Goal: Transaction & Acquisition: Purchase product/service

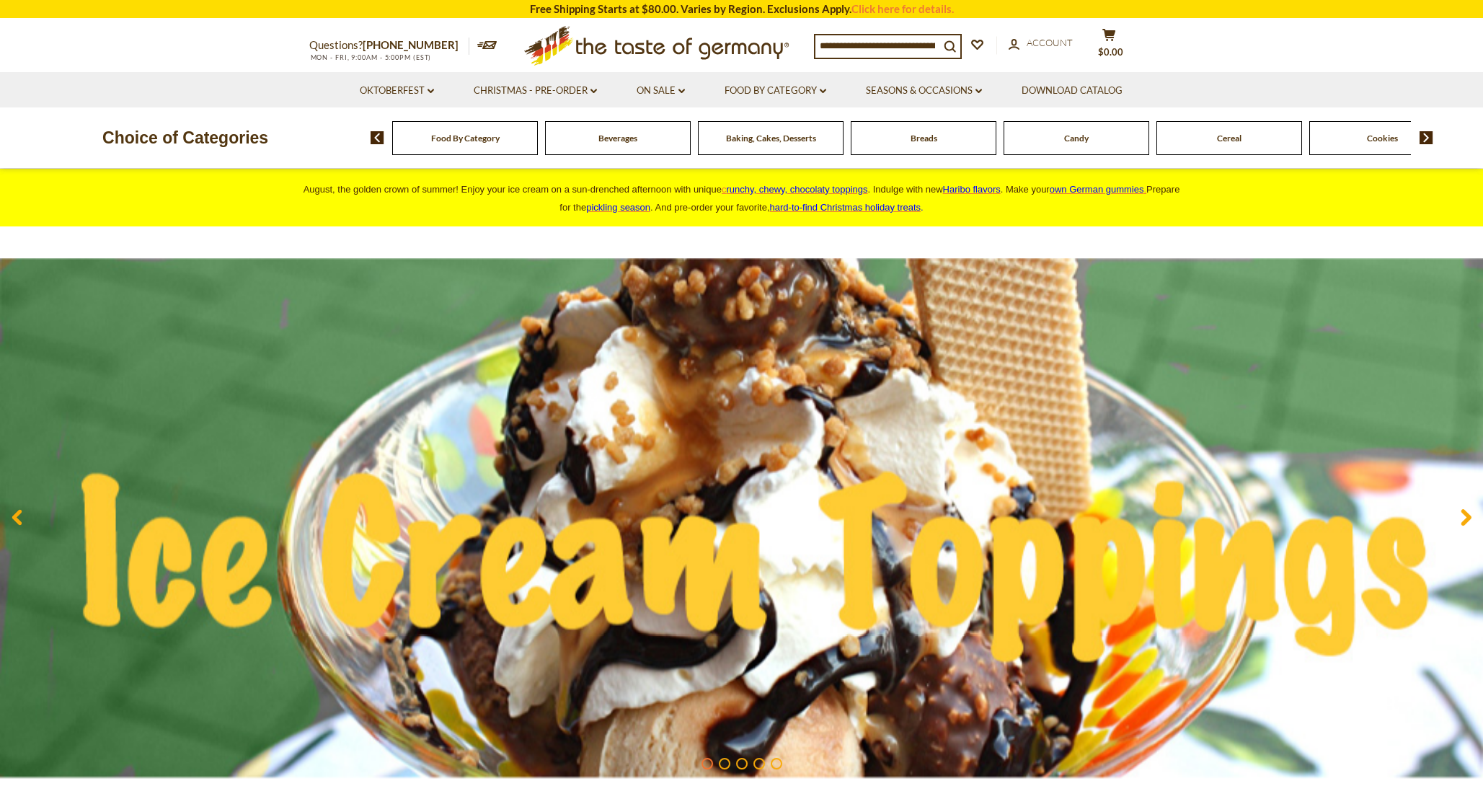
click at [947, 147] on div "Breads" at bounding box center [923, 137] width 146 height 34
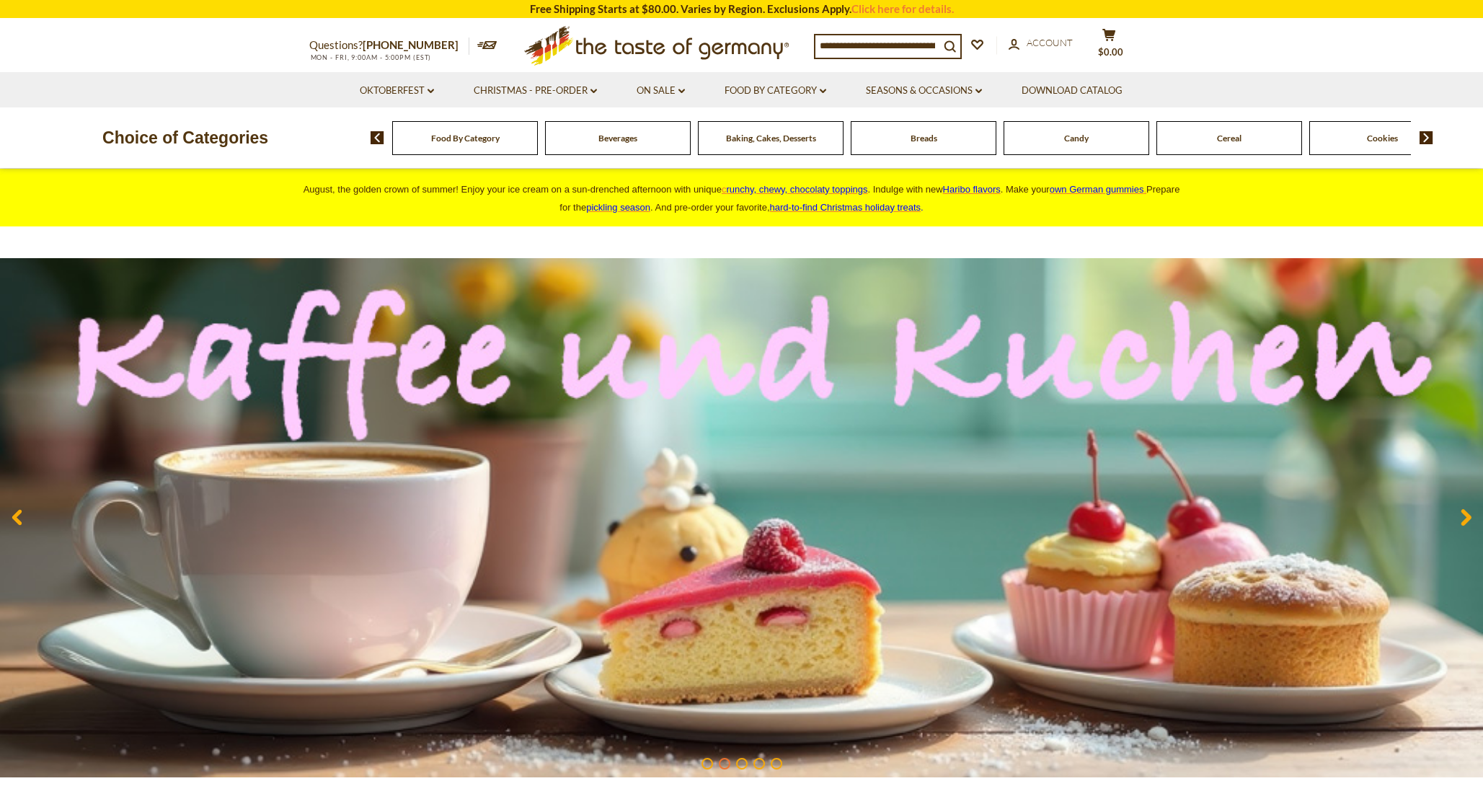
click at [923, 147] on div "Breads" at bounding box center [923, 137] width 146 height 34
click at [923, 138] on span "Breads" at bounding box center [923, 138] width 27 height 11
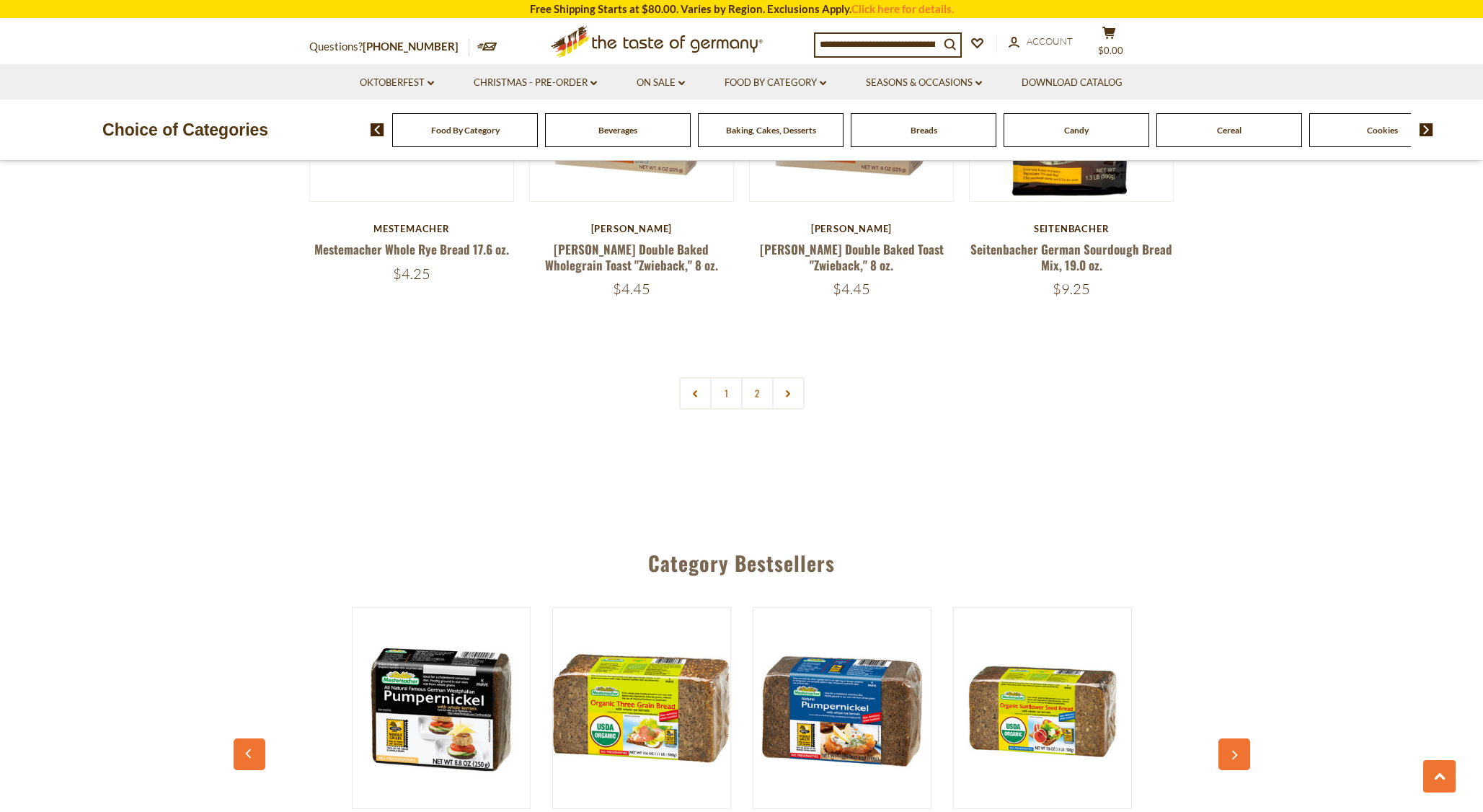
scroll to position [3529, 0]
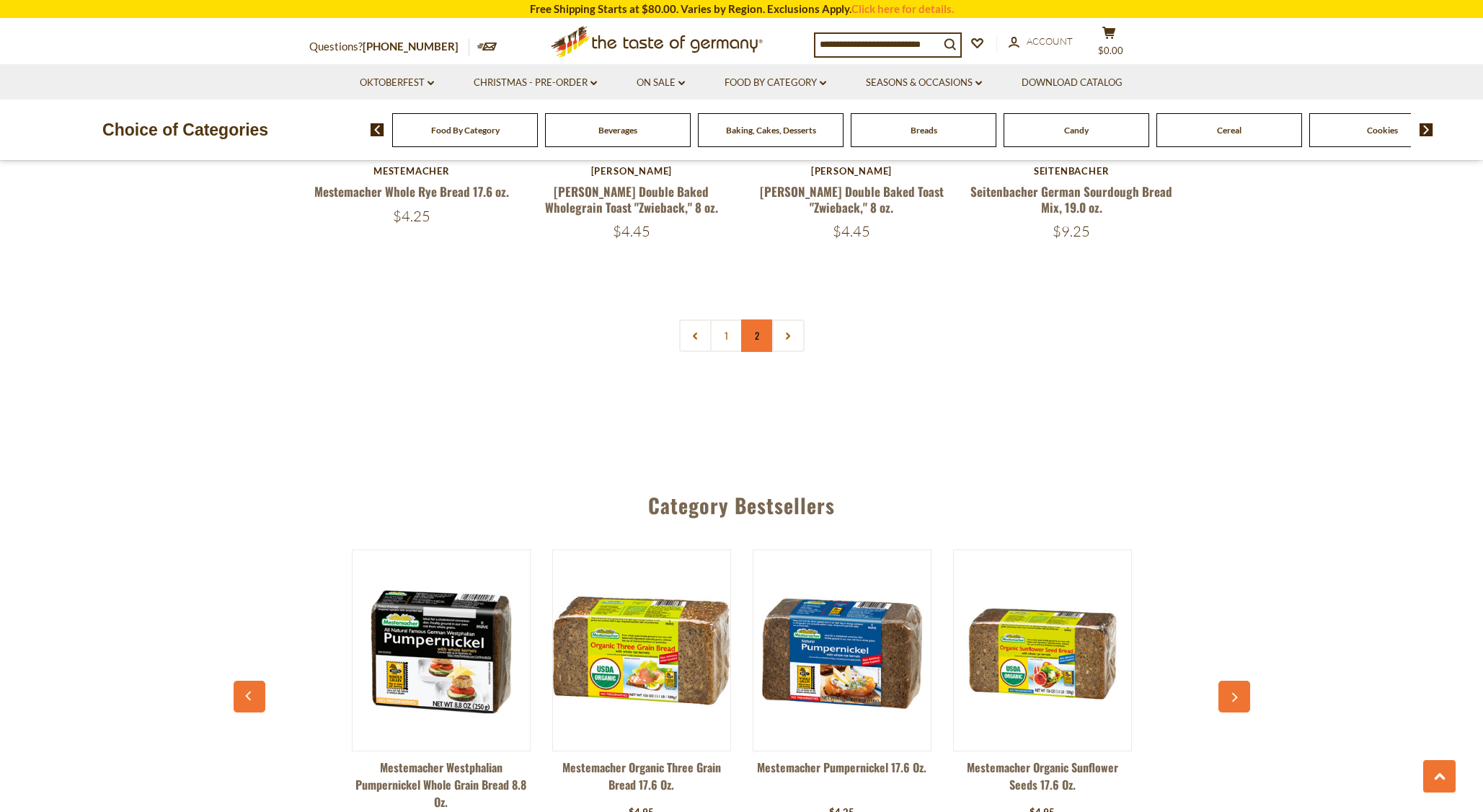
click at [760, 335] on link "2" at bounding box center [758, 335] width 33 height 33
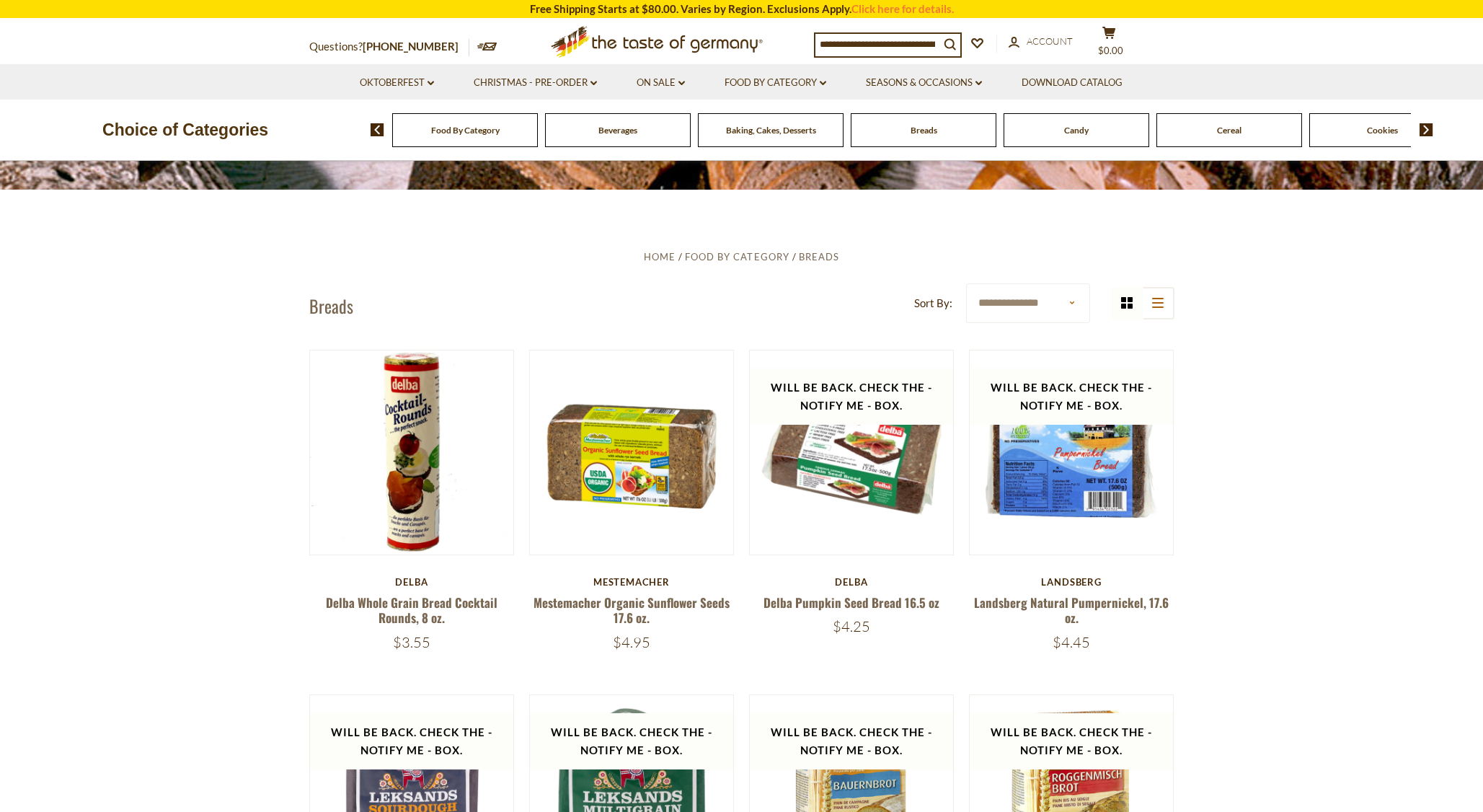
scroll to position [344, 0]
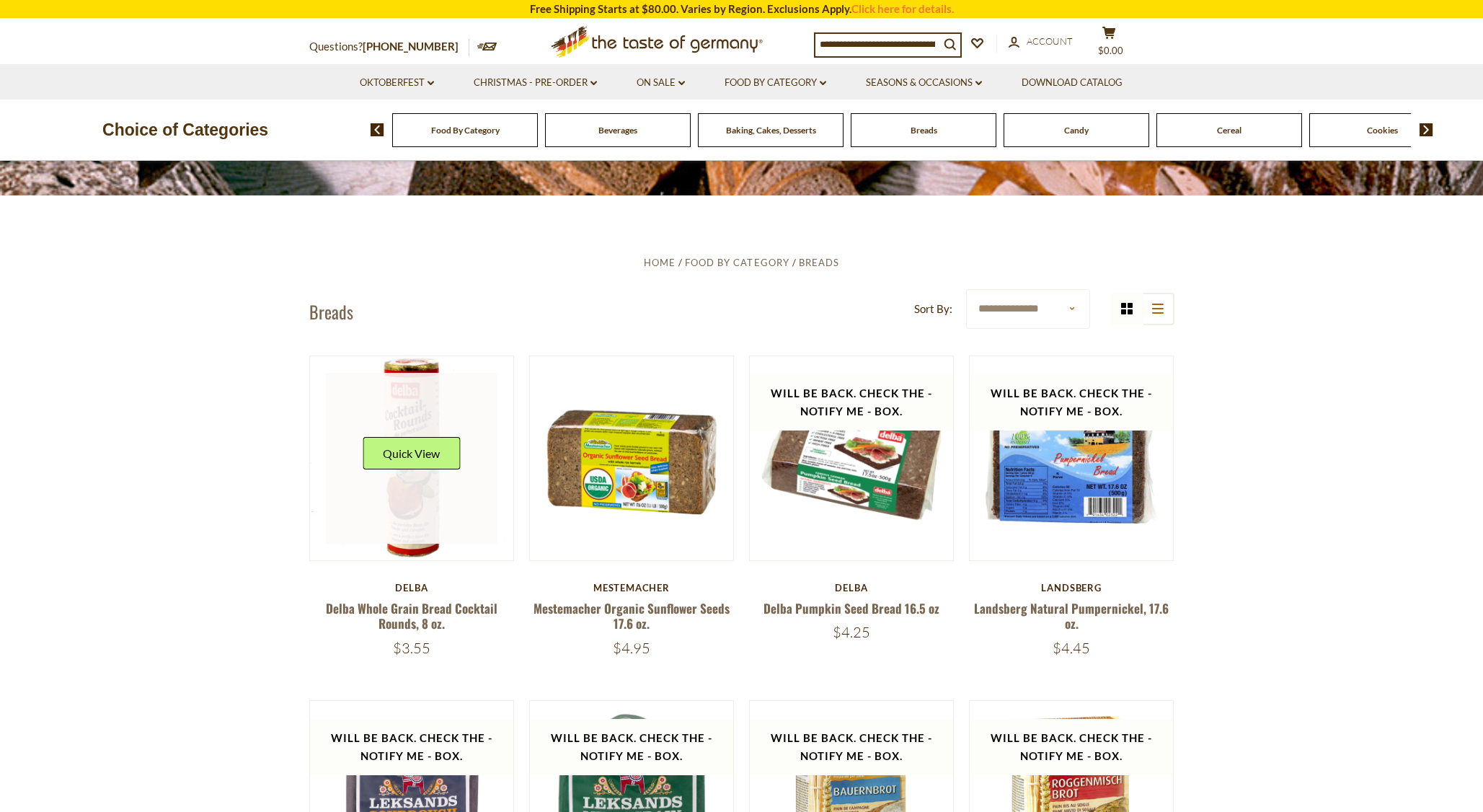
click at [398, 504] on link at bounding box center [411, 458] width 172 height 172
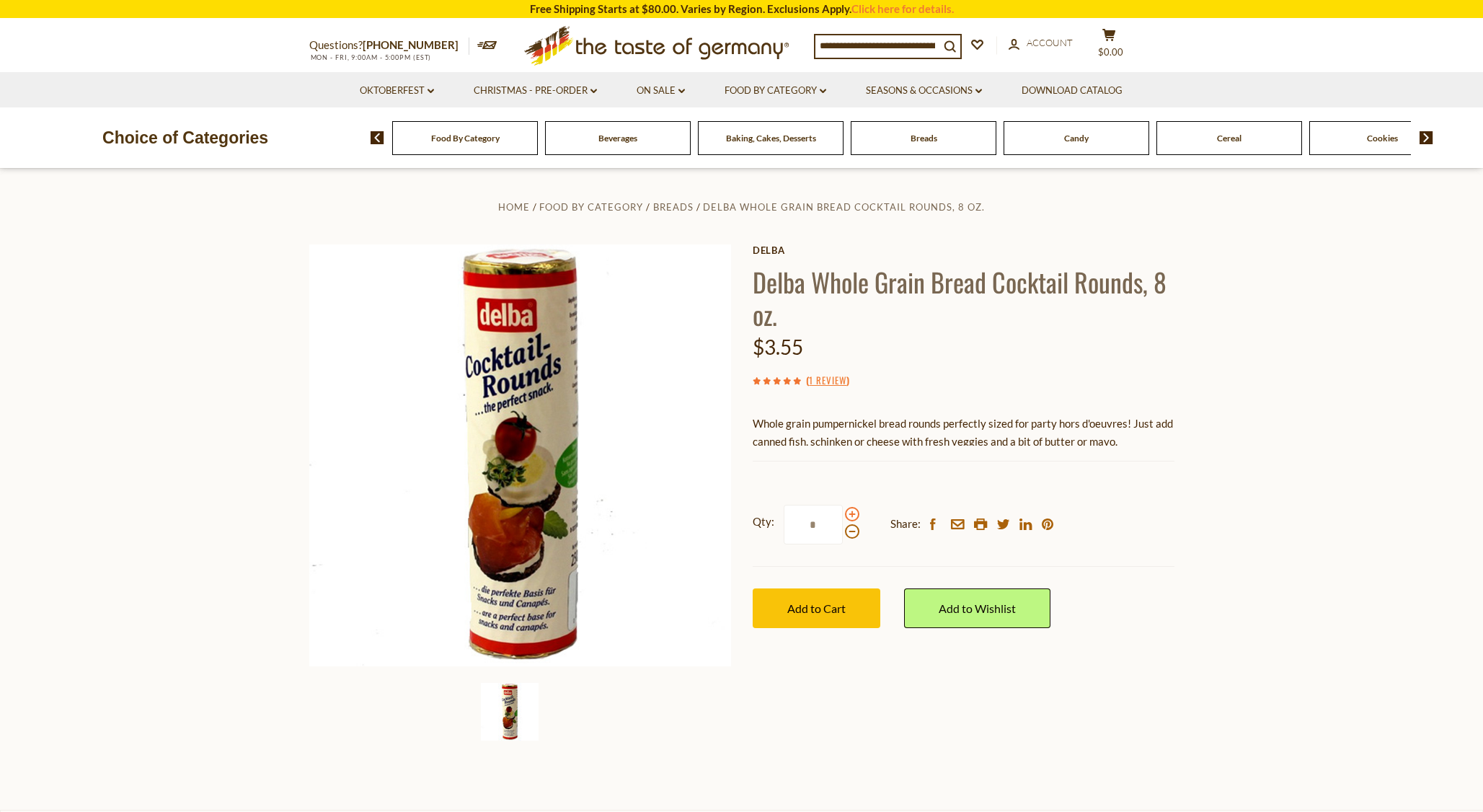
click at [848, 513] on span at bounding box center [852, 514] width 15 height 15
click at [843, 513] on input "*" at bounding box center [813, 524] width 59 height 40
click at [848, 513] on span at bounding box center [852, 514] width 15 height 15
click at [843, 513] on input "*" at bounding box center [813, 524] width 59 height 40
click at [851, 534] on span at bounding box center [852, 531] width 15 height 15
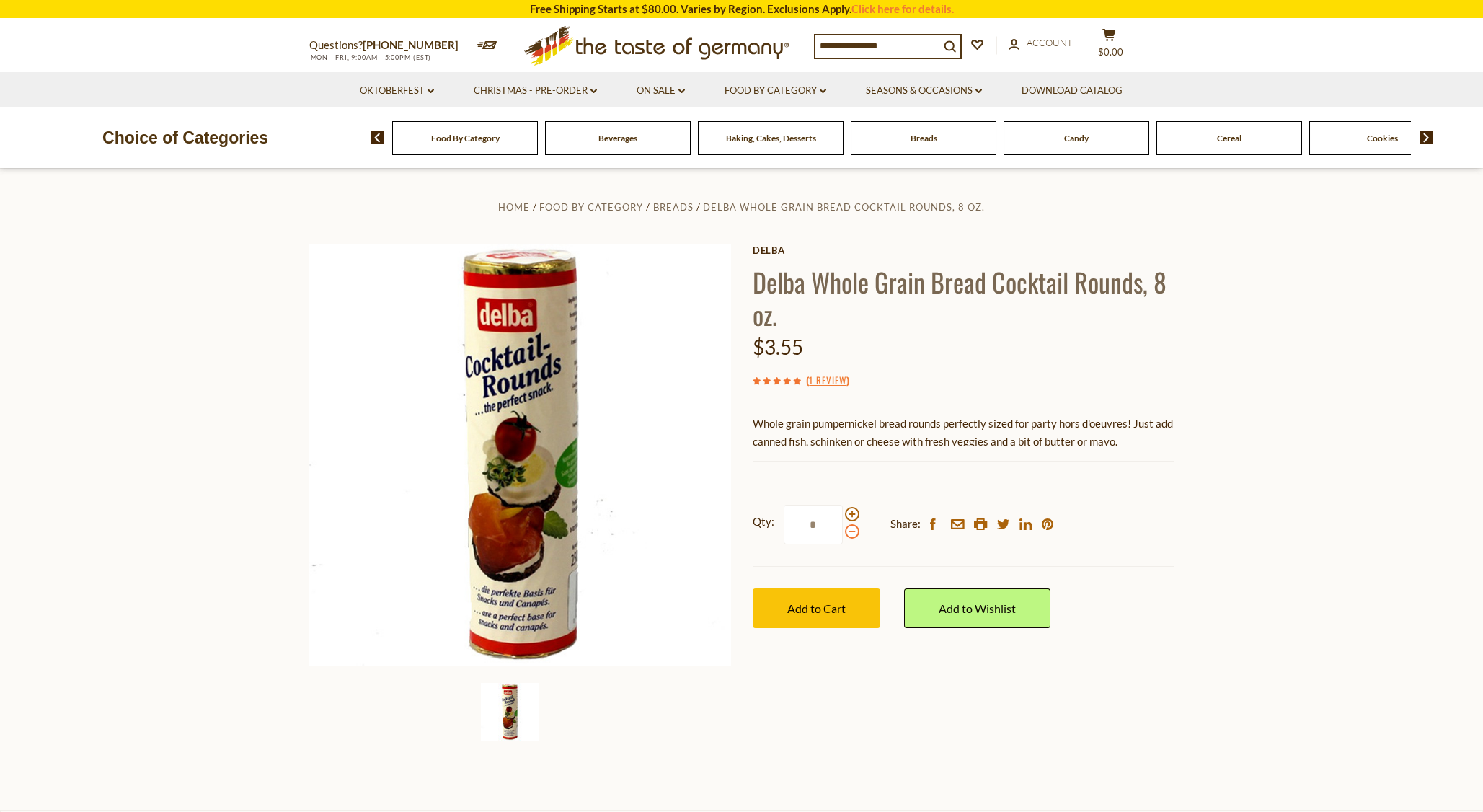
click at [843, 534] on input "*" at bounding box center [813, 524] width 59 height 40
type input "*"
click at [841, 611] on span "Add to Cart" at bounding box center [817, 608] width 59 height 14
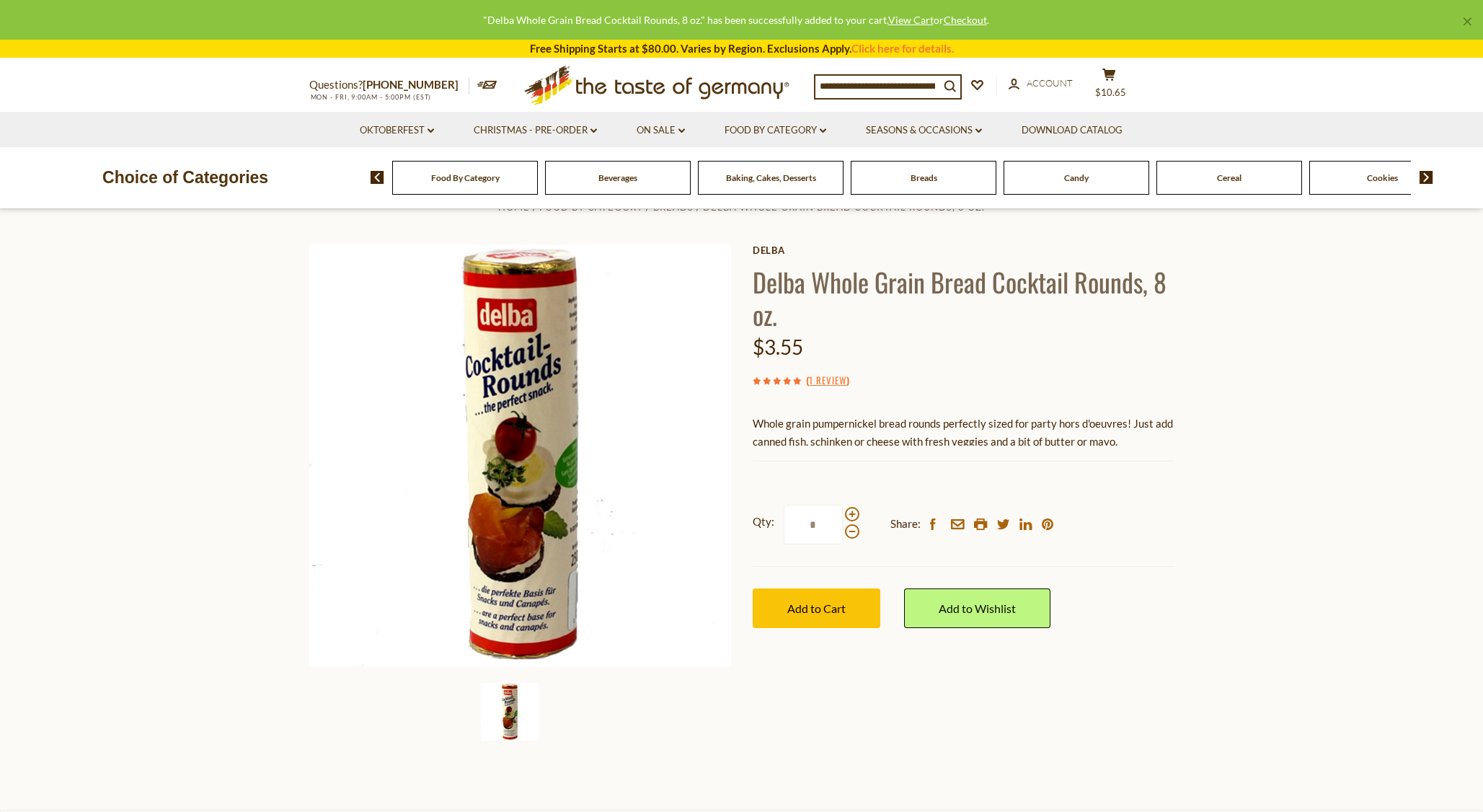
click at [892, 183] on div "Breads" at bounding box center [923, 177] width 146 height 34
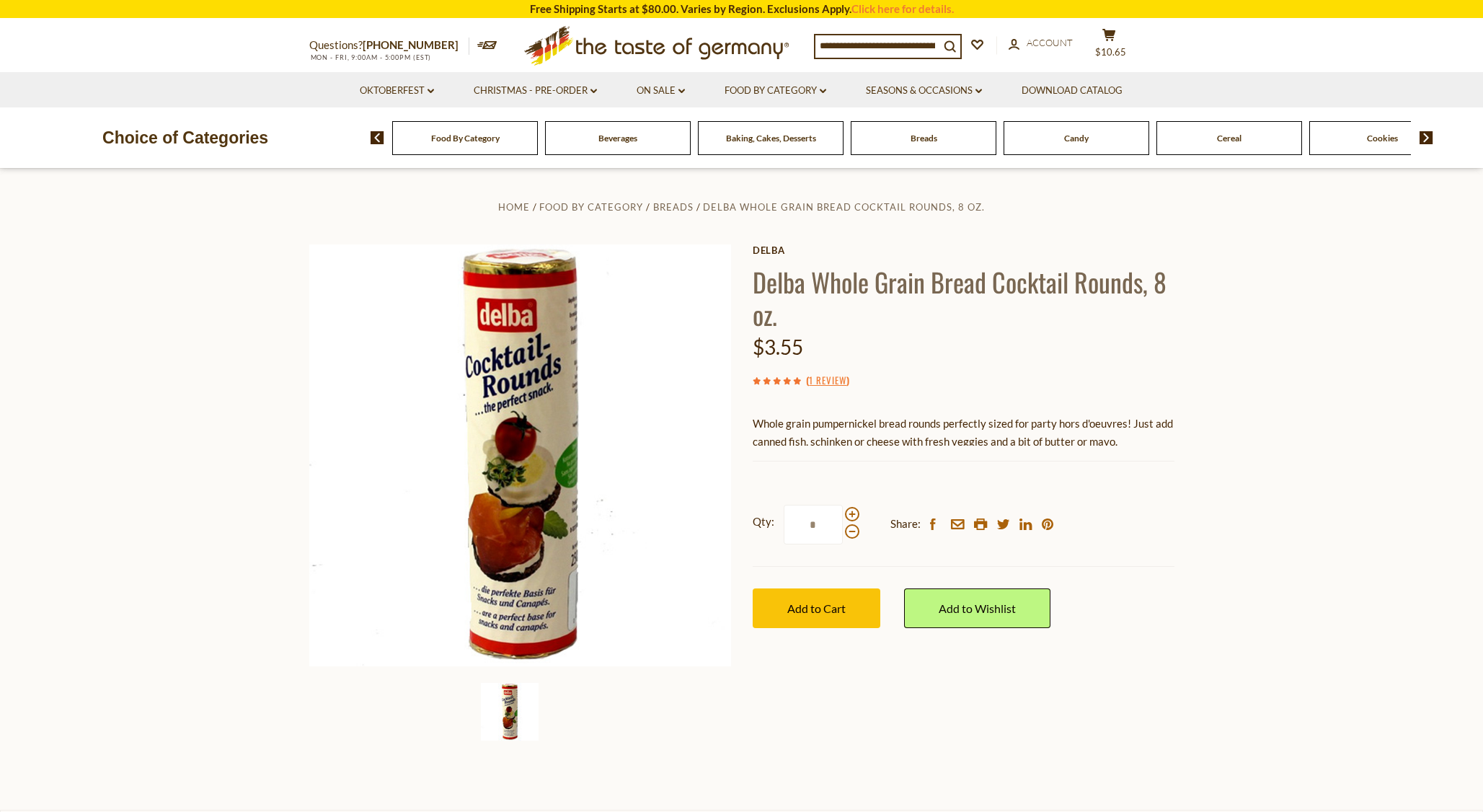
click at [922, 142] on span "Breads" at bounding box center [923, 138] width 27 height 11
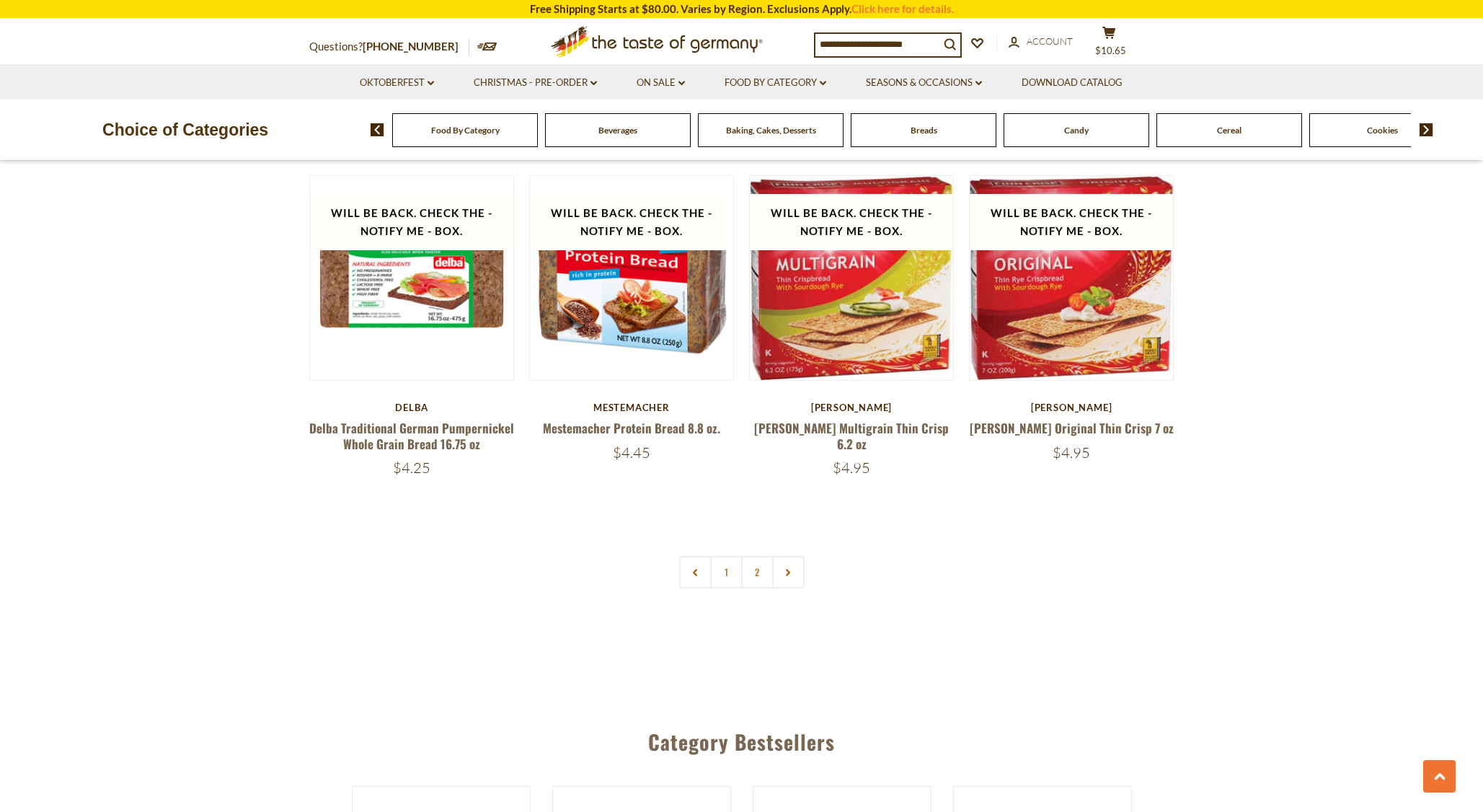
scroll to position [1946, 0]
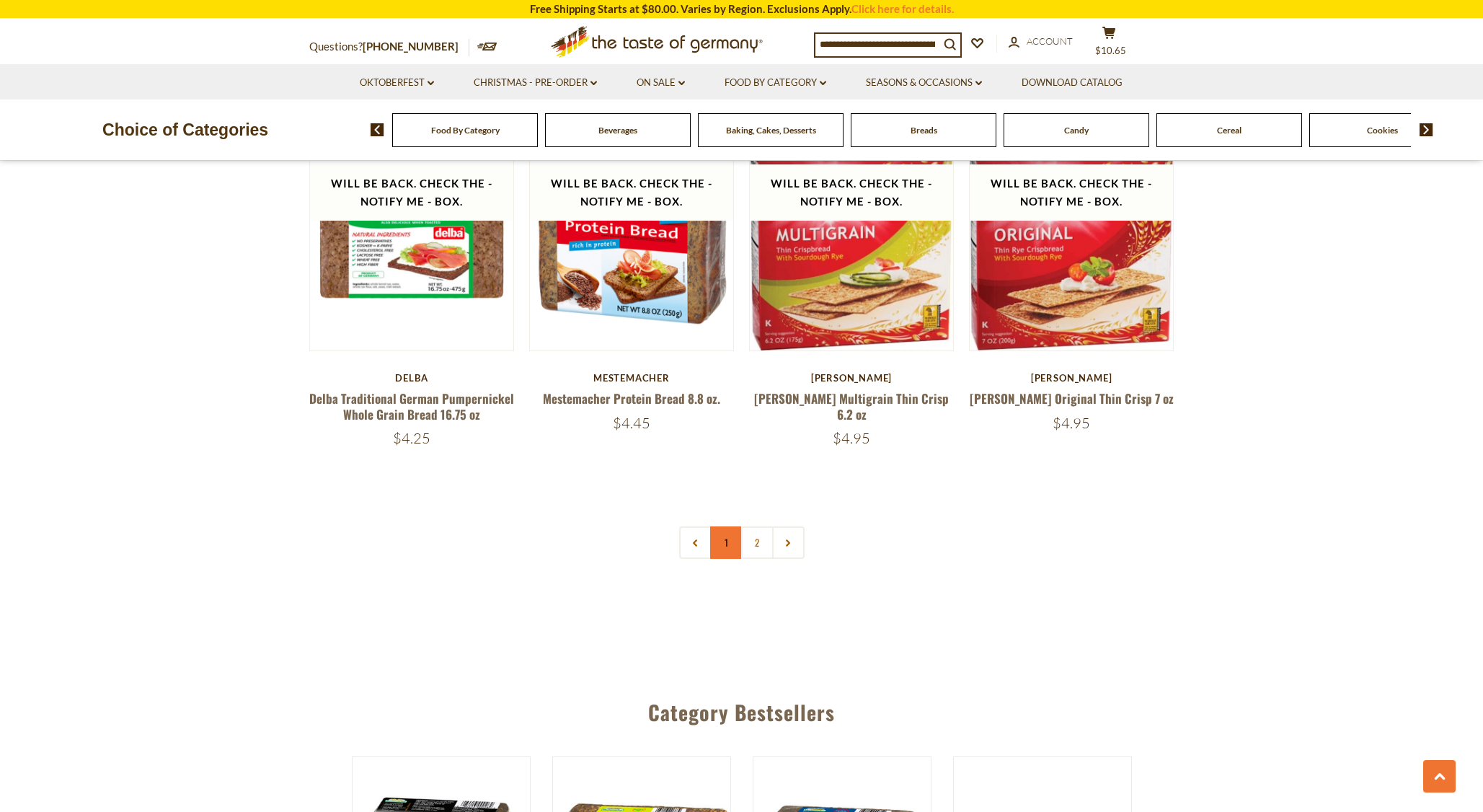
click at [727, 526] on link "1" at bounding box center [727, 542] width 33 height 33
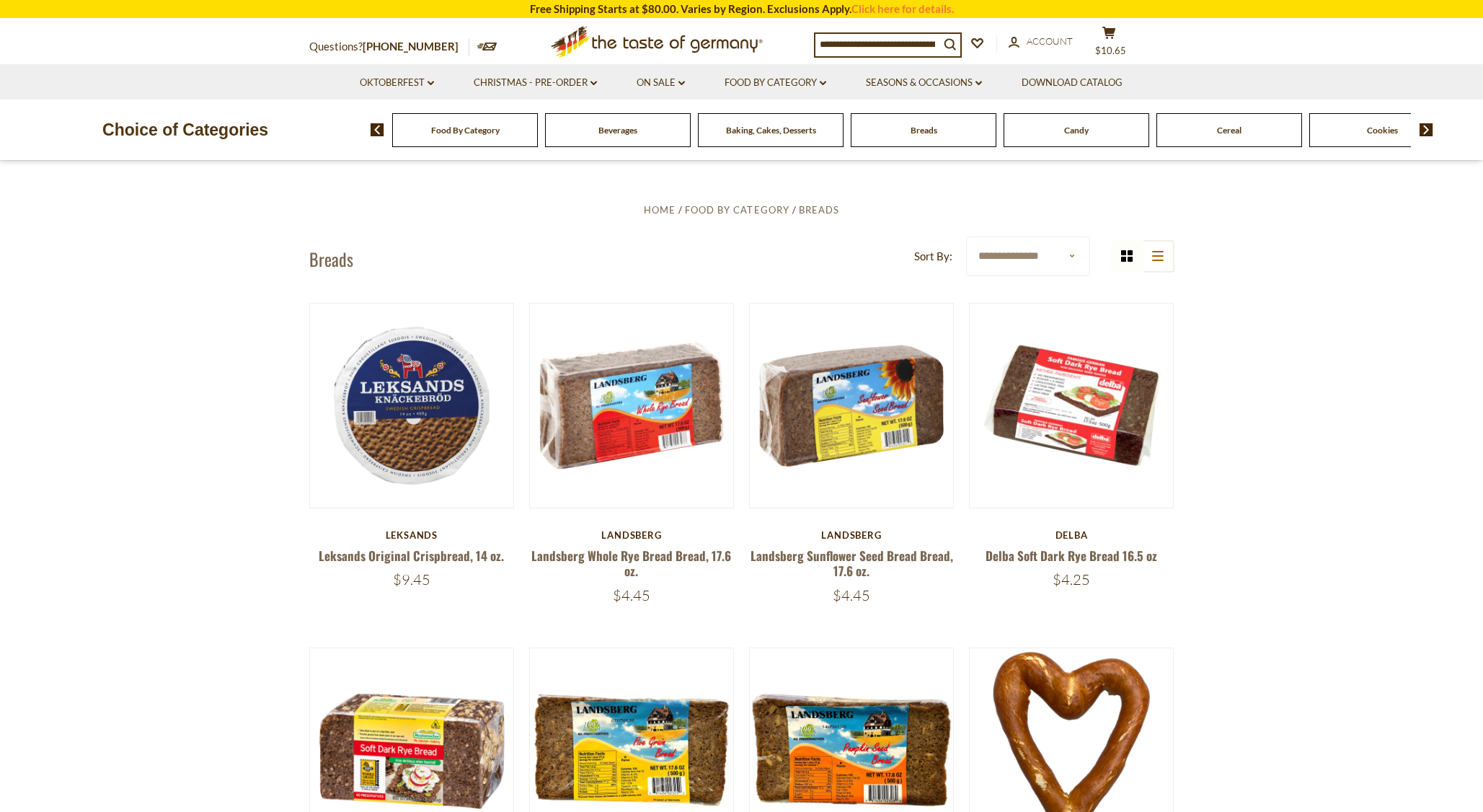
scroll to position [416, 0]
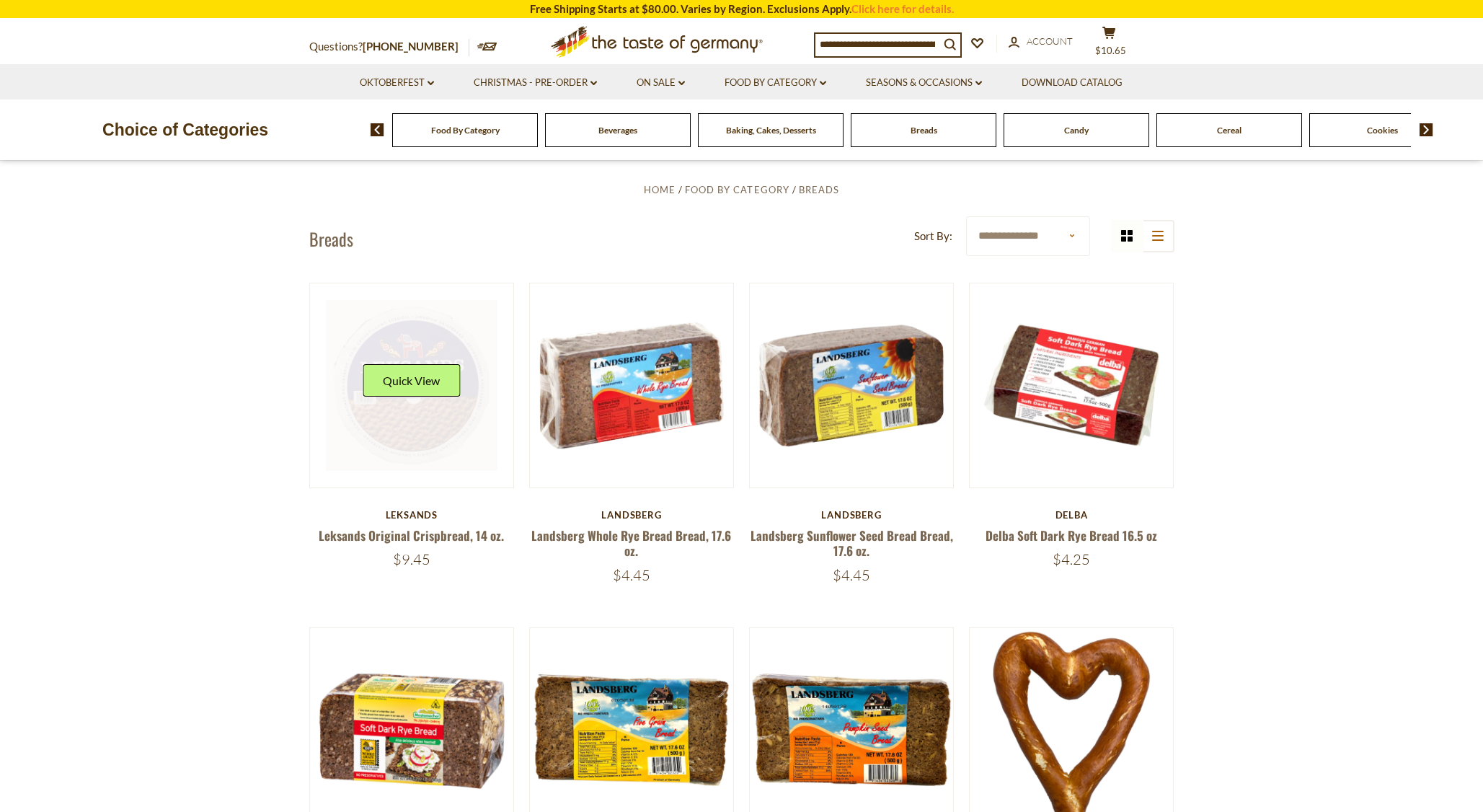
click at [410, 415] on link at bounding box center [411, 385] width 172 height 172
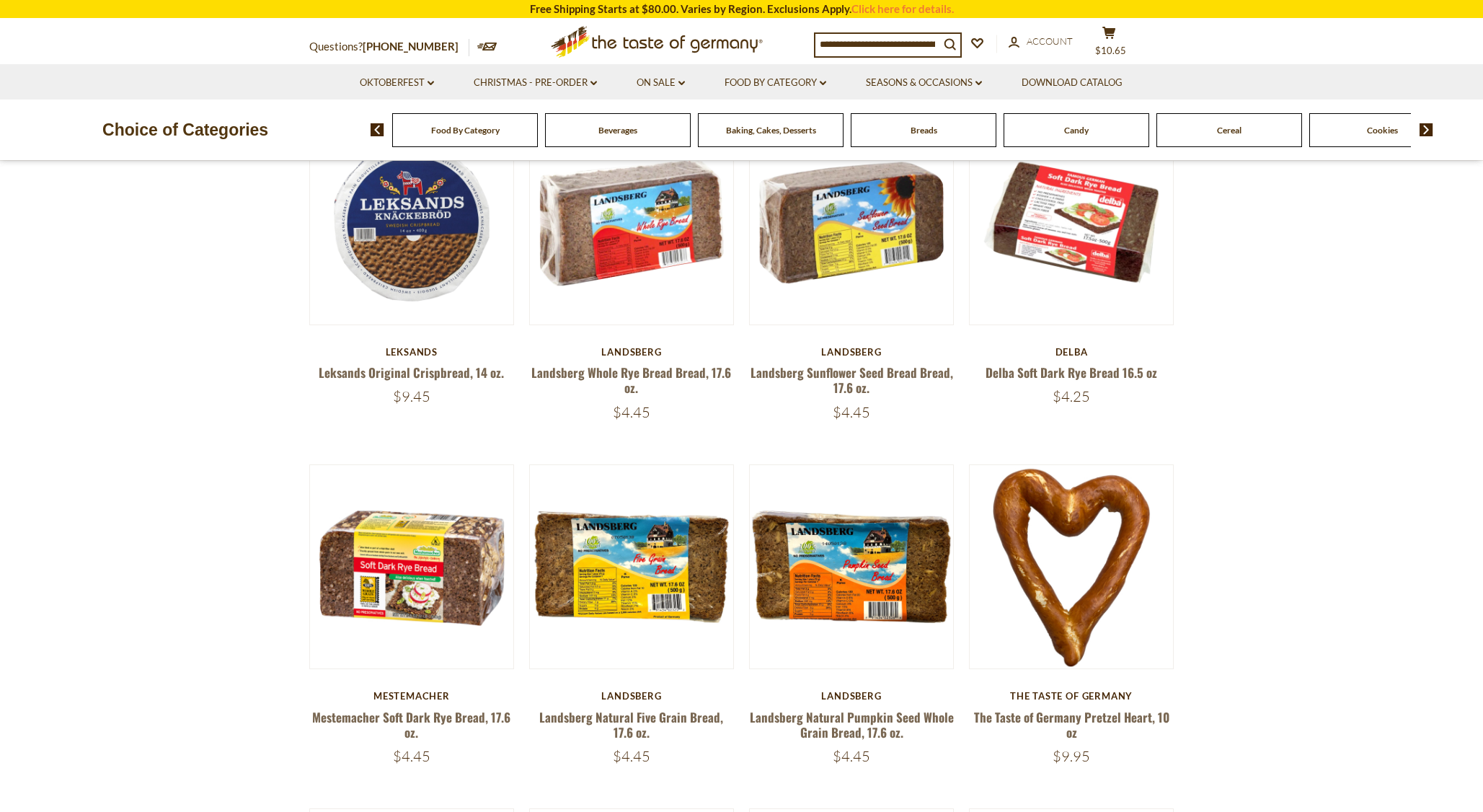
scroll to position [561, 0]
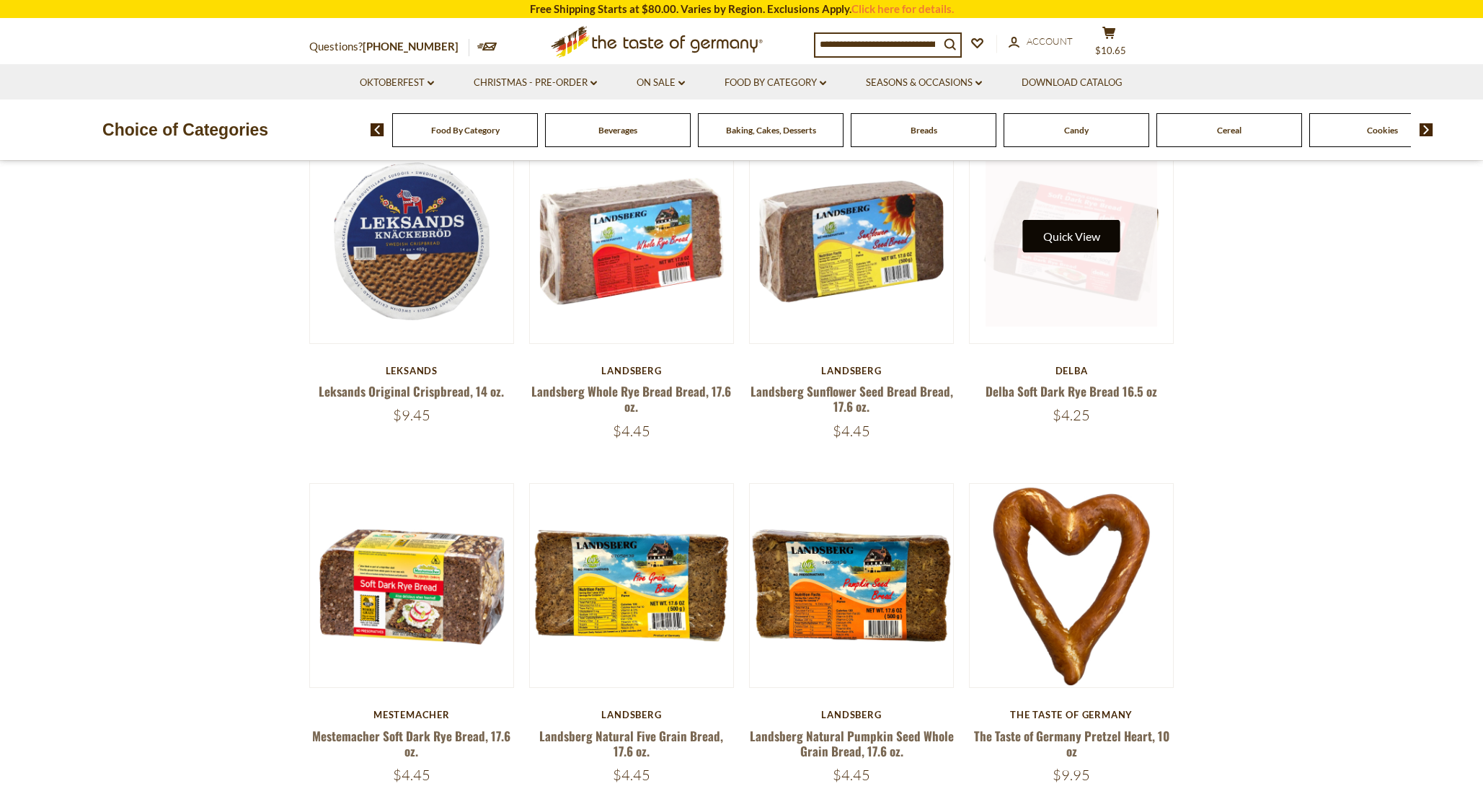
click at [1036, 241] on button "Quick View" at bounding box center [1072, 236] width 97 height 33
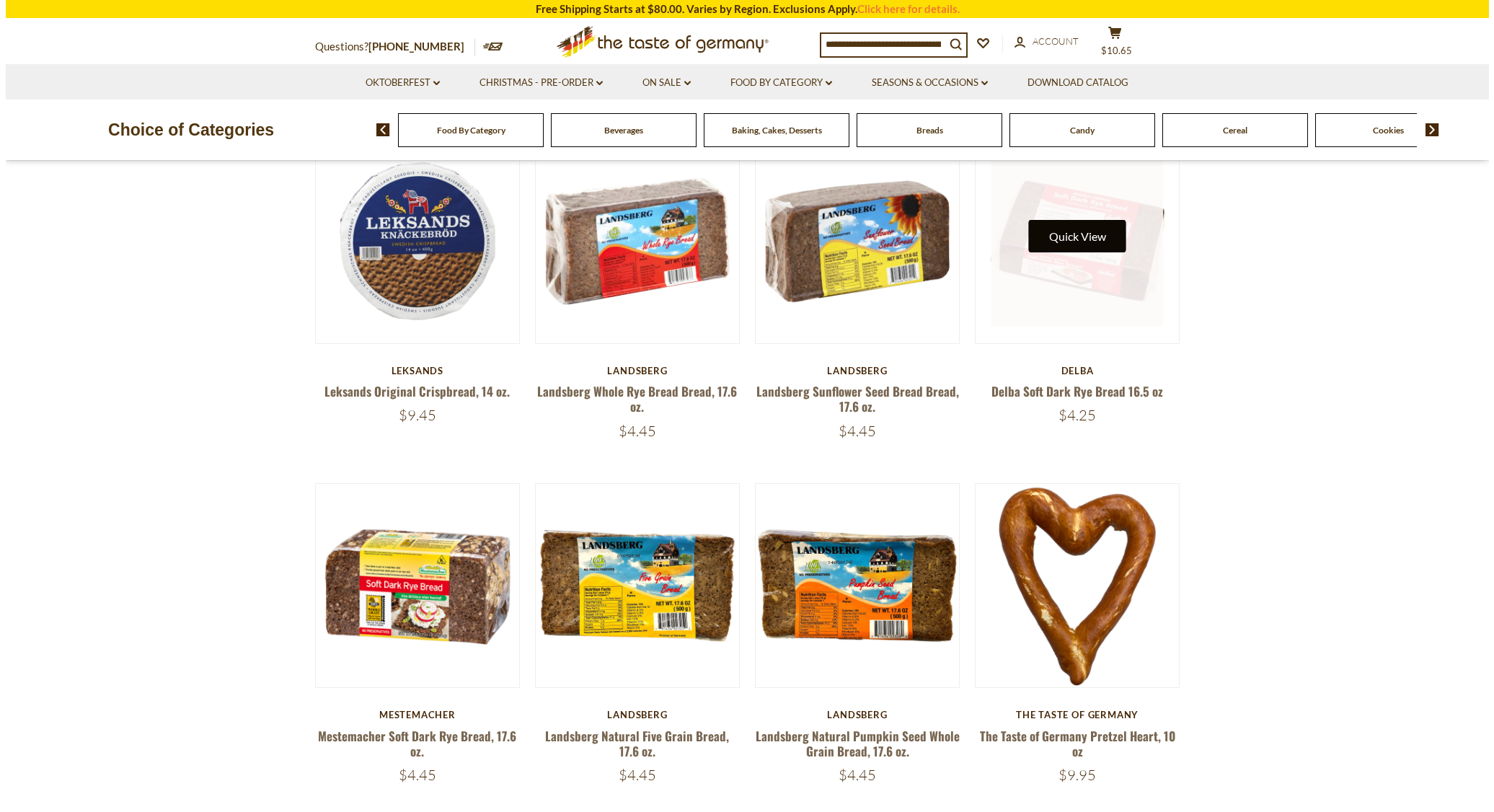
scroll to position [564, 0]
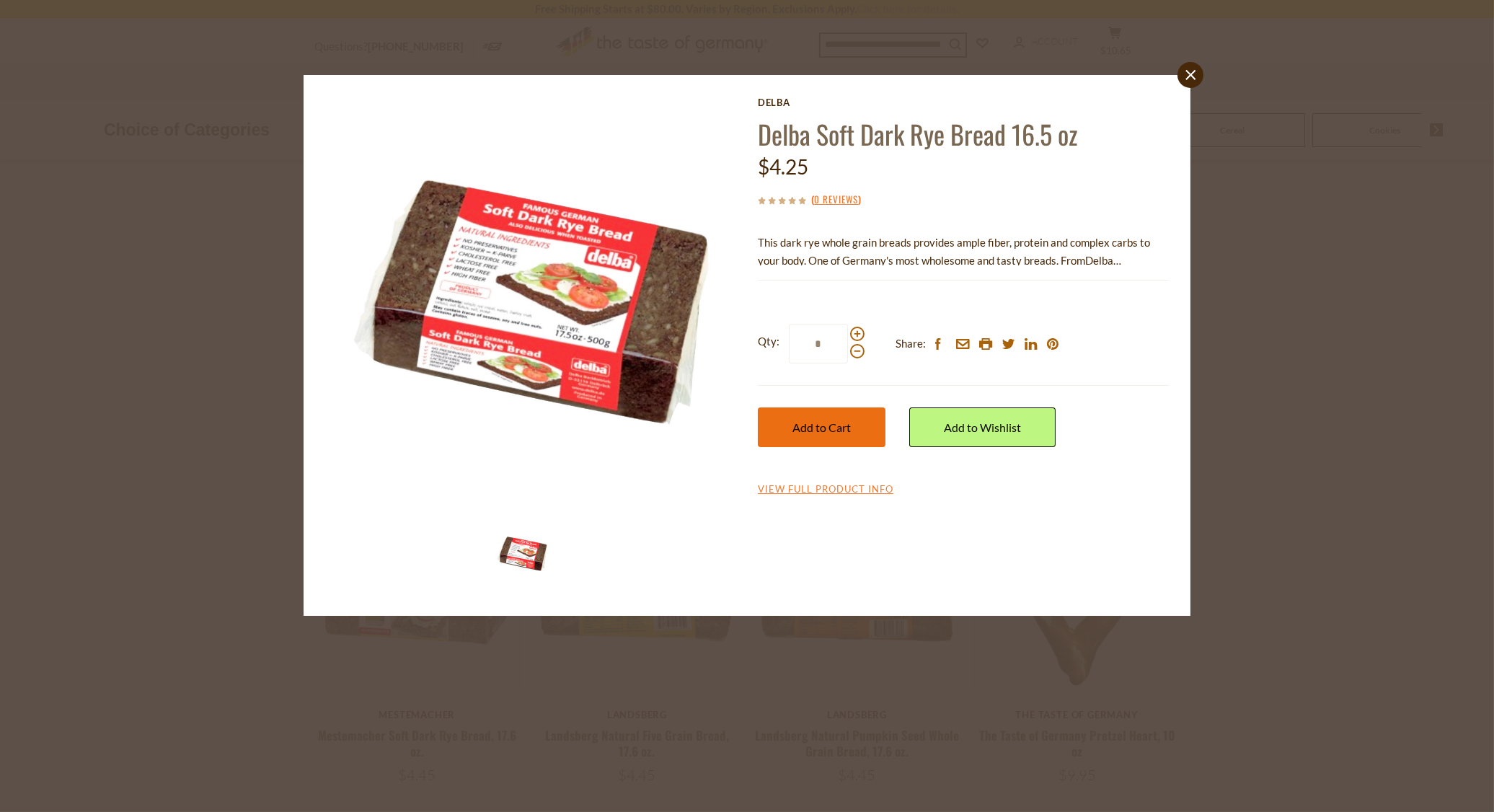
click at [830, 426] on span "Add to Cart" at bounding box center [822, 428] width 59 height 14
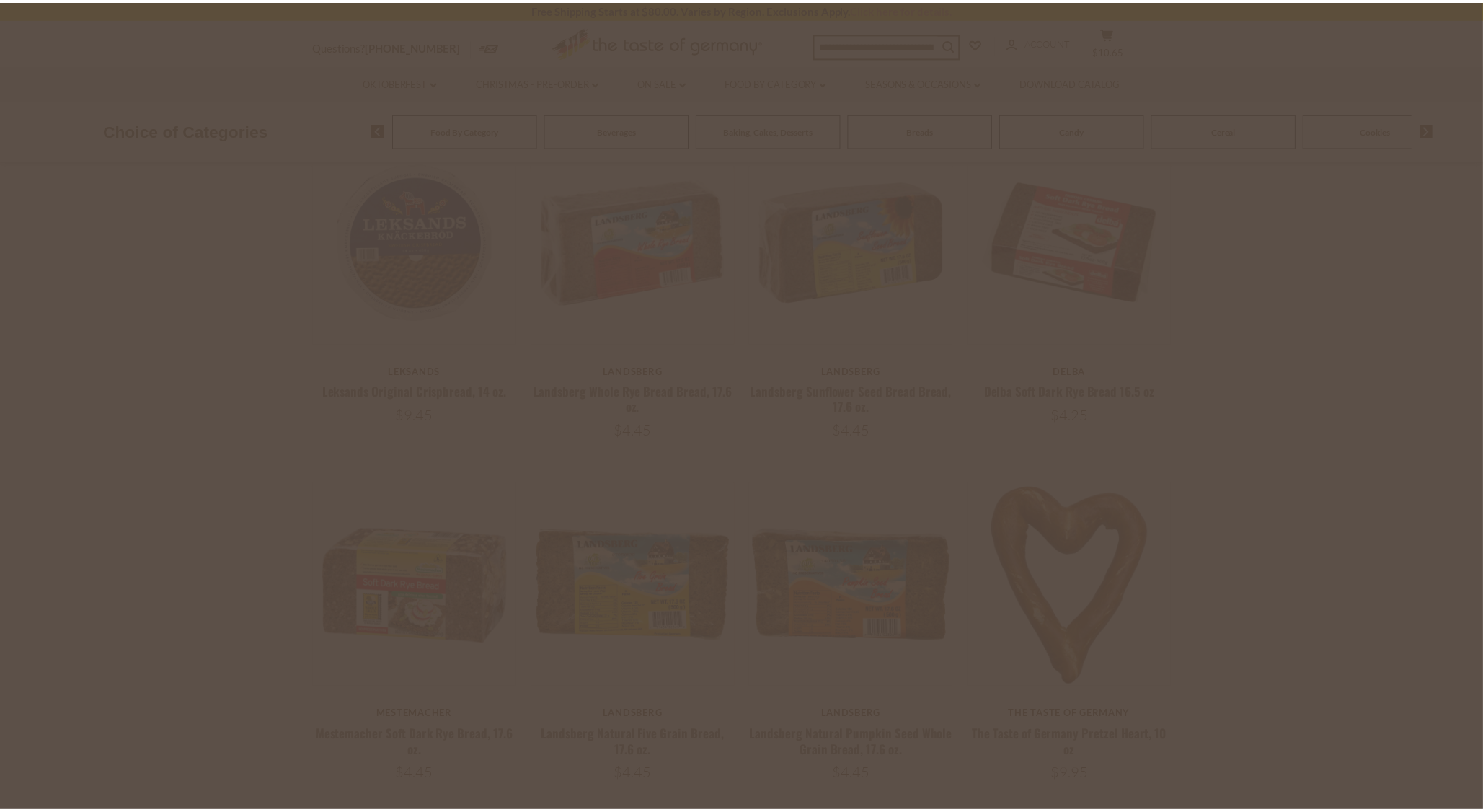
scroll to position [561, 0]
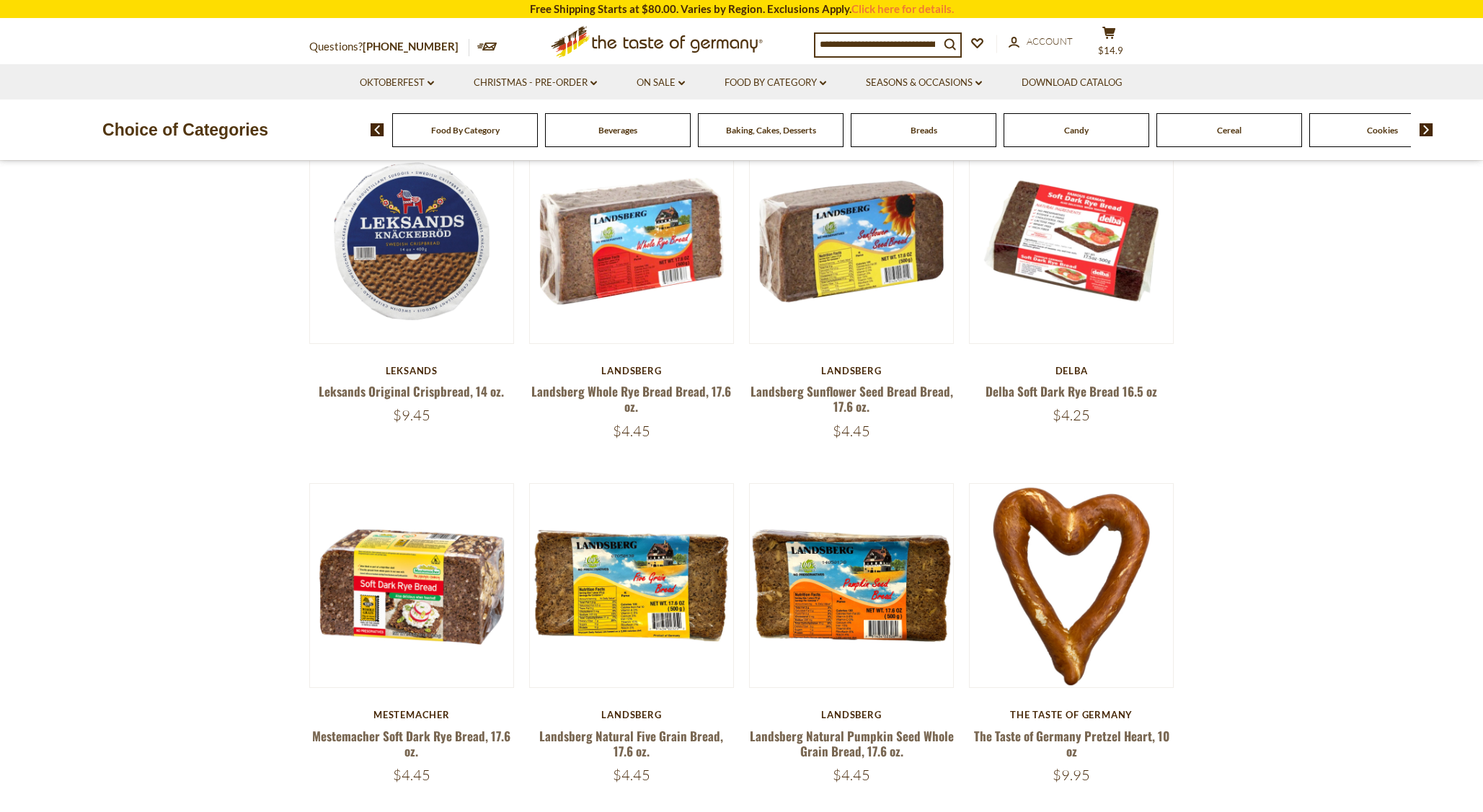
click at [1078, 134] on span "Candy" at bounding box center [1076, 130] width 24 height 11
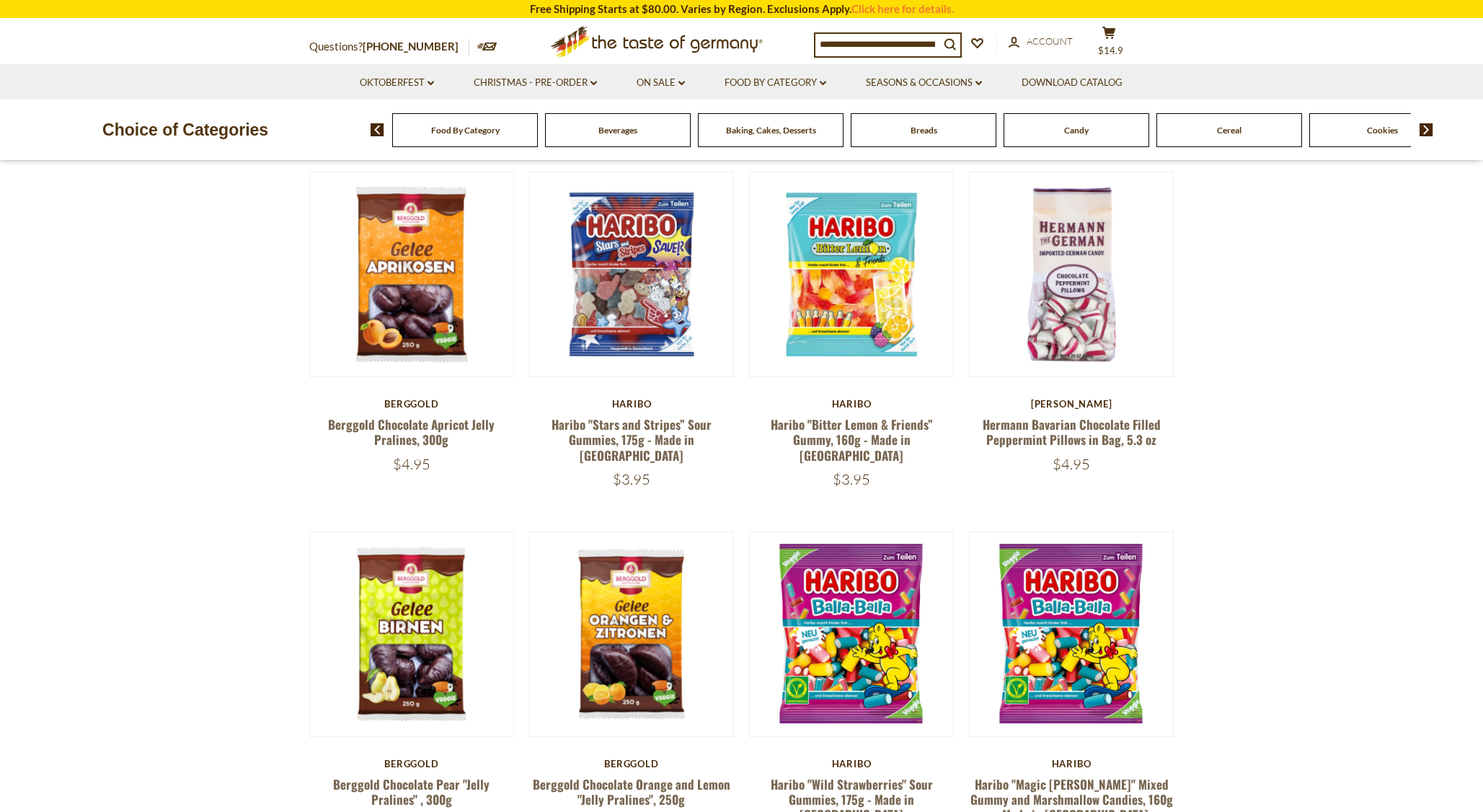
scroll to position [504, 0]
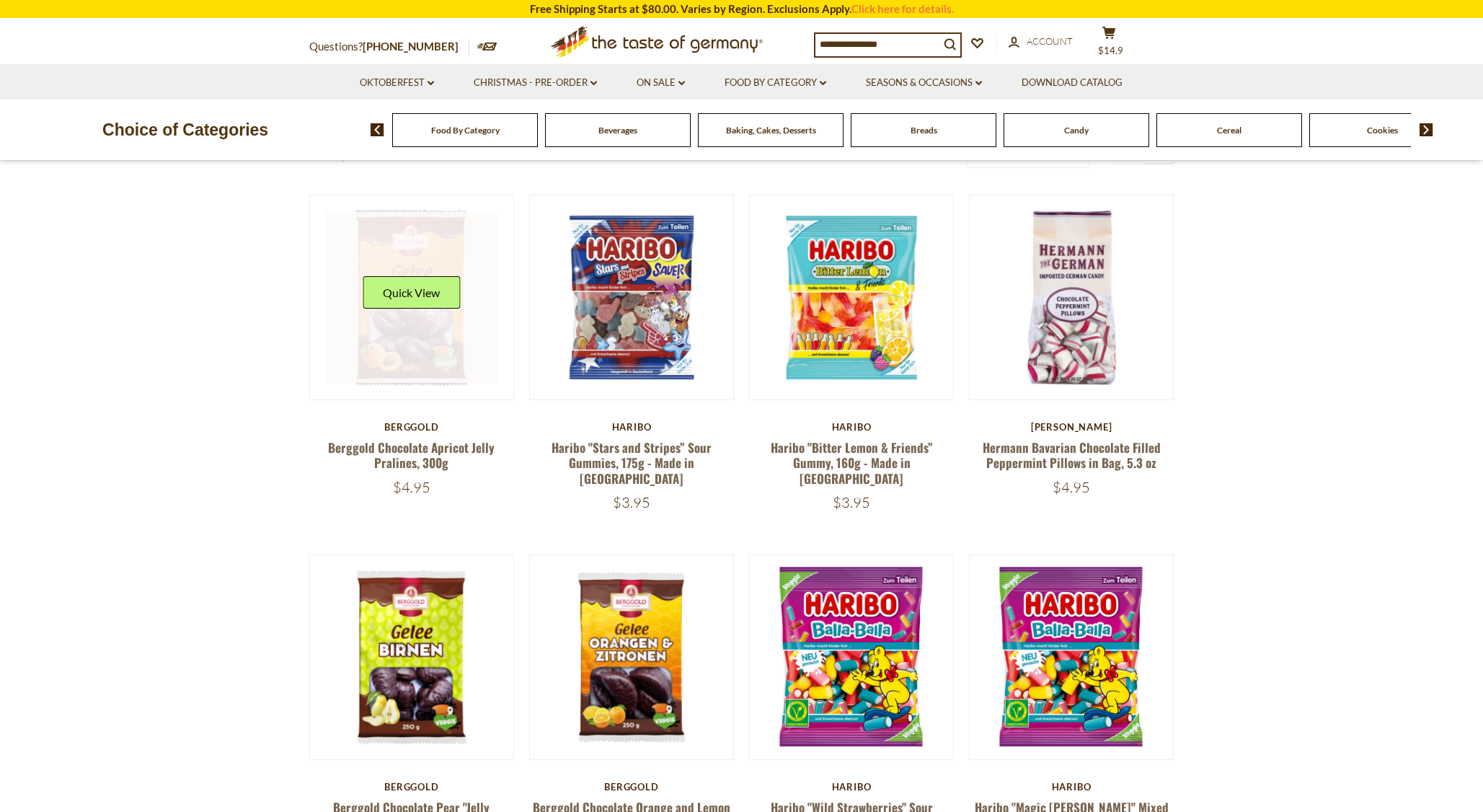
click at [419, 322] on link at bounding box center [411, 297] width 172 height 172
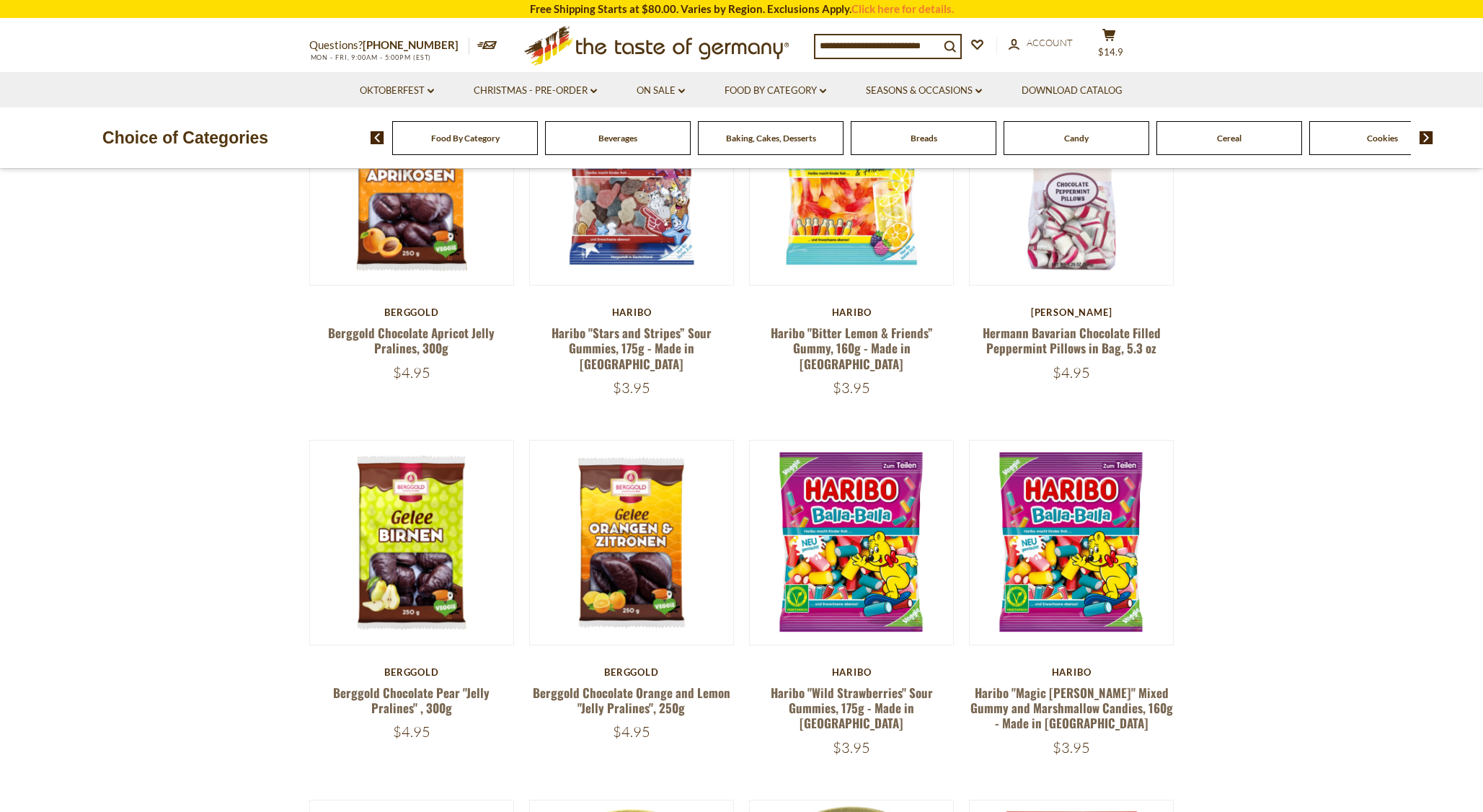
scroll to position [649, 0]
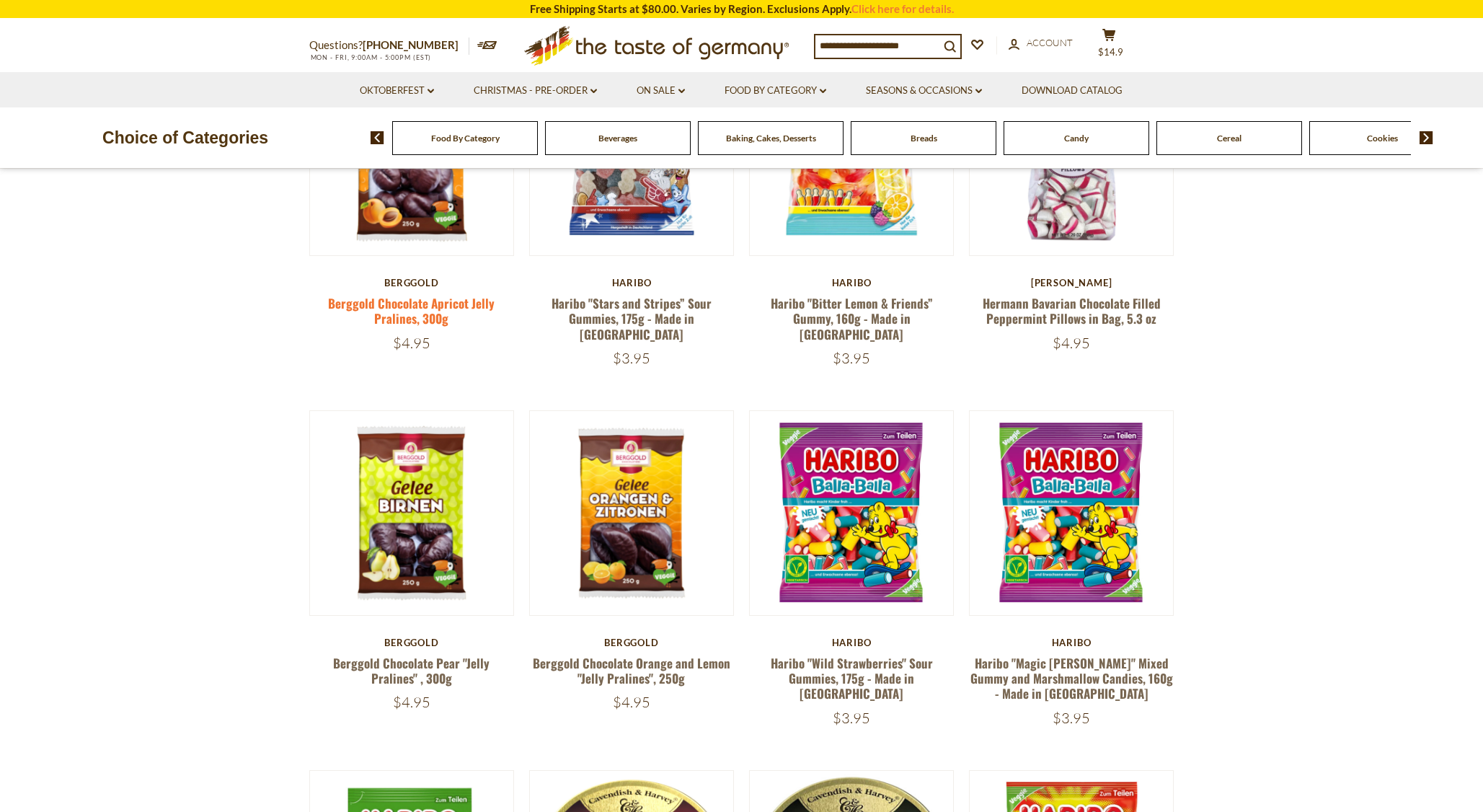
click at [393, 301] on link "Berggold Chocolate Apricot Jelly Pralines, 300g" at bounding box center [410, 310] width 166 height 33
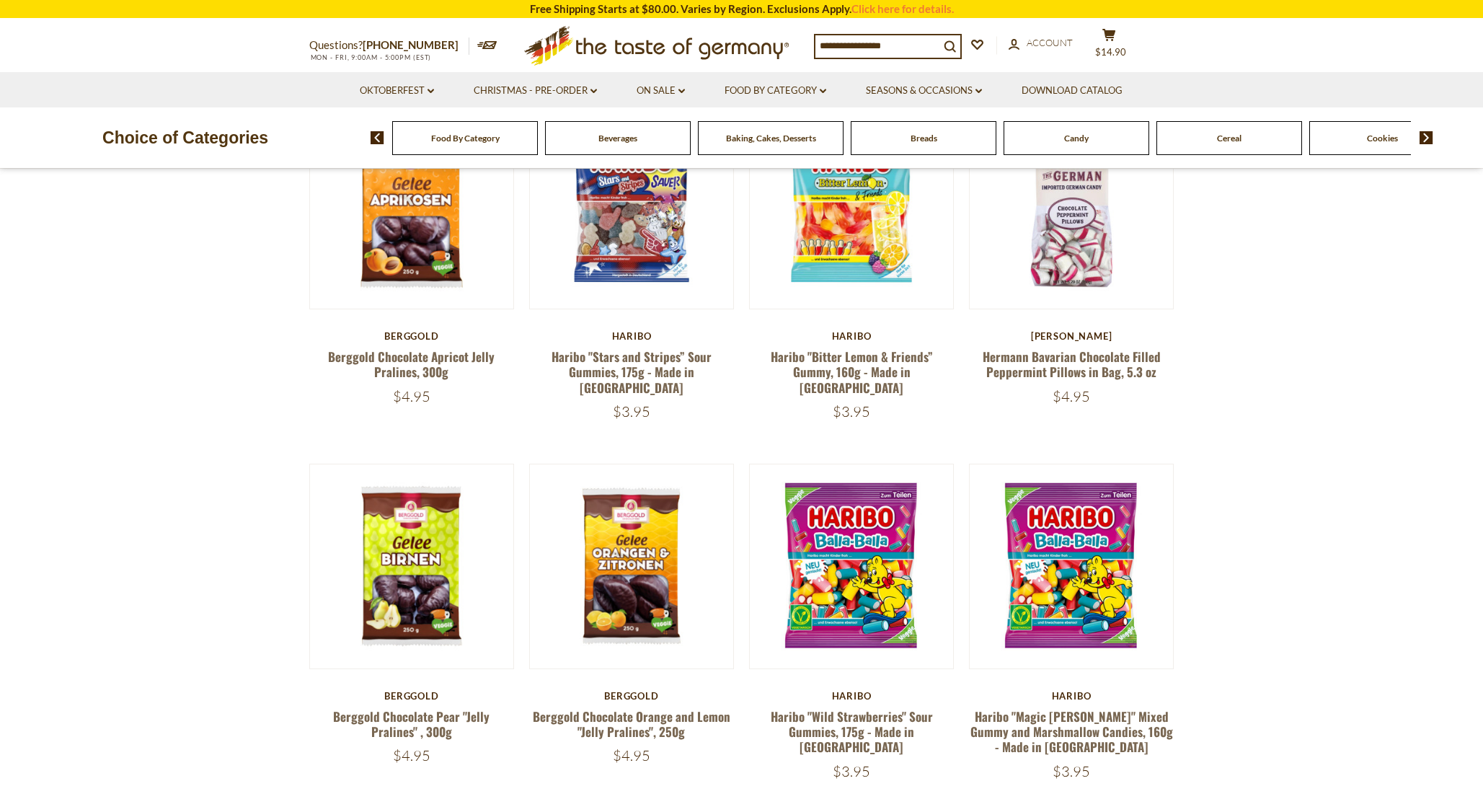
scroll to position [649, 0]
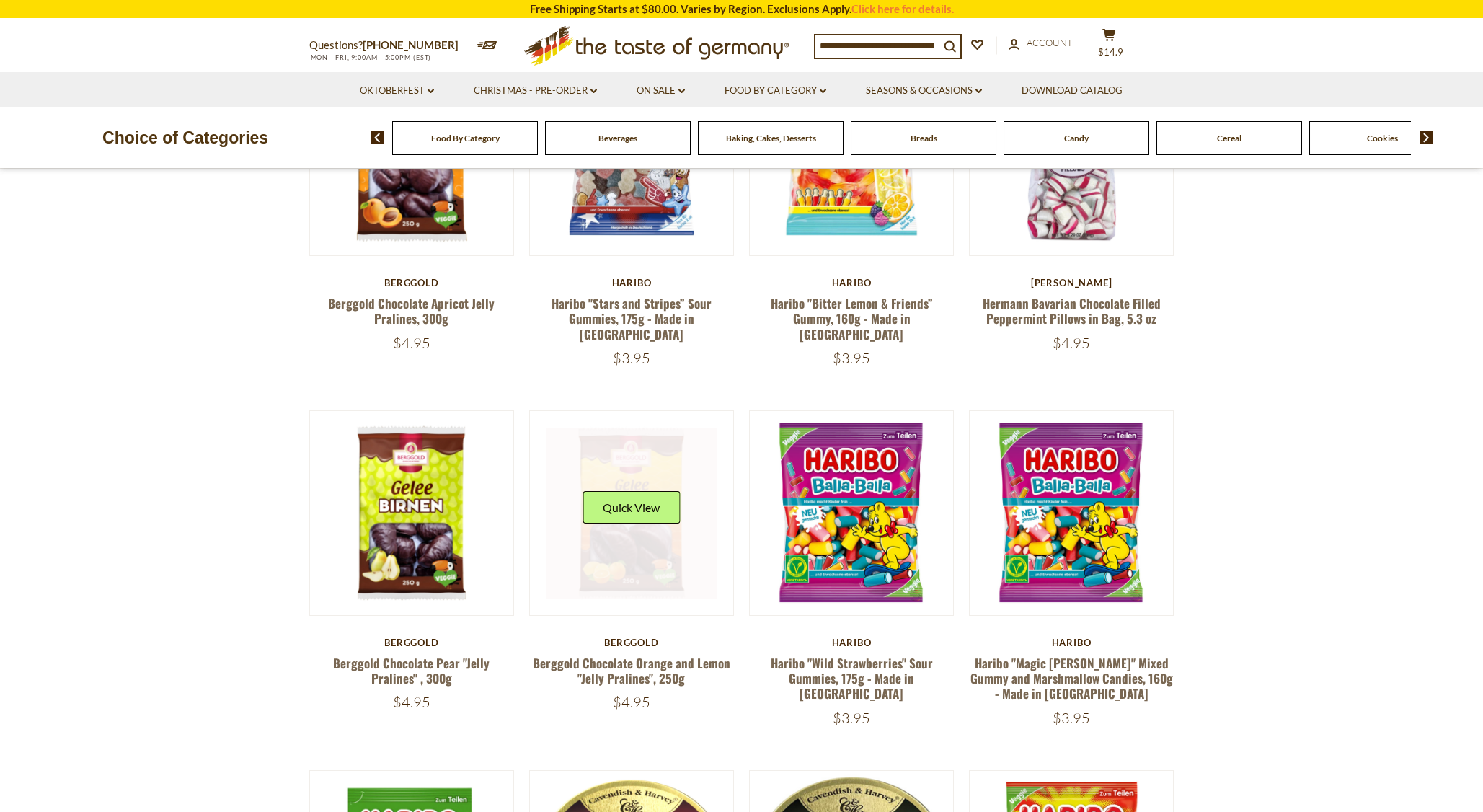
click at [628, 539] on link at bounding box center [631, 513] width 172 height 172
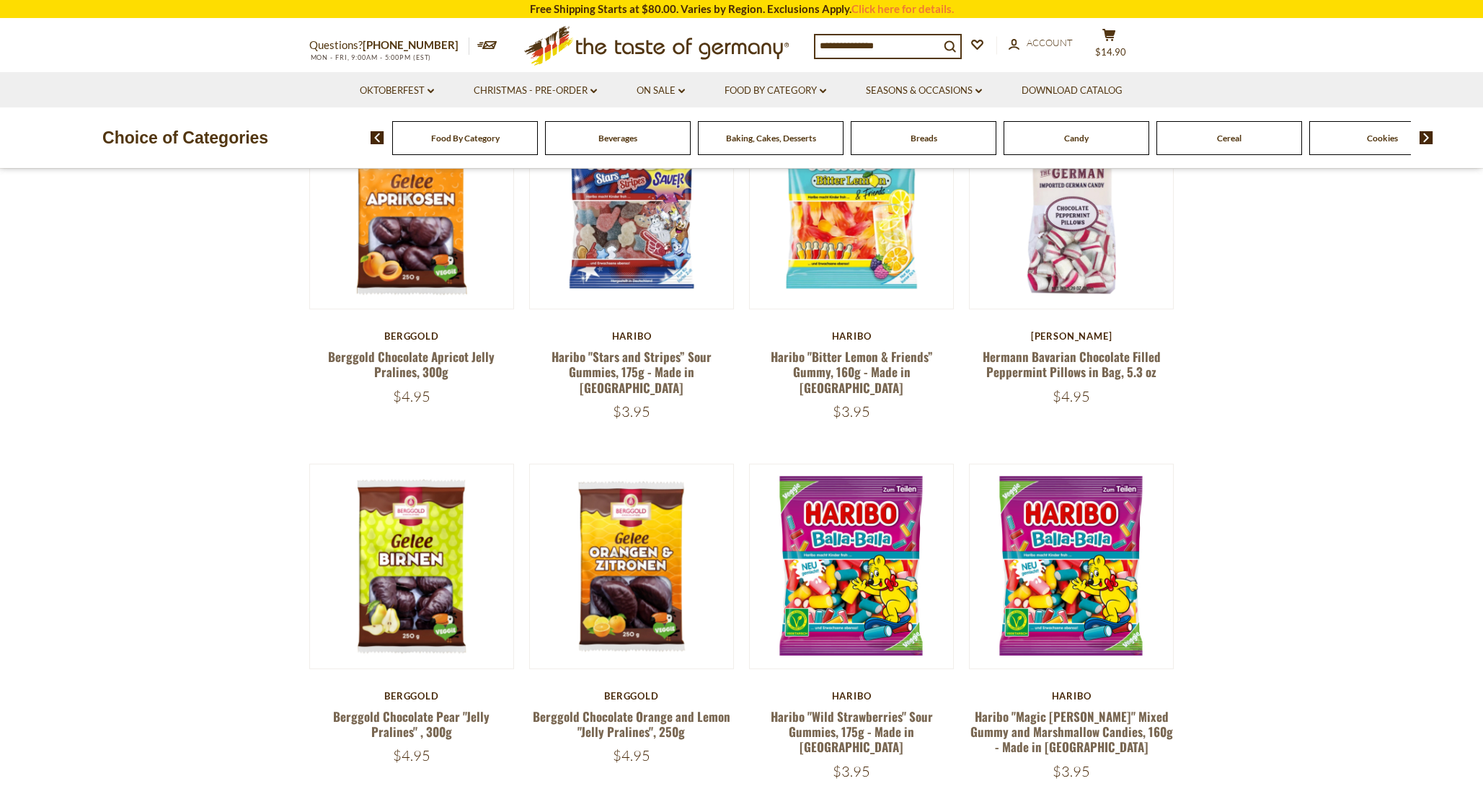
scroll to position [649, 0]
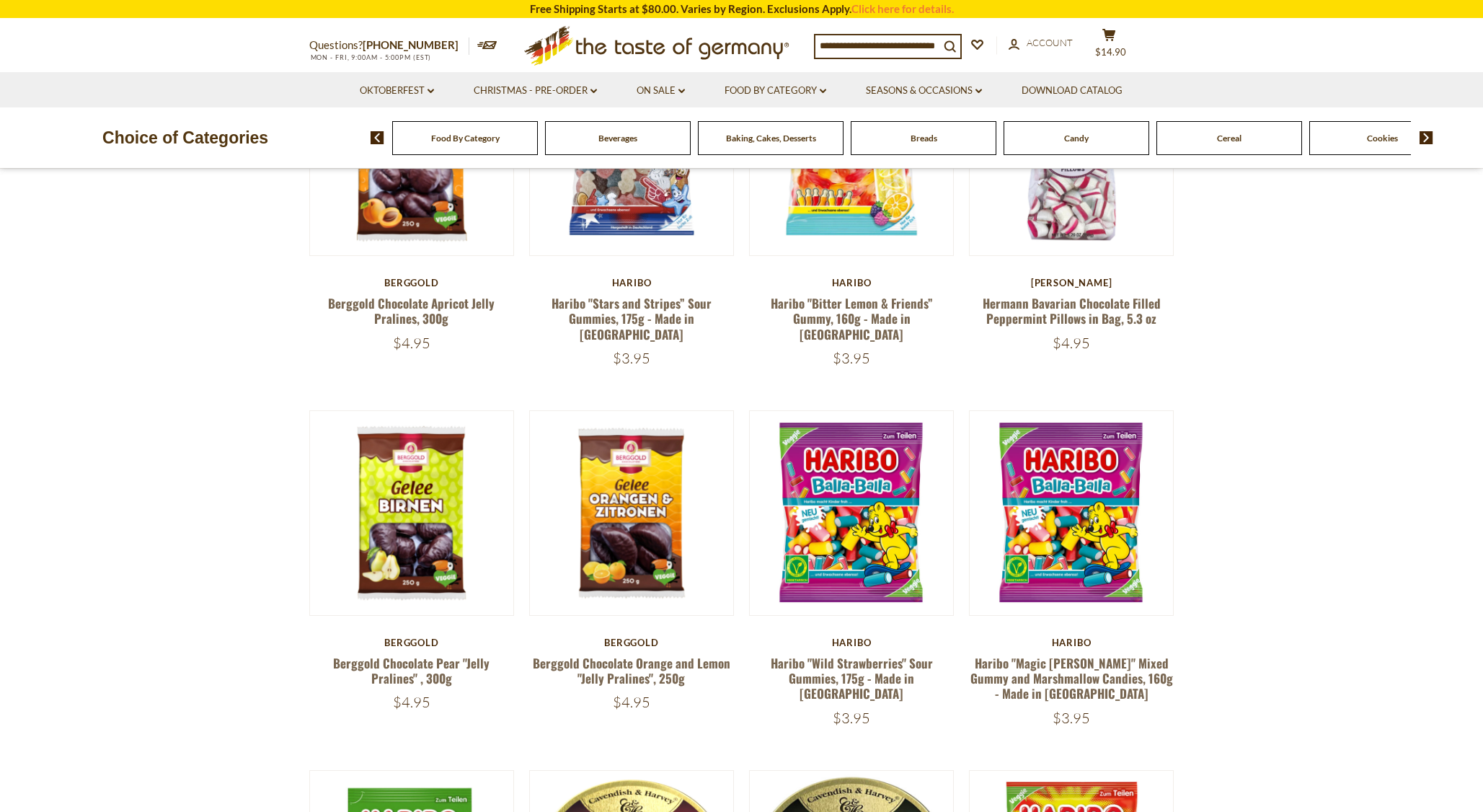
click at [1392, 141] on span "Cookies" at bounding box center [1382, 138] width 31 height 11
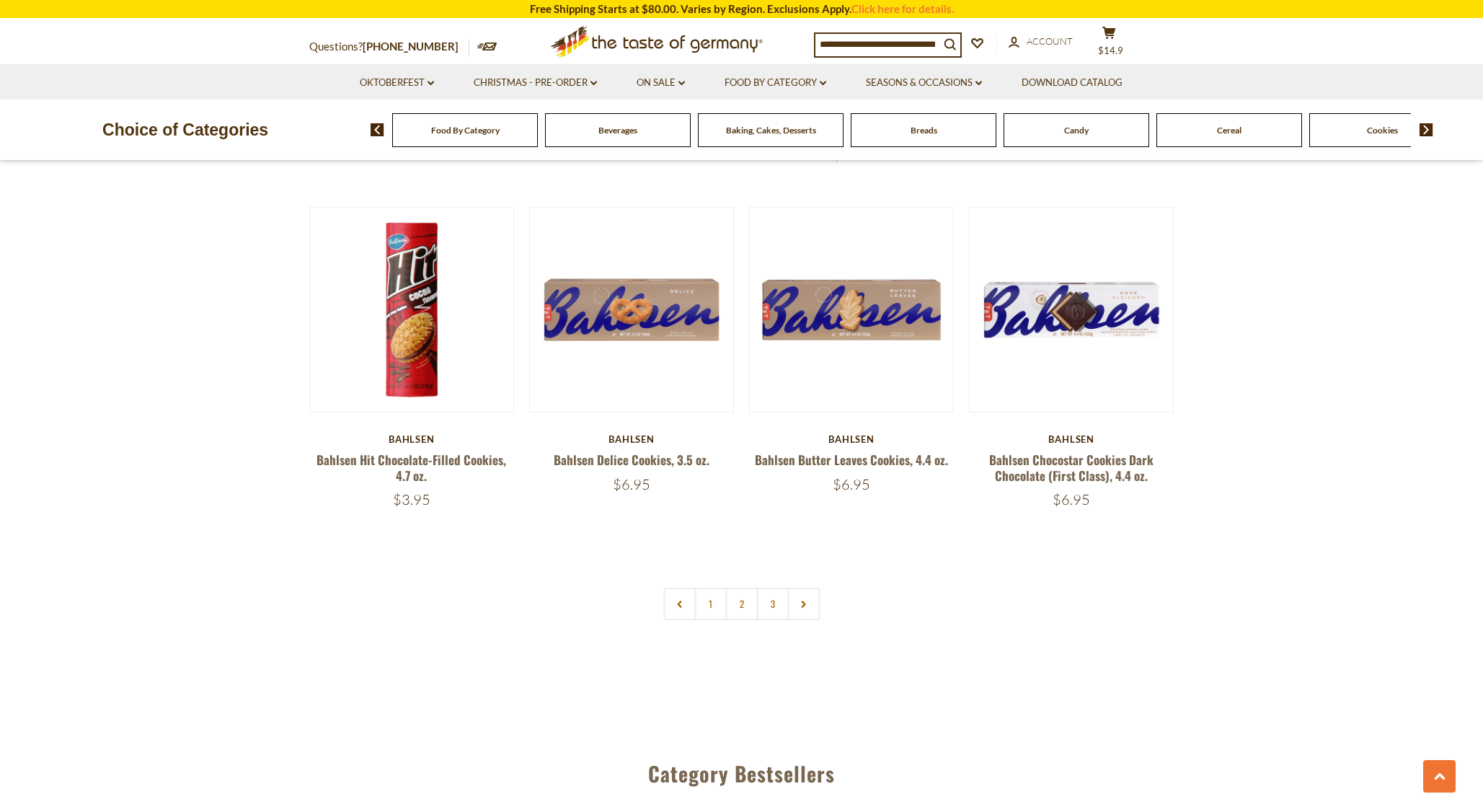
scroll to position [3313, 0]
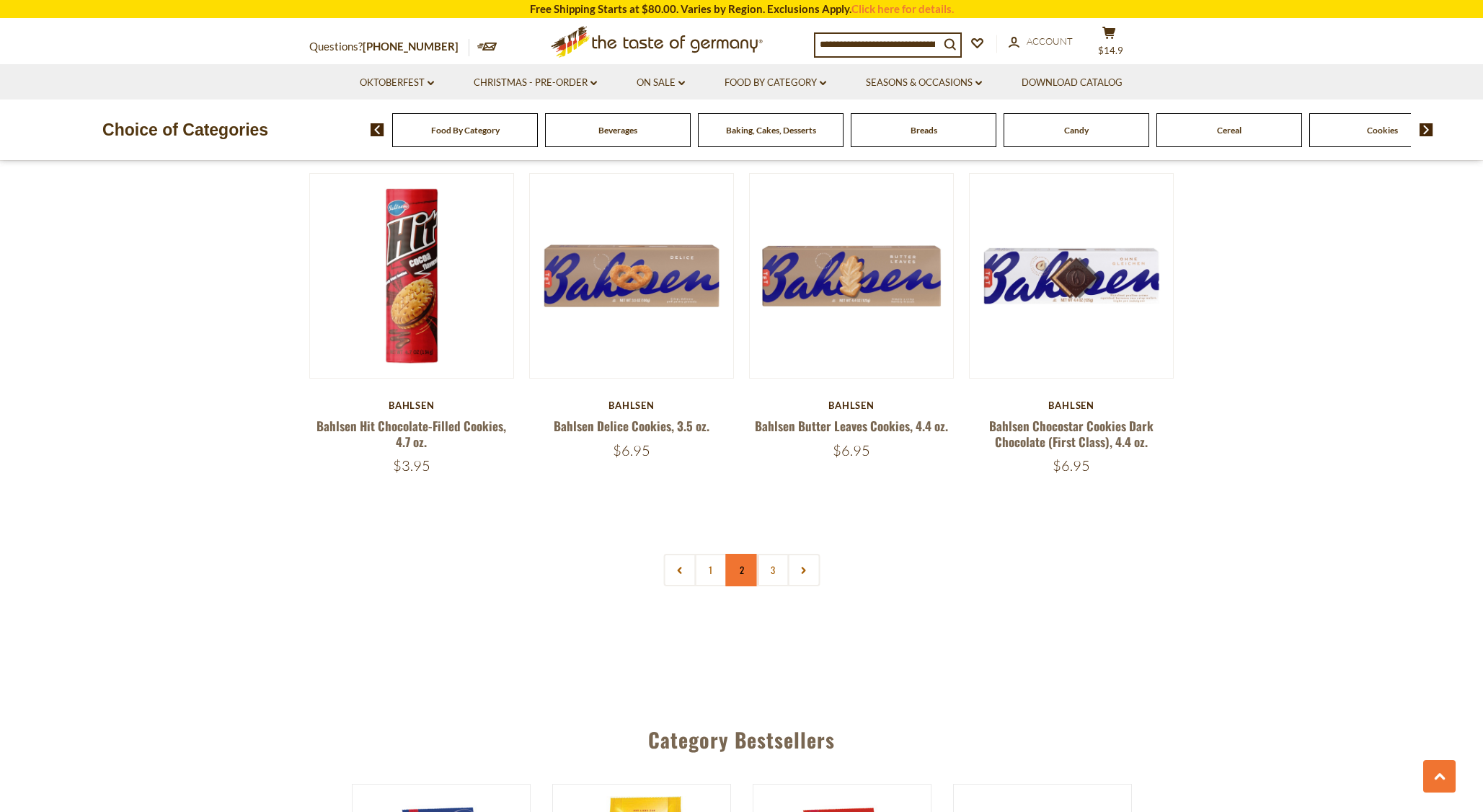
click at [735, 575] on link "2" at bounding box center [742, 570] width 33 height 33
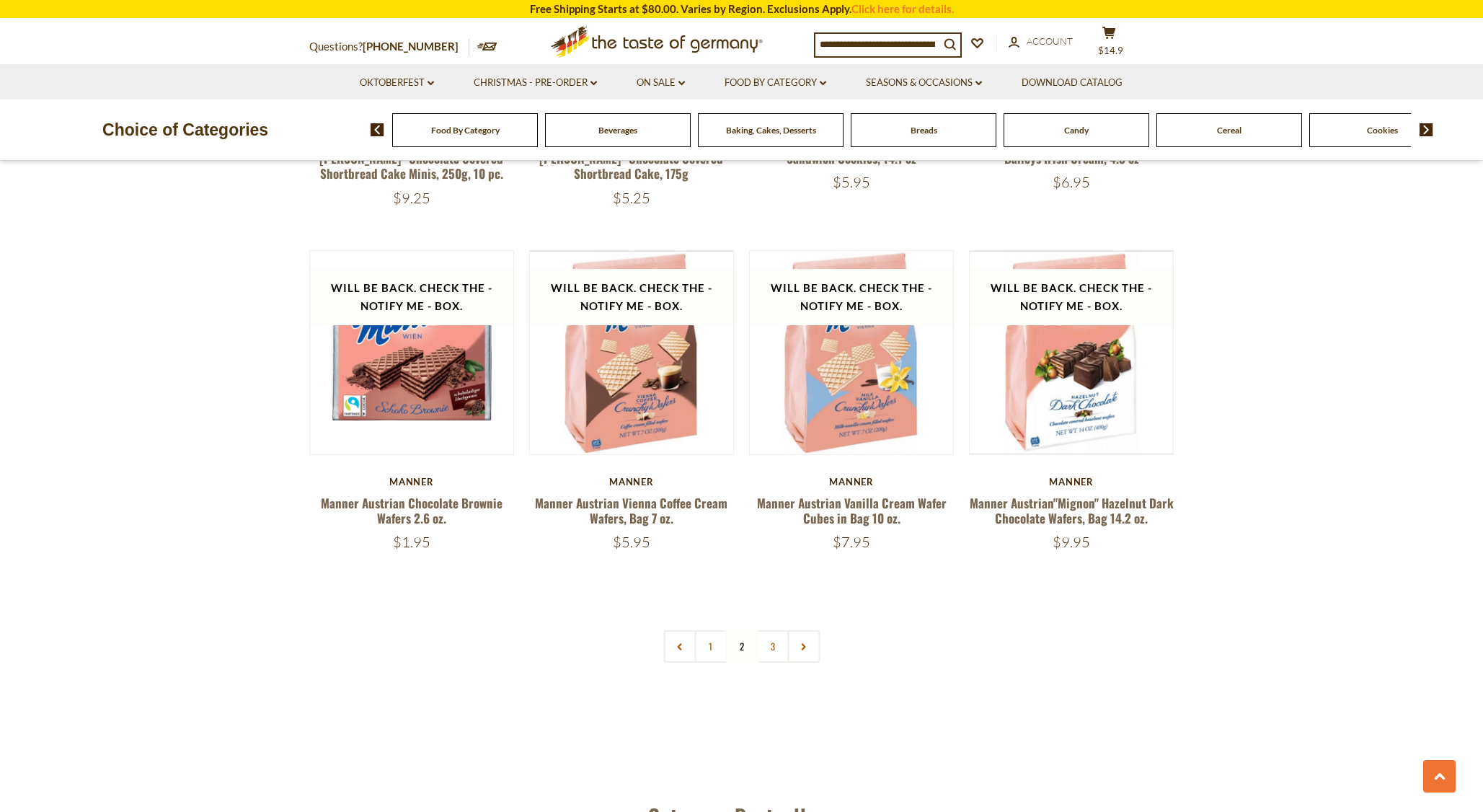
scroll to position [3300, 0]
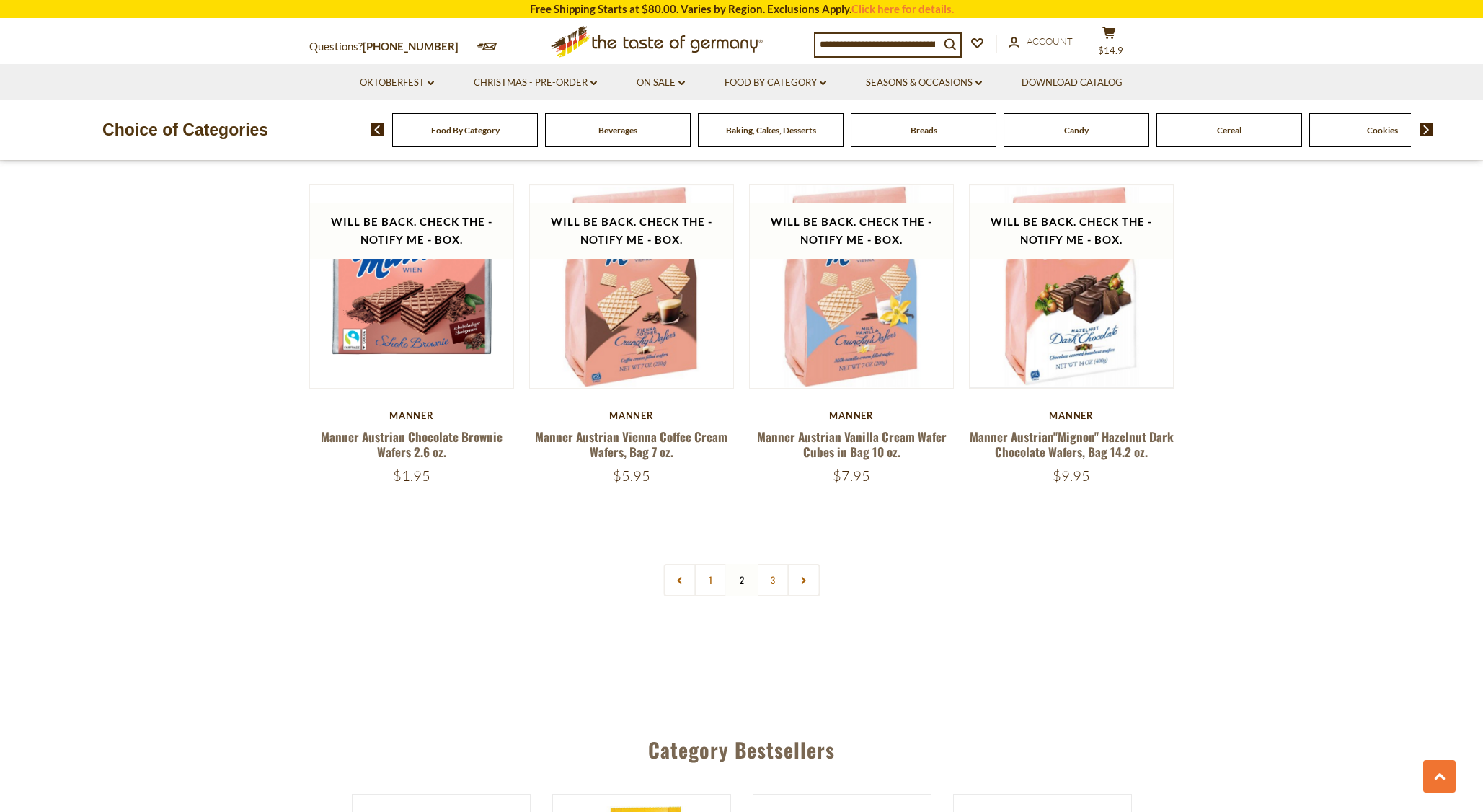
click at [1429, 132] on img at bounding box center [1427, 129] width 14 height 13
click at [1315, 131] on span "Chocolate & Marzipan" at bounding box center [1306, 130] width 86 height 11
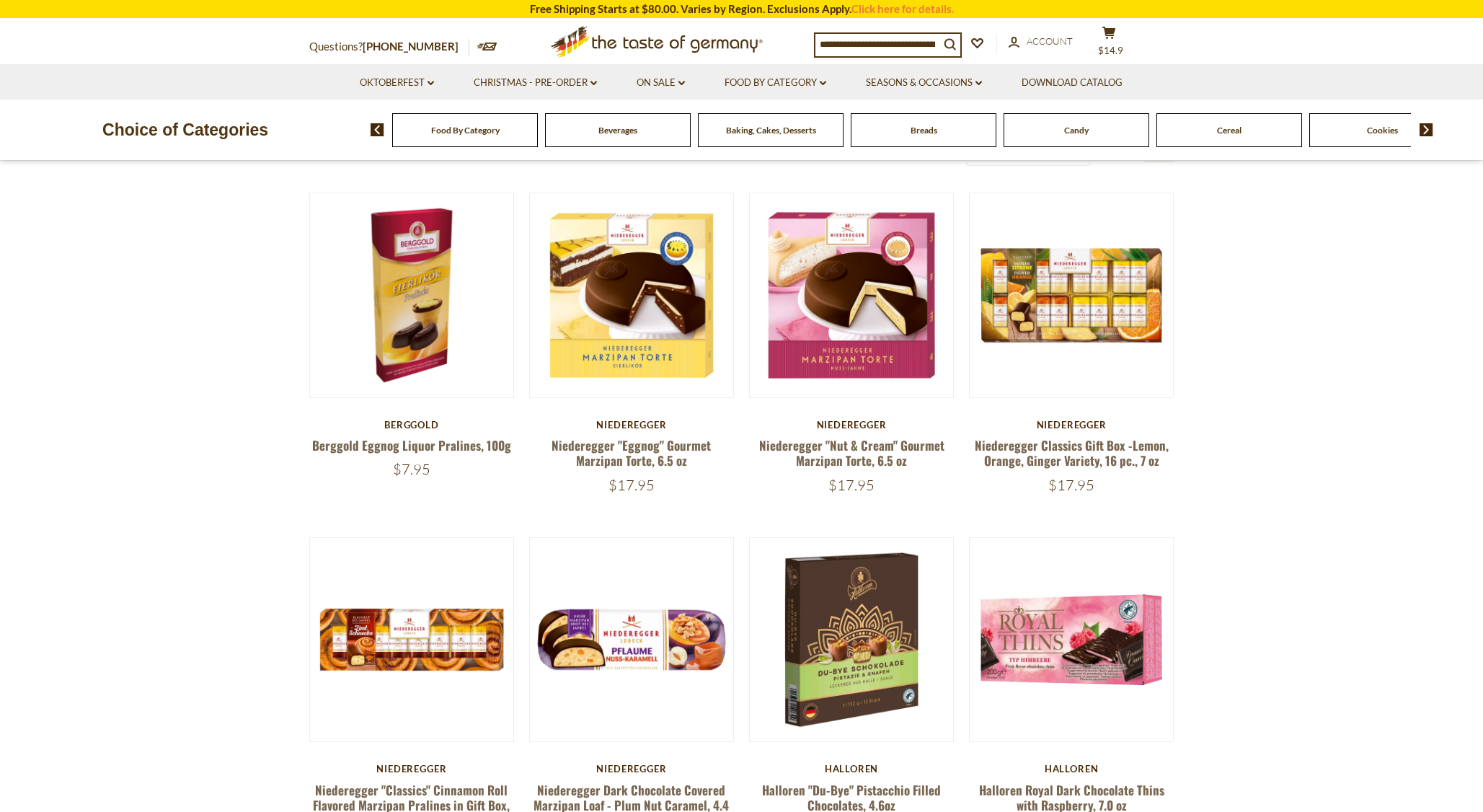
scroll to position [432, 0]
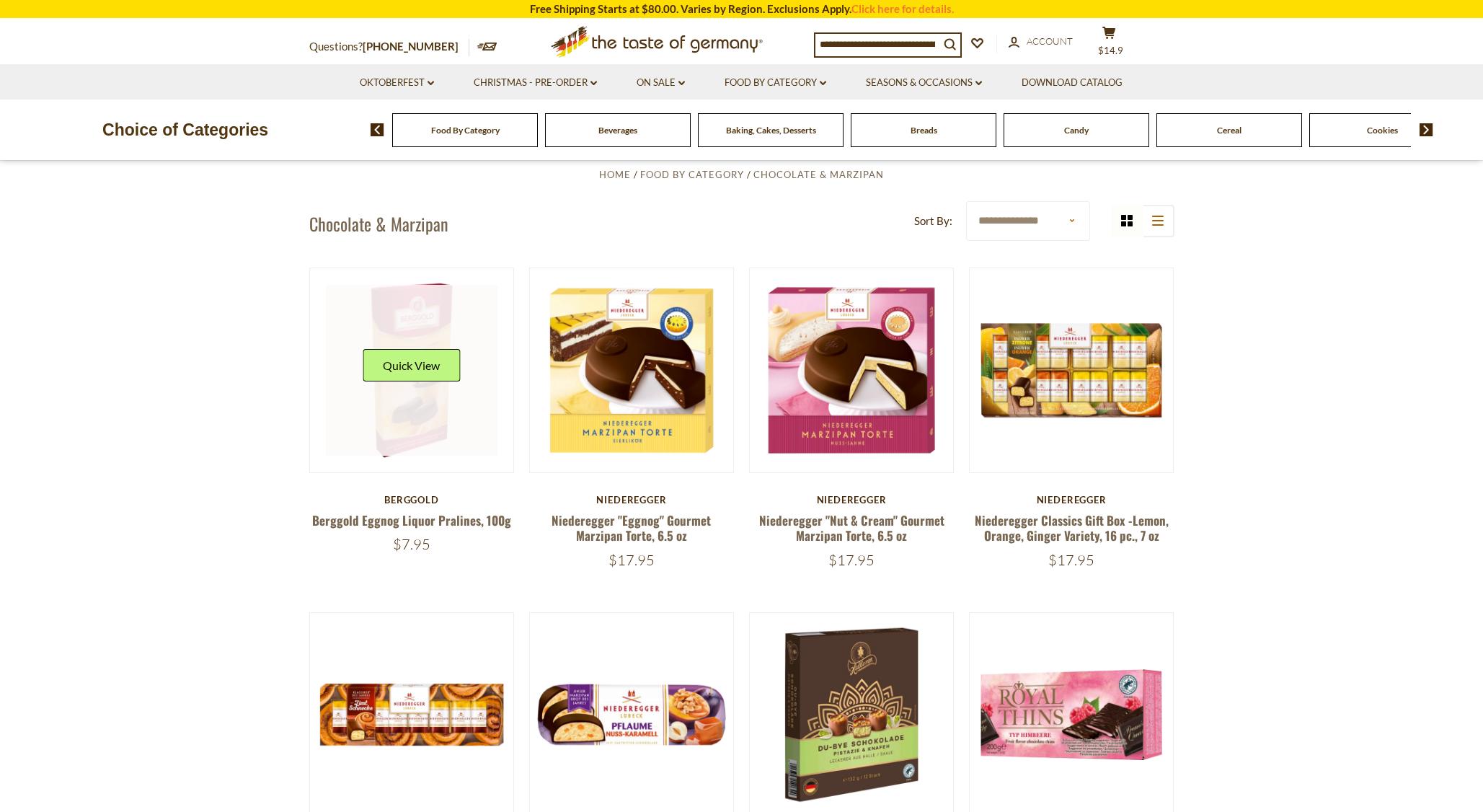
click at [425, 407] on link at bounding box center [411, 370] width 172 height 172
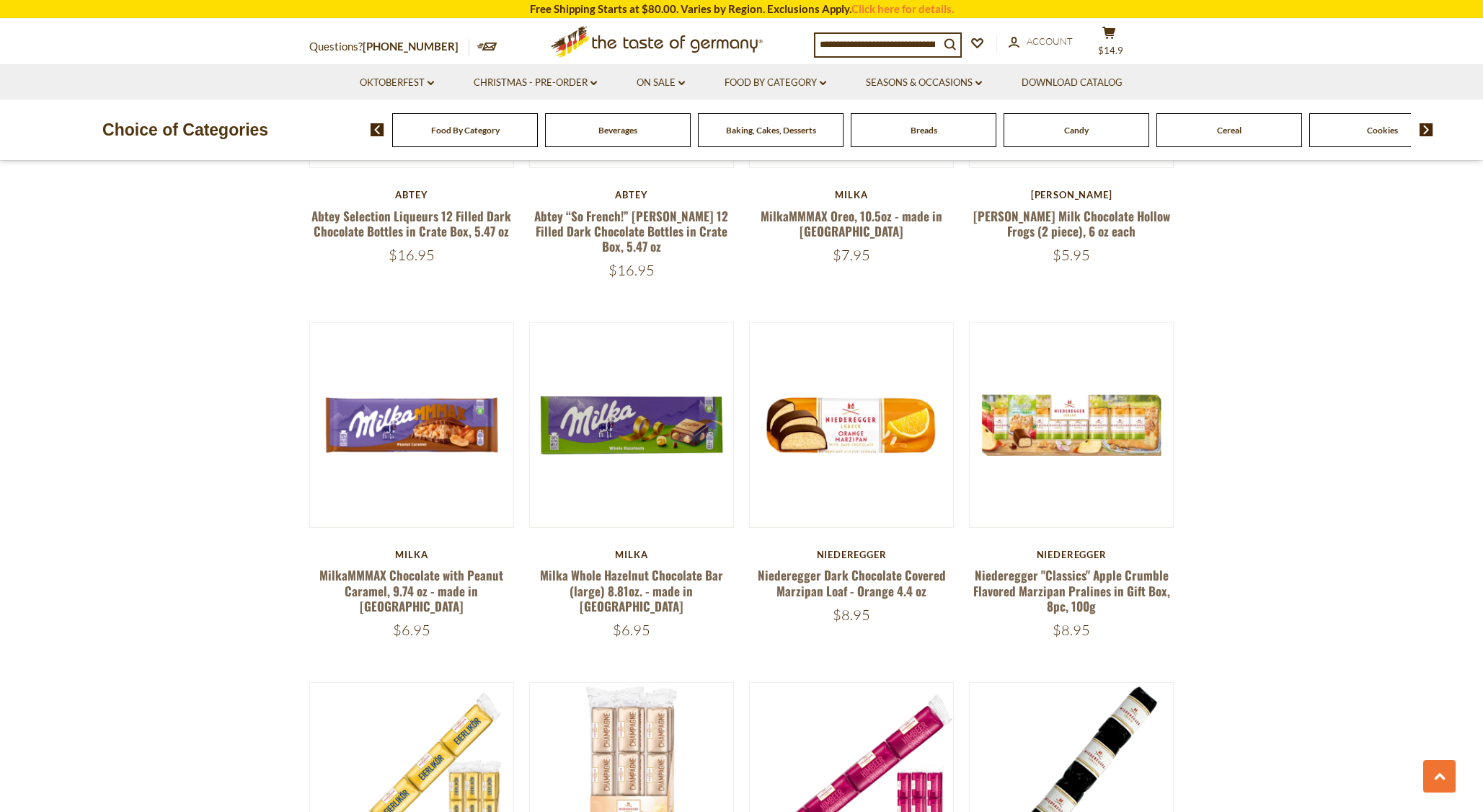
scroll to position [2162, 0]
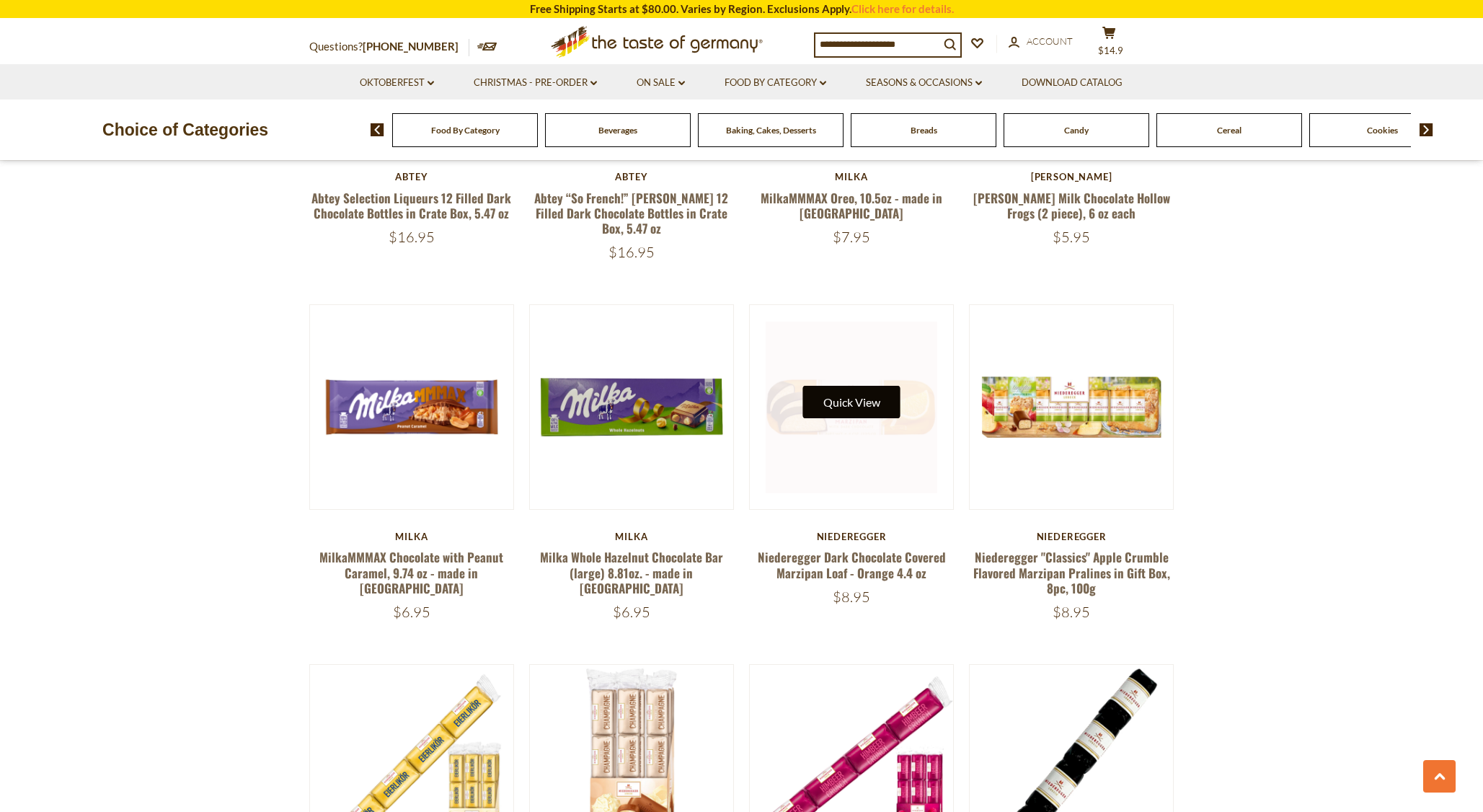
click at [854, 414] on button "Quick View" at bounding box center [852, 402] width 97 height 33
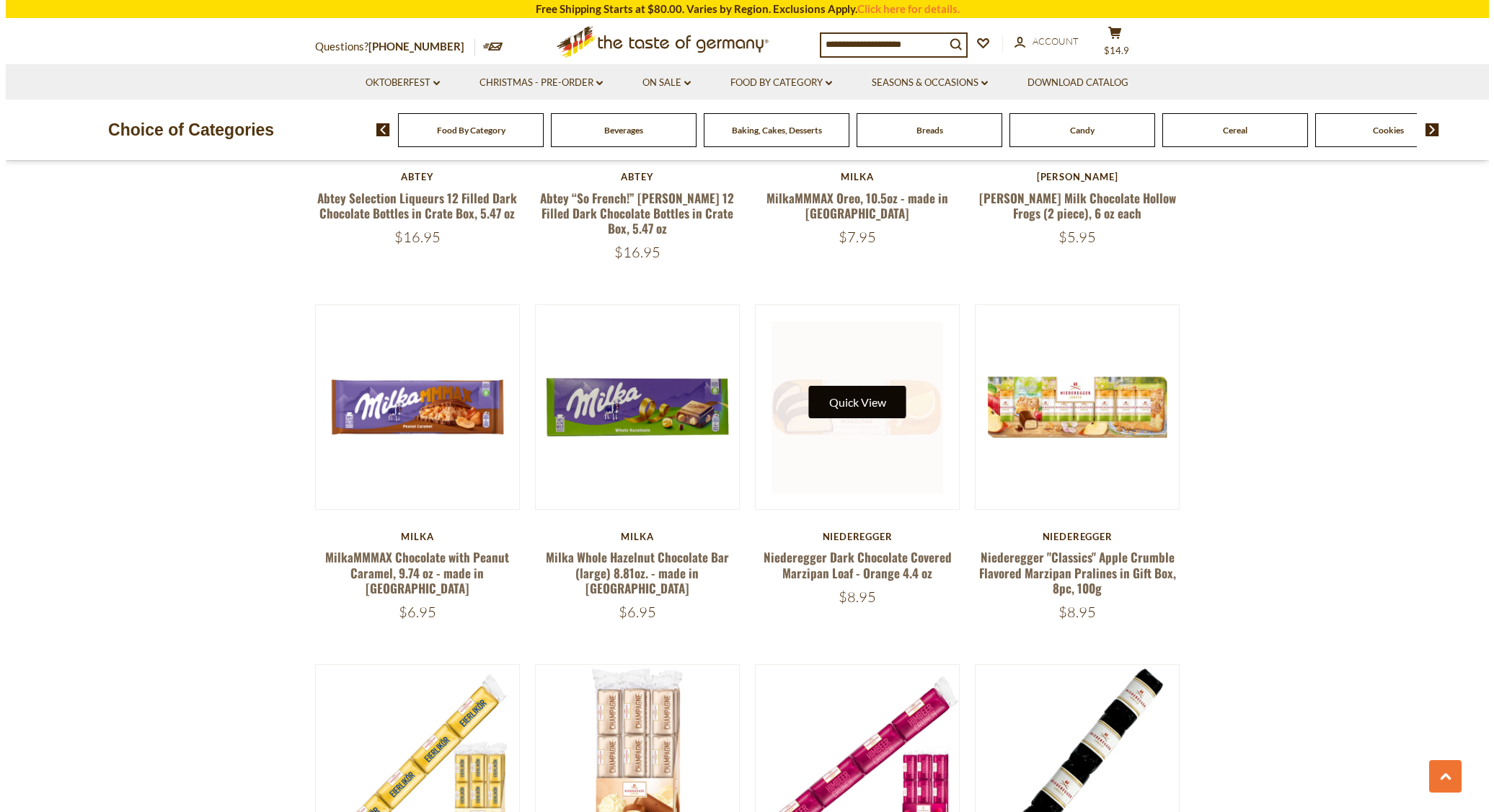
scroll to position [2164, 0]
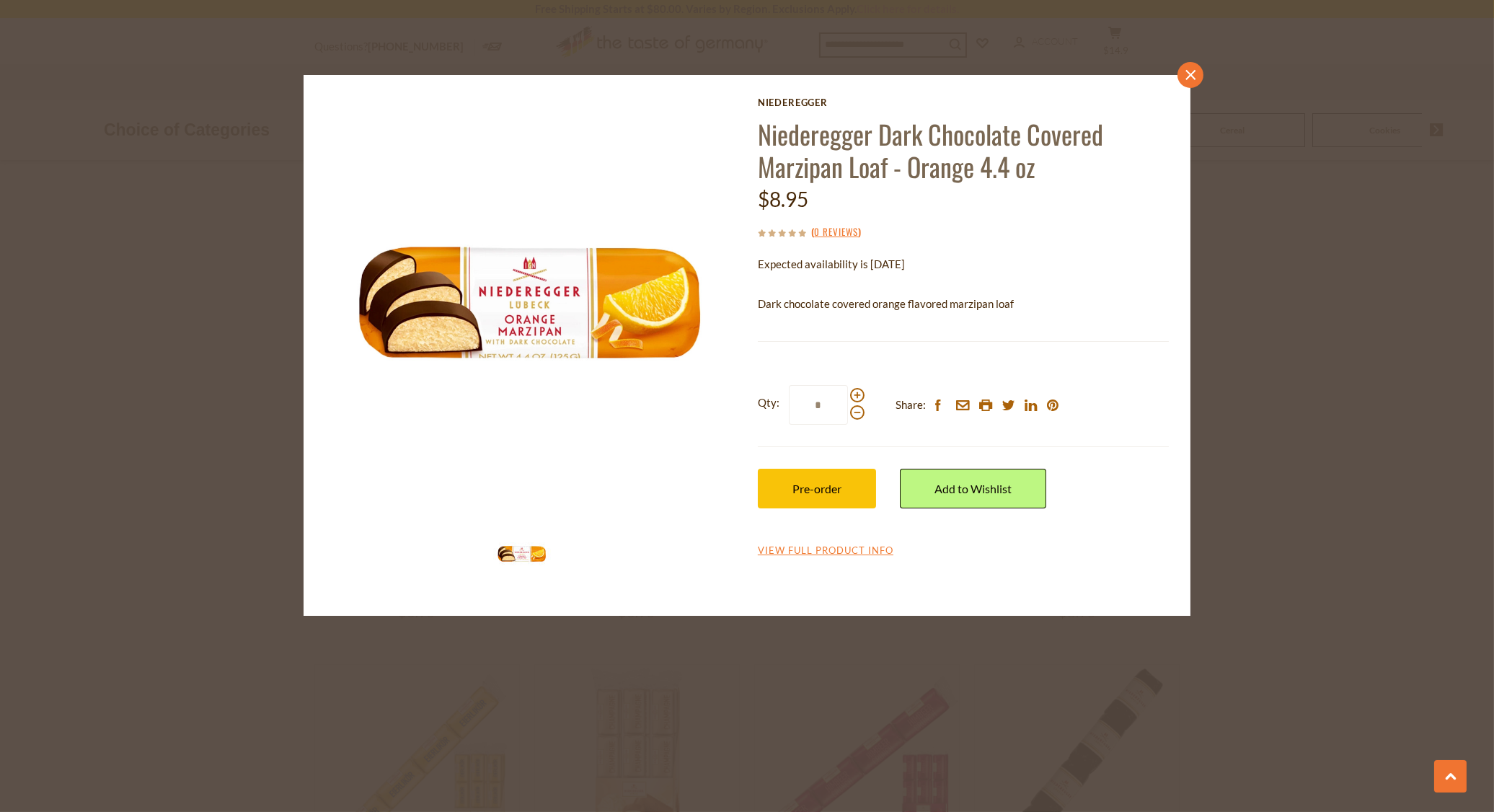
click at [1180, 75] on link "close" at bounding box center [1191, 75] width 26 height 26
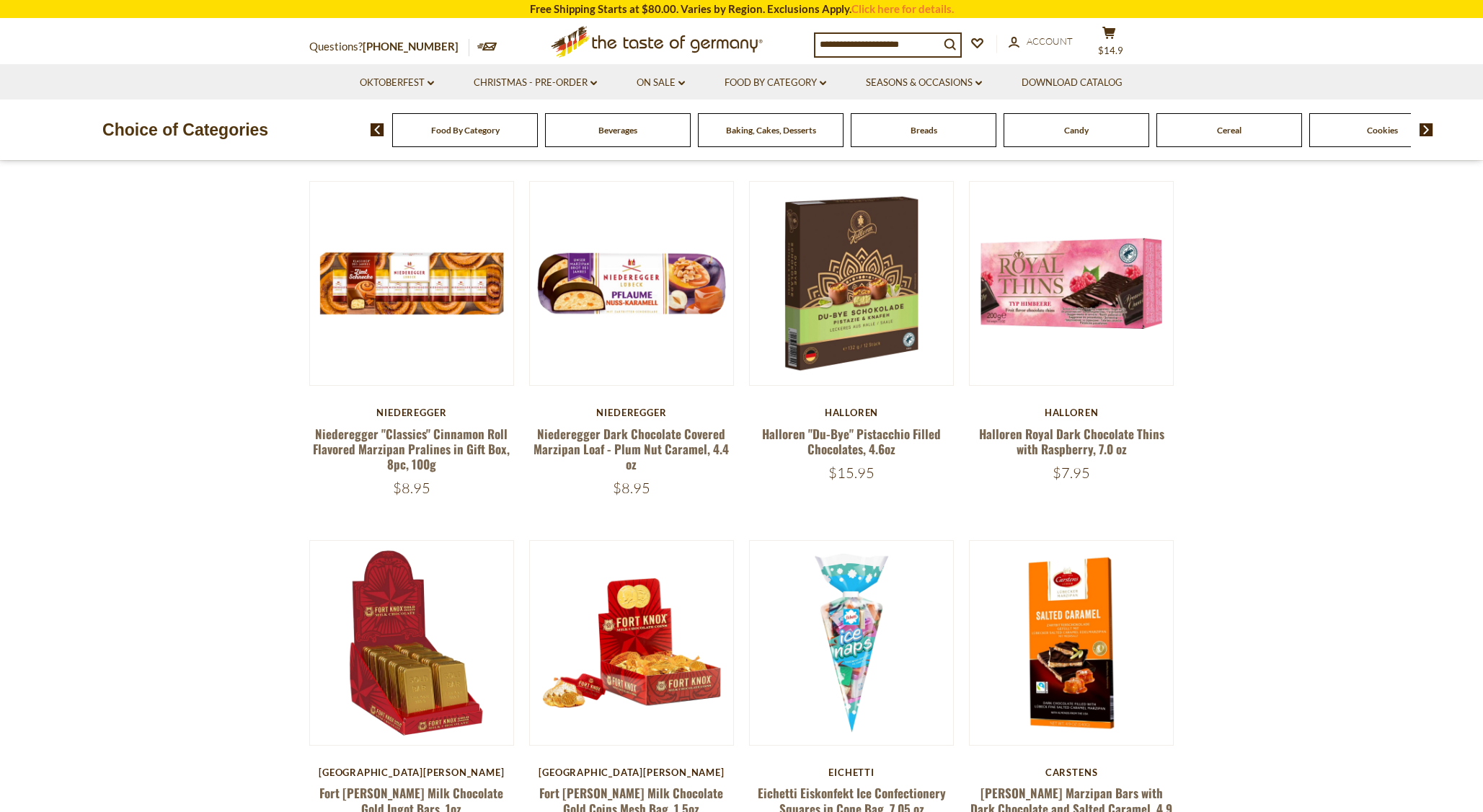
scroll to position [792, 0]
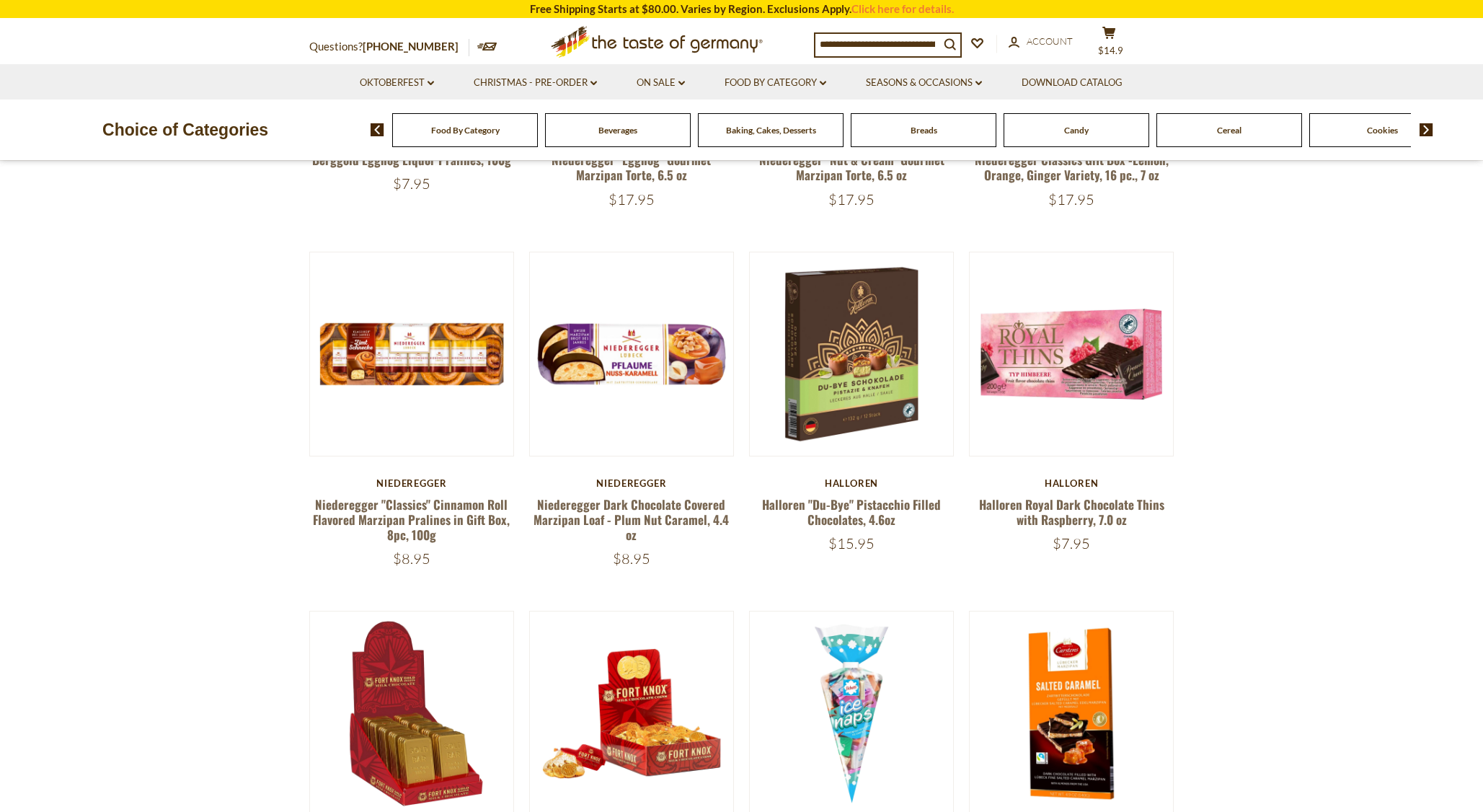
click at [1430, 122] on div "Food By Category Beverages Baking, Cakes, Desserts Breads Candy Cereal Cookies …" at bounding box center [927, 129] width 1112 height 34
click at [1426, 127] on img at bounding box center [1427, 129] width 14 height 13
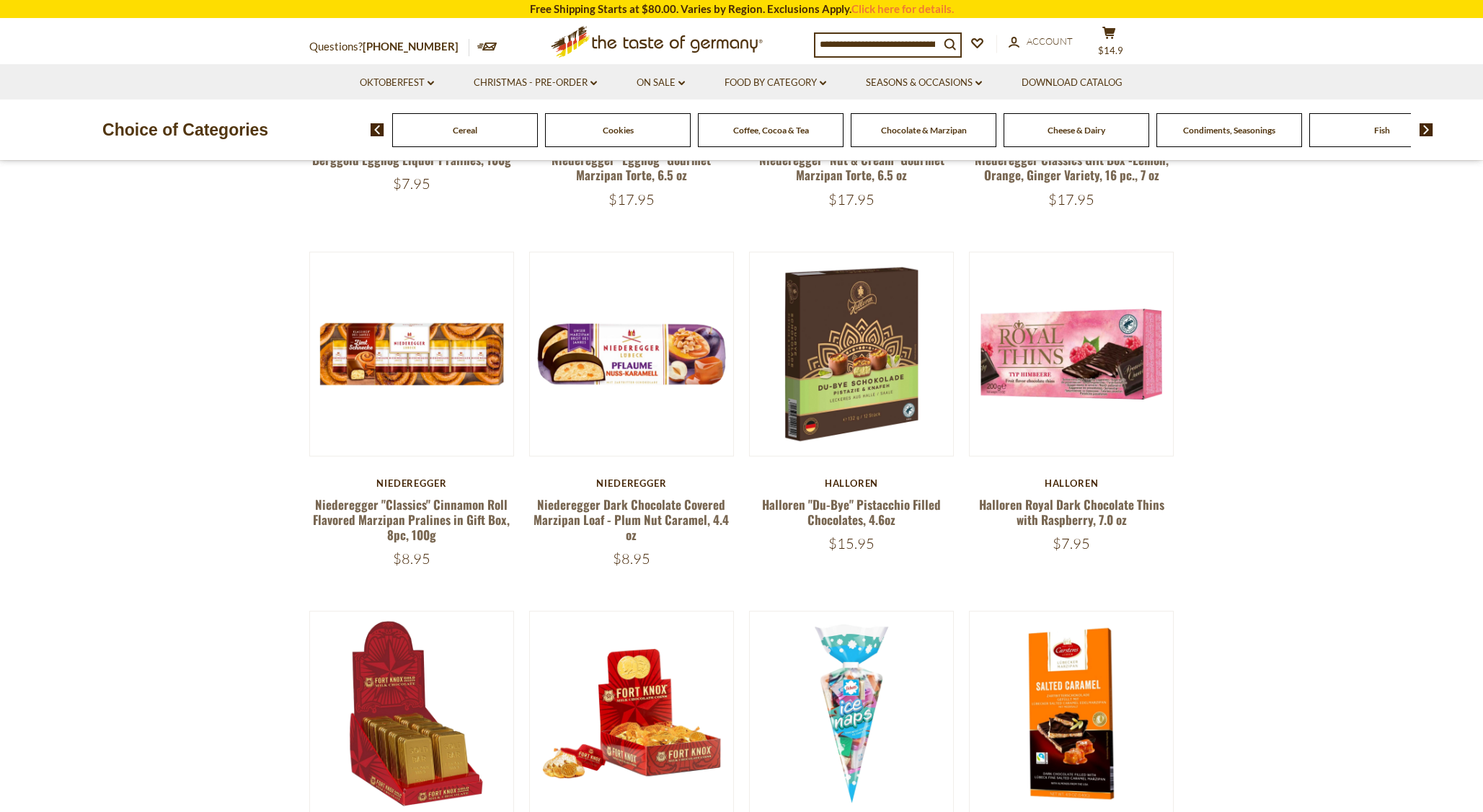
click at [1426, 127] on img at bounding box center [1427, 129] width 14 height 13
click at [1424, 129] on img at bounding box center [1427, 129] width 14 height 13
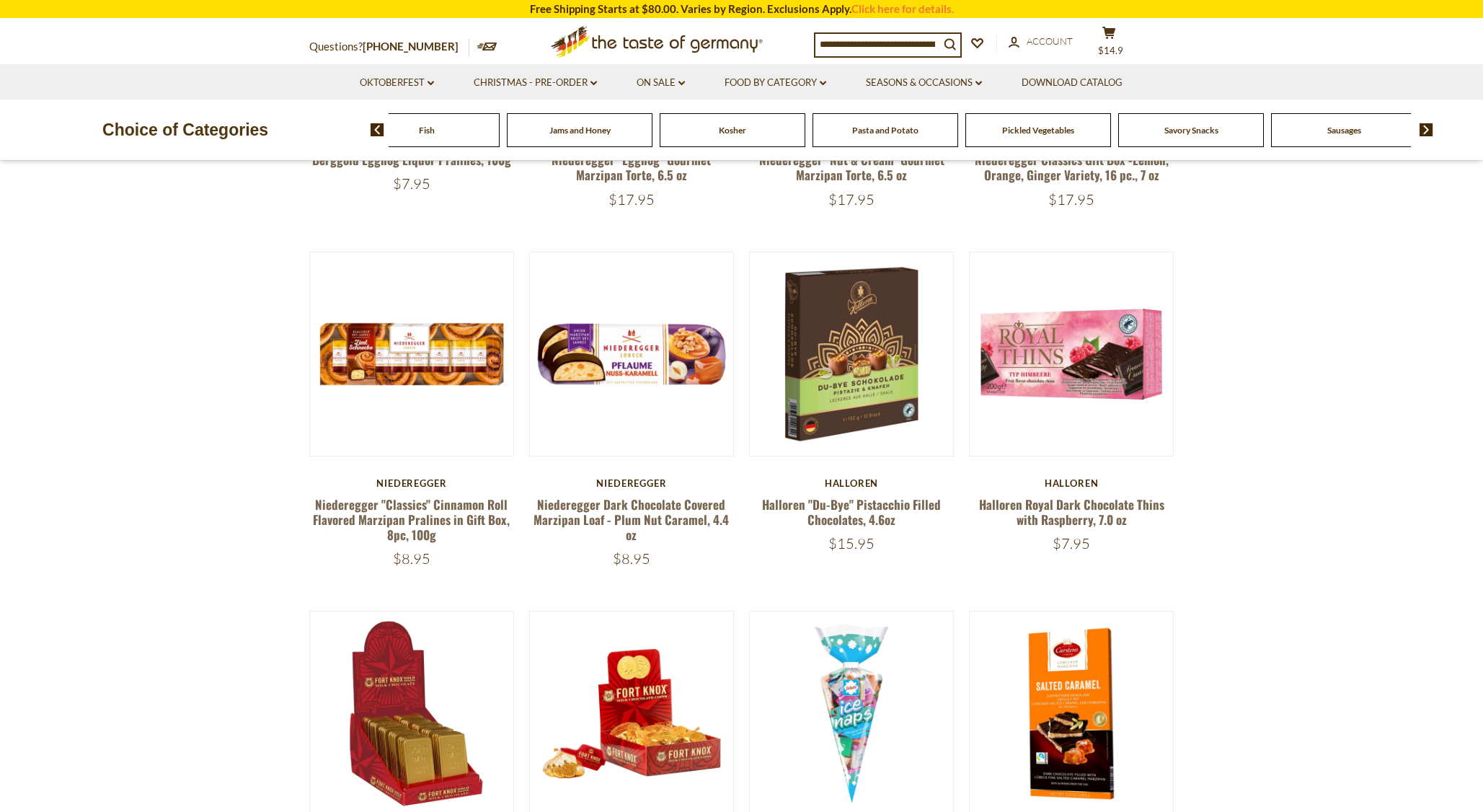
click at [1424, 129] on img at bounding box center [1427, 129] width 14 height 13
click at [1173, 128] on span "Sausages" at bounding box center [1189, 130] width 34 height 11
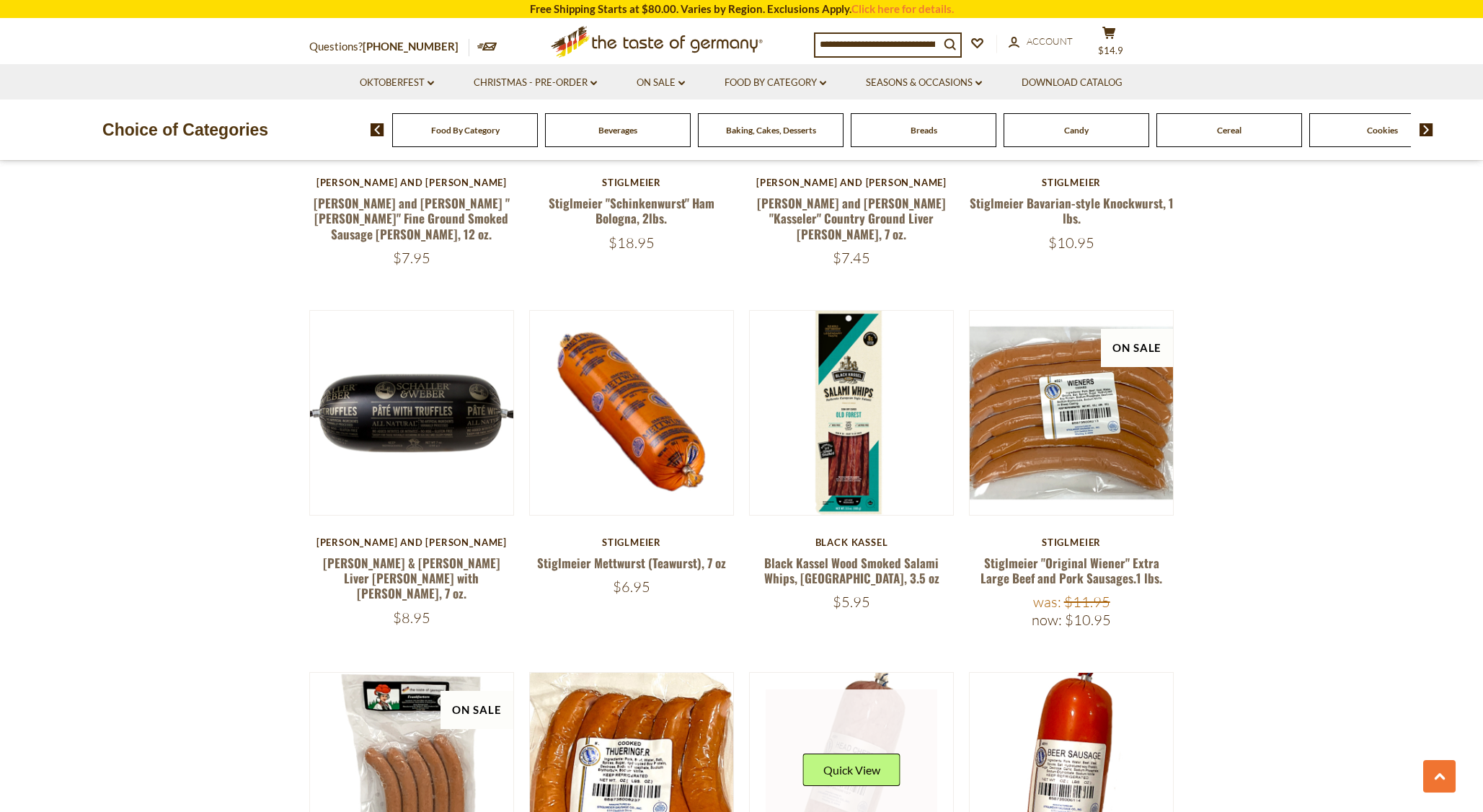
scroll to position [2306, 0]
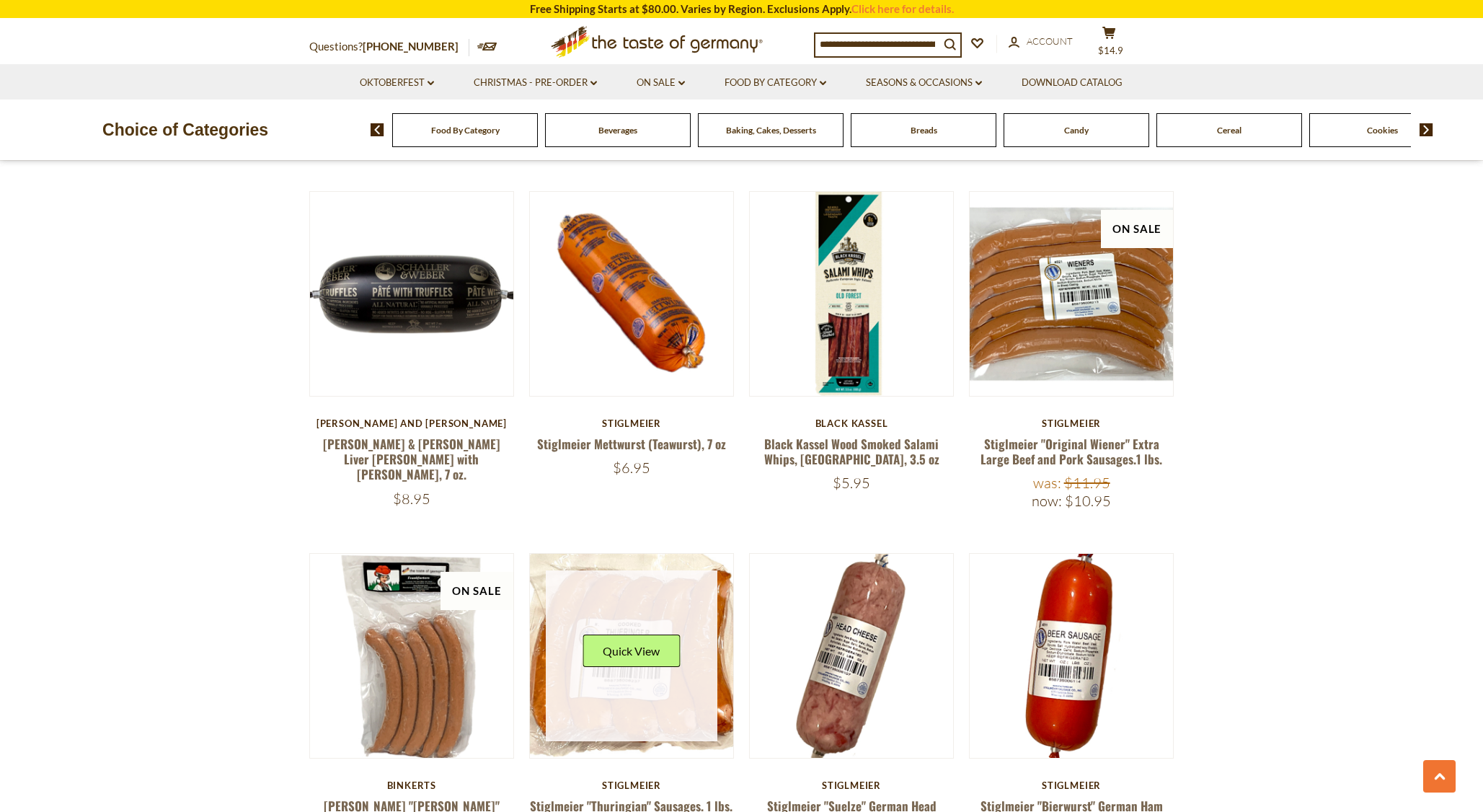
click at [658, 570] on link at bounding box center [631, 655] width 172 height 172
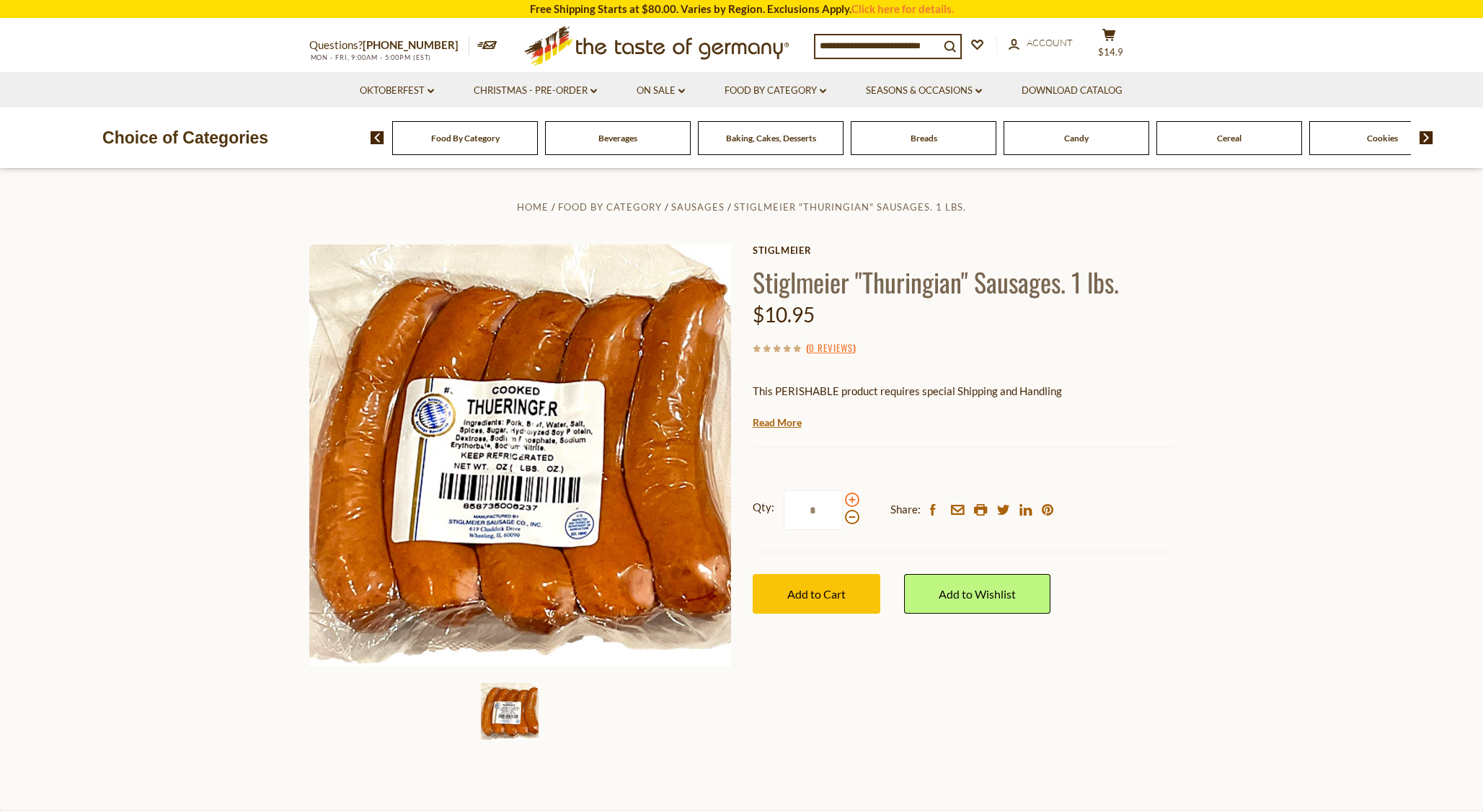
click at [853, 502] on span at bounding box center [852, 499] width 15 height 15
click at [843, 502] on input "*" at bounding box center [813, 510] width 59 height 40
type input "*"
click at [842, 597] on span "Add to Cart" at bounding box center [817, 594] width 59 height 14
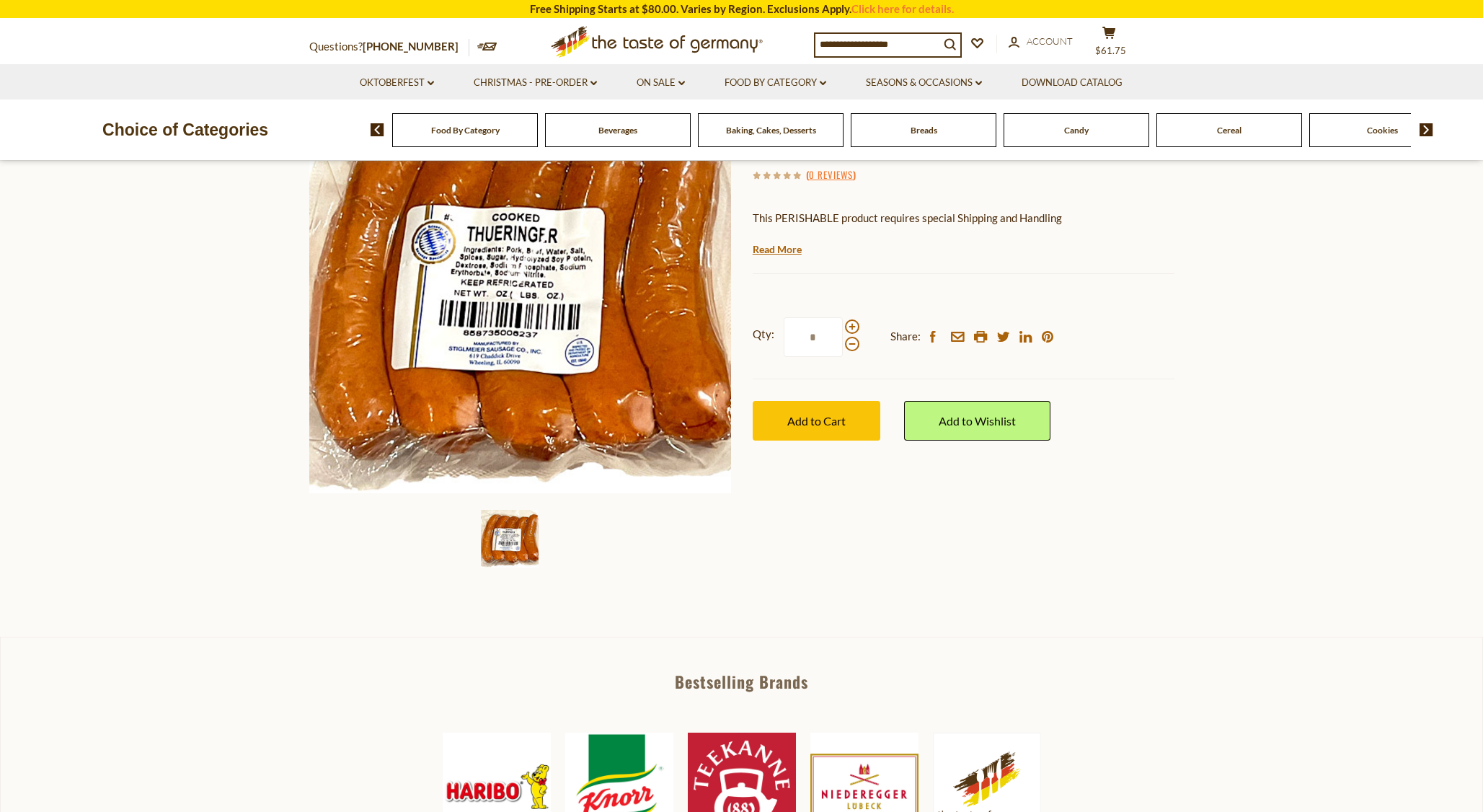
scroll to position [72, 0]
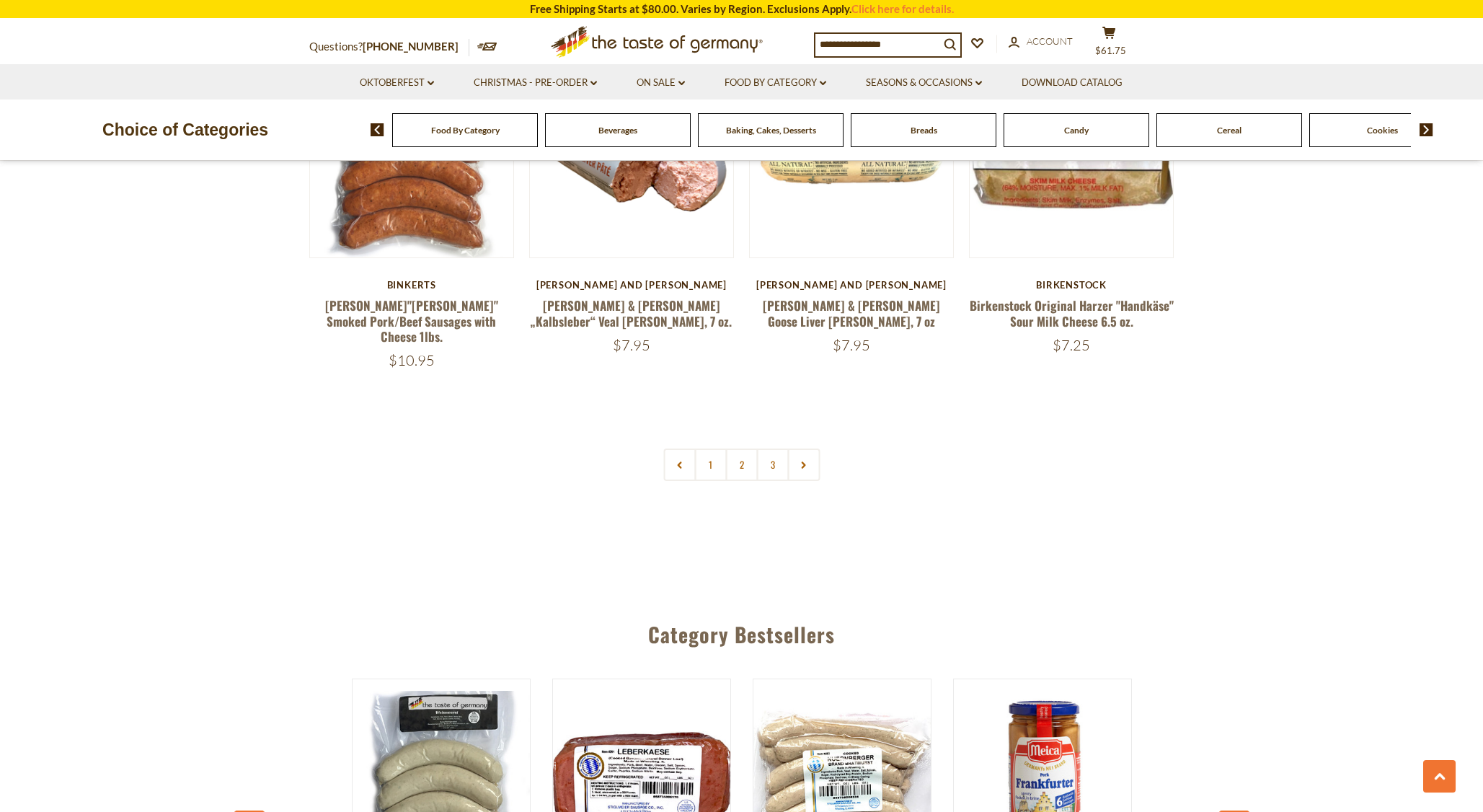
scroll to position [3549, 0]
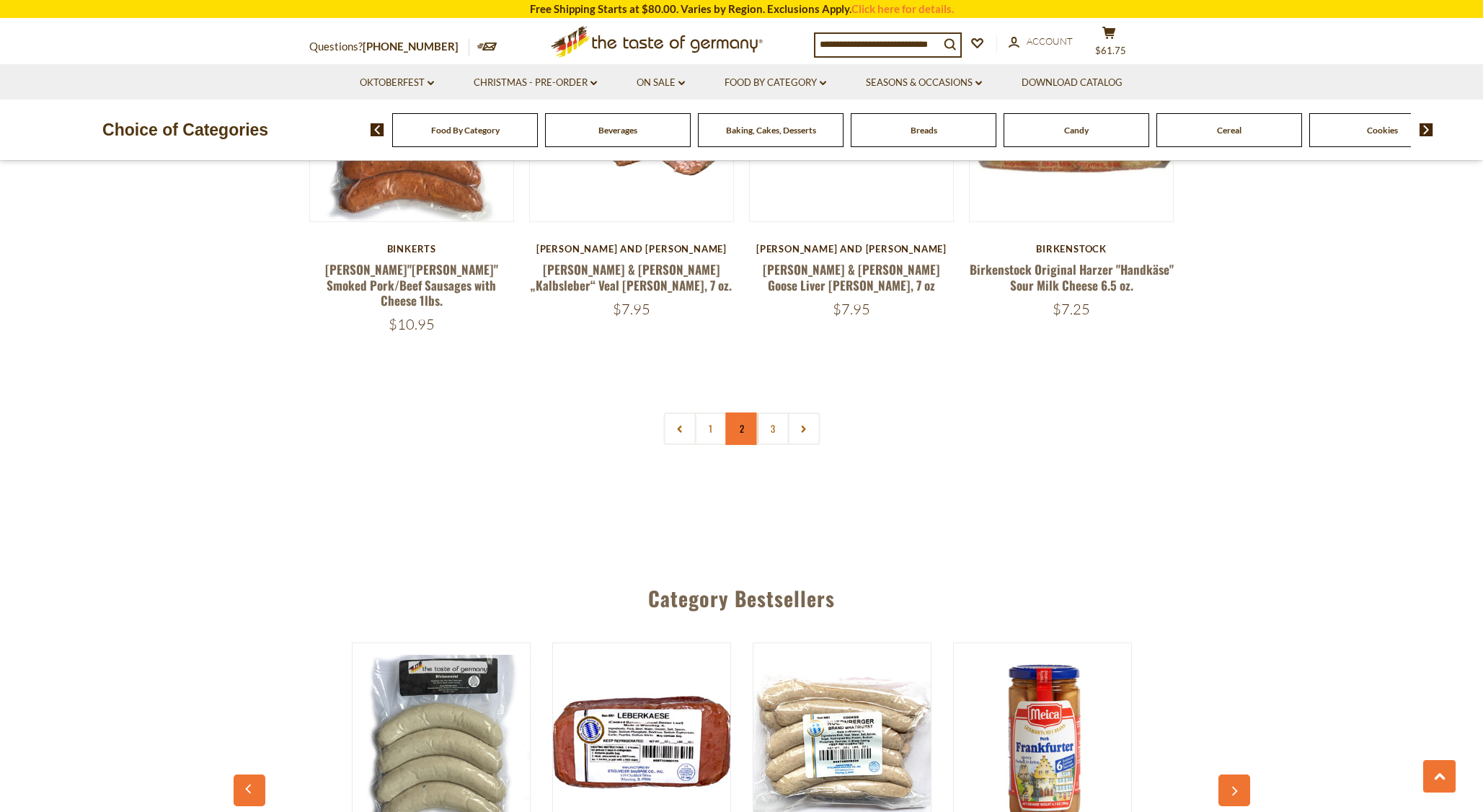
click at [736, 412] on link "2" at bounding box center [742, 428] width 33 height 33
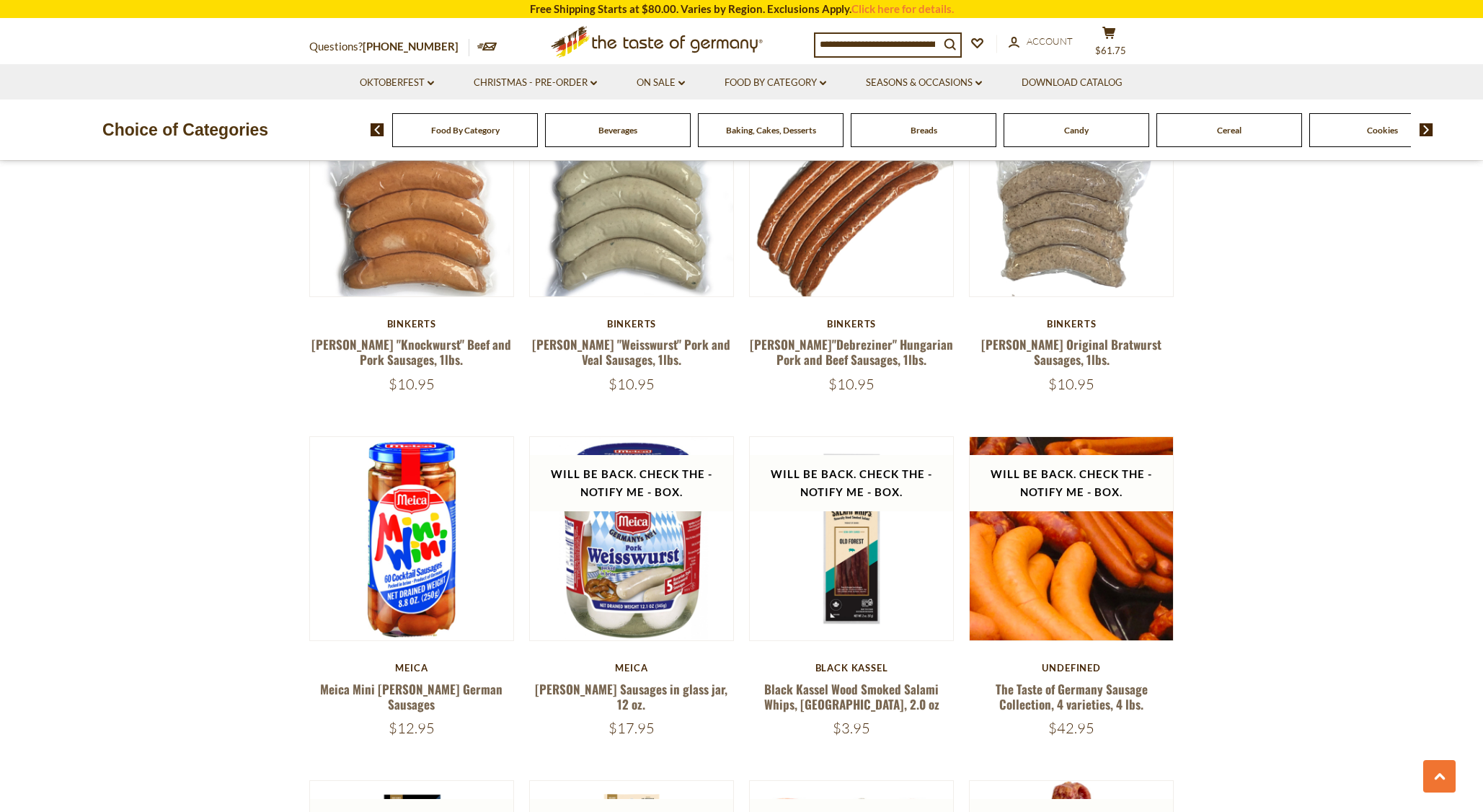
scroll to position [2362, 0]
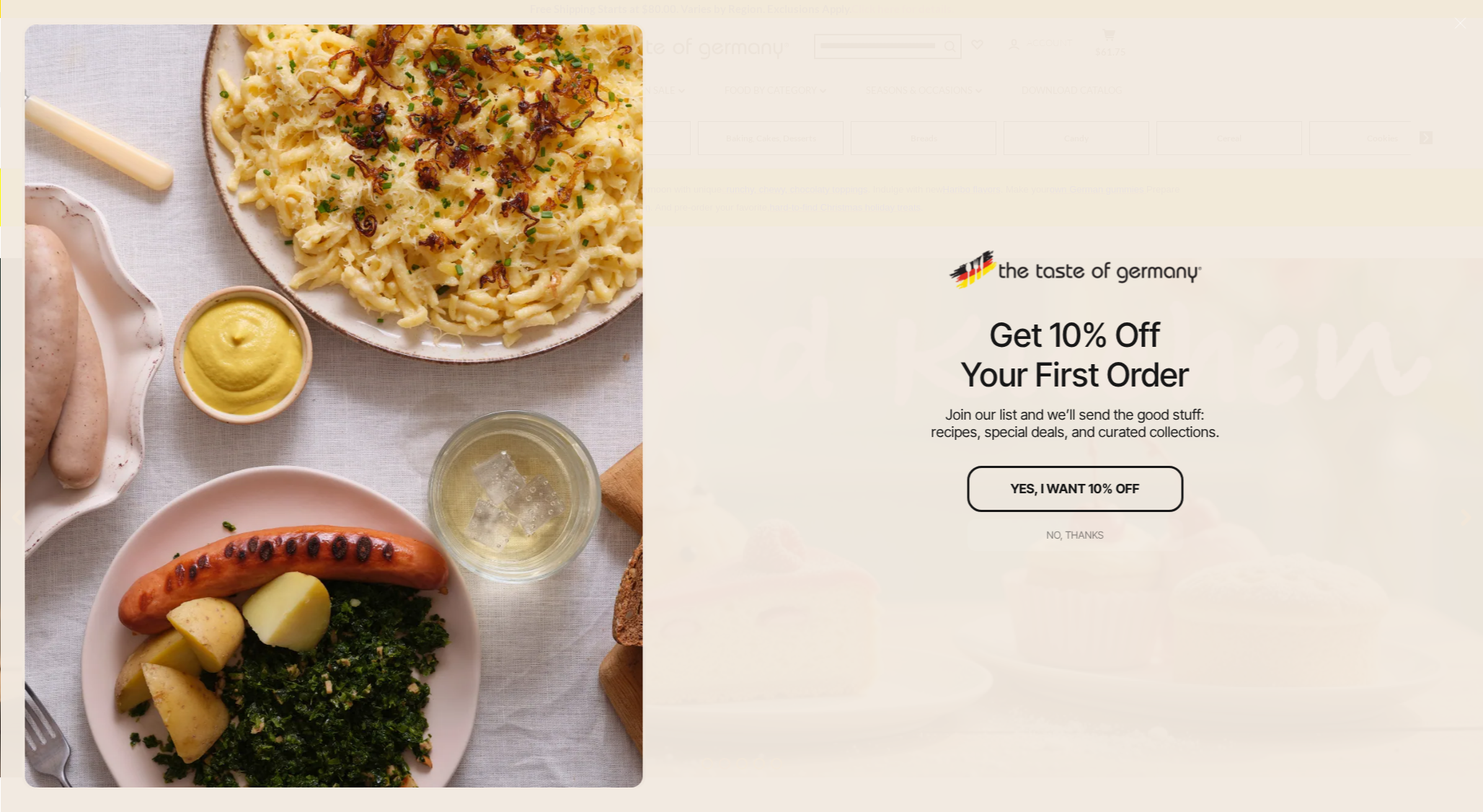
click at [1078, 531] on div "No, thanks" at bounding box center [1075, 535] width 57 height 10
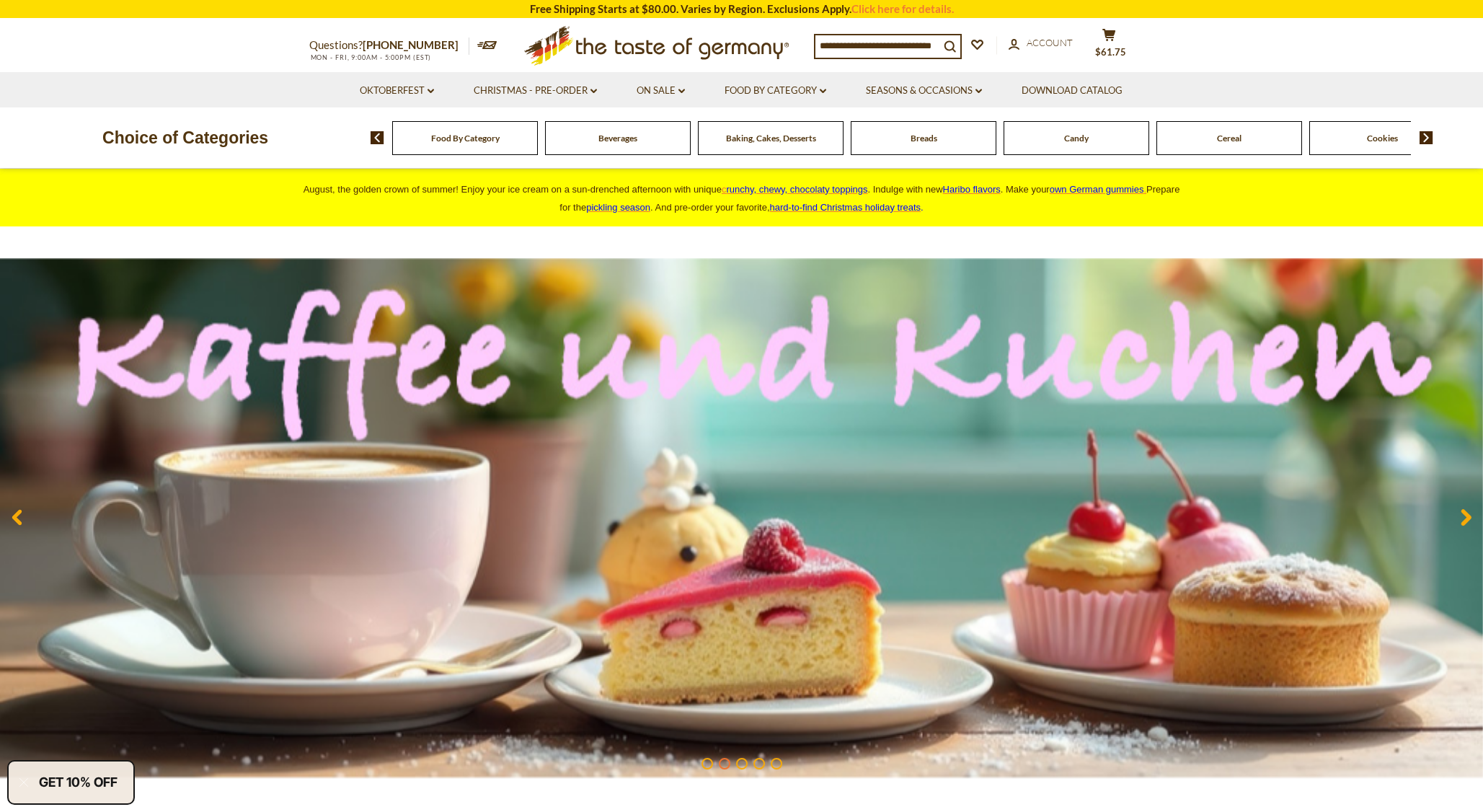
click at [1430, 135] on img at bounding box center [1427, 137] width 14 height 13
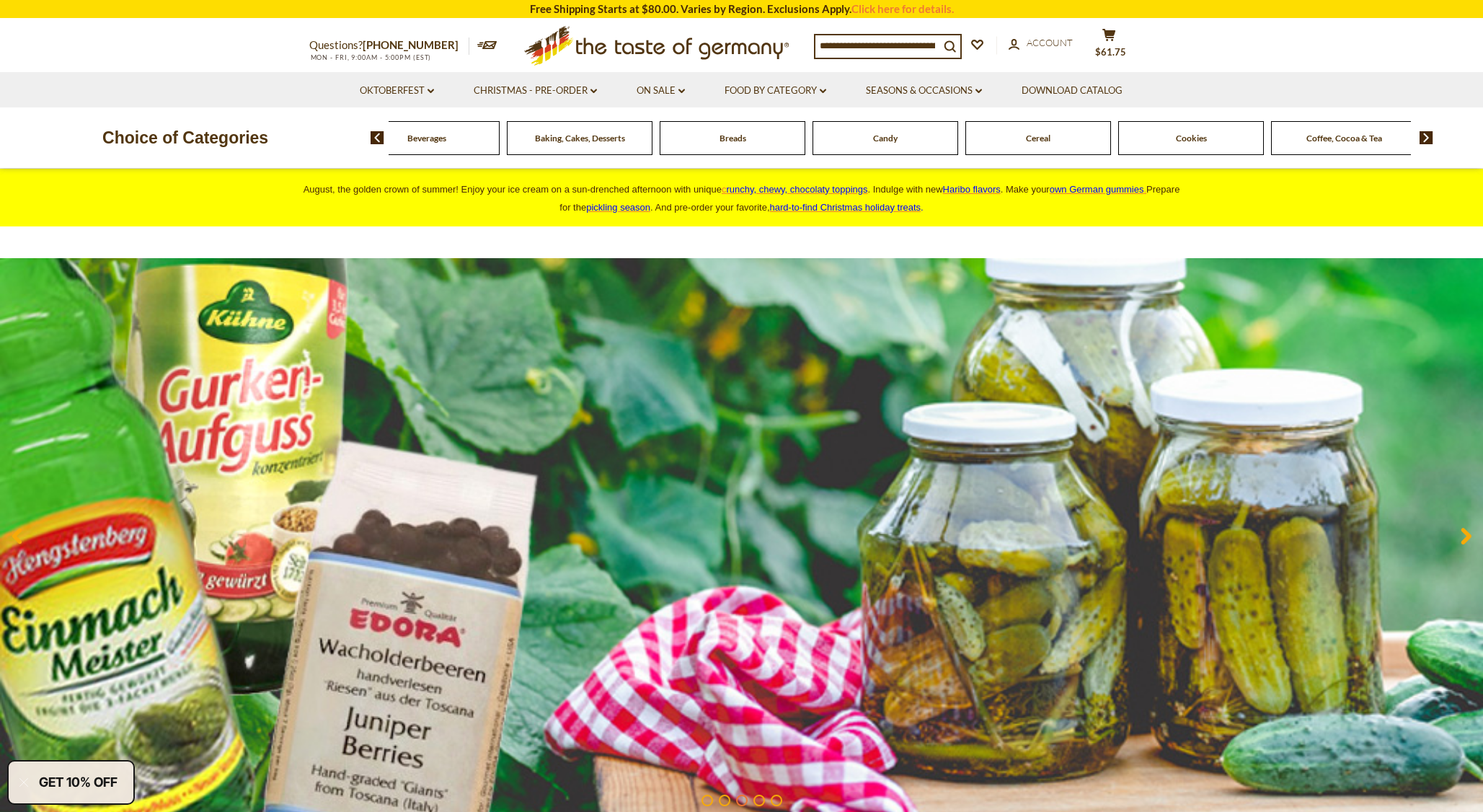
click at [1430, 138] on img at bounding box center [1427, 137] width 14 height 13
click at [1275, 139] on span "Cheese & Dairy" at bounding box center [1267, 138] width 58 height 11
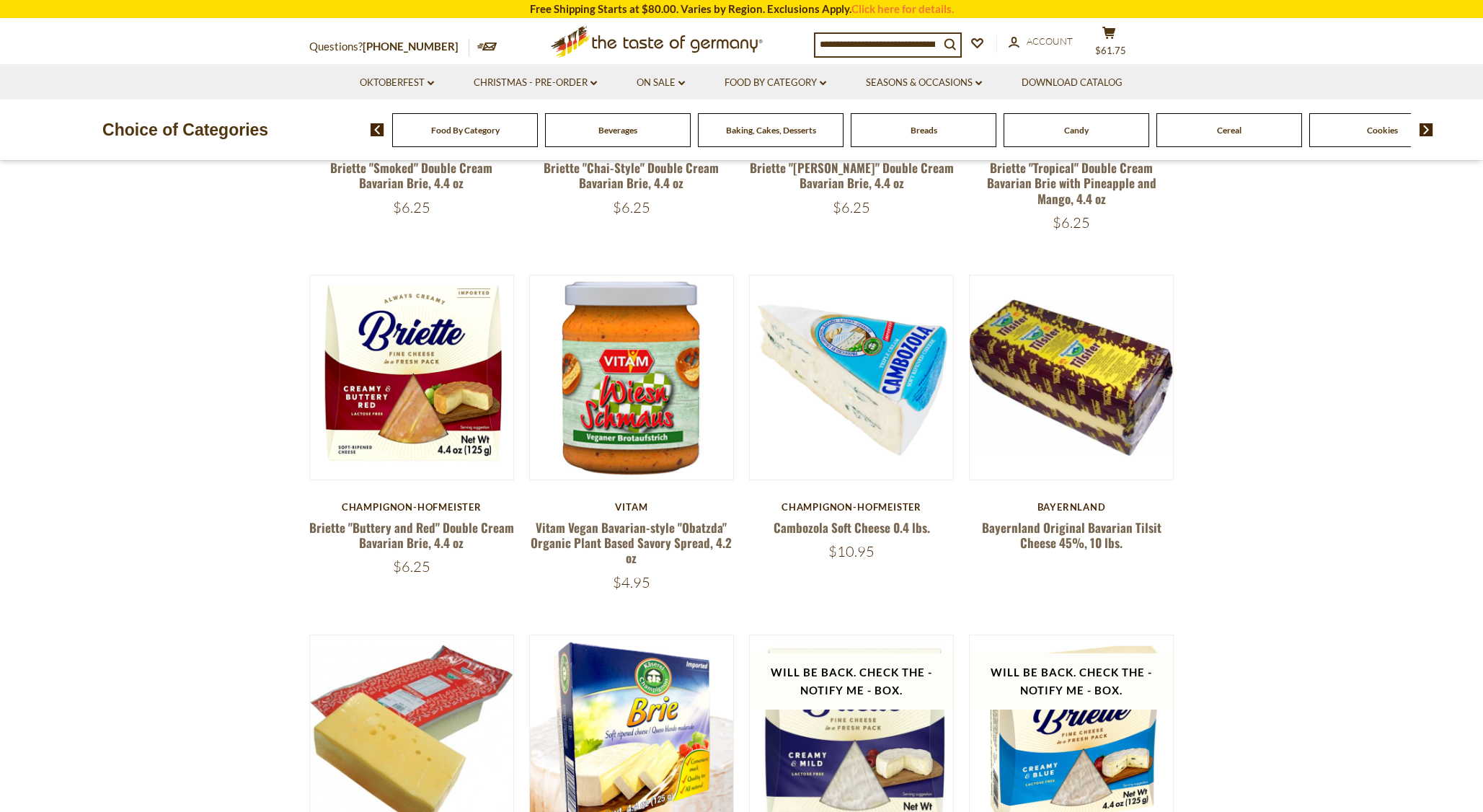
scroll to position [793, 0]
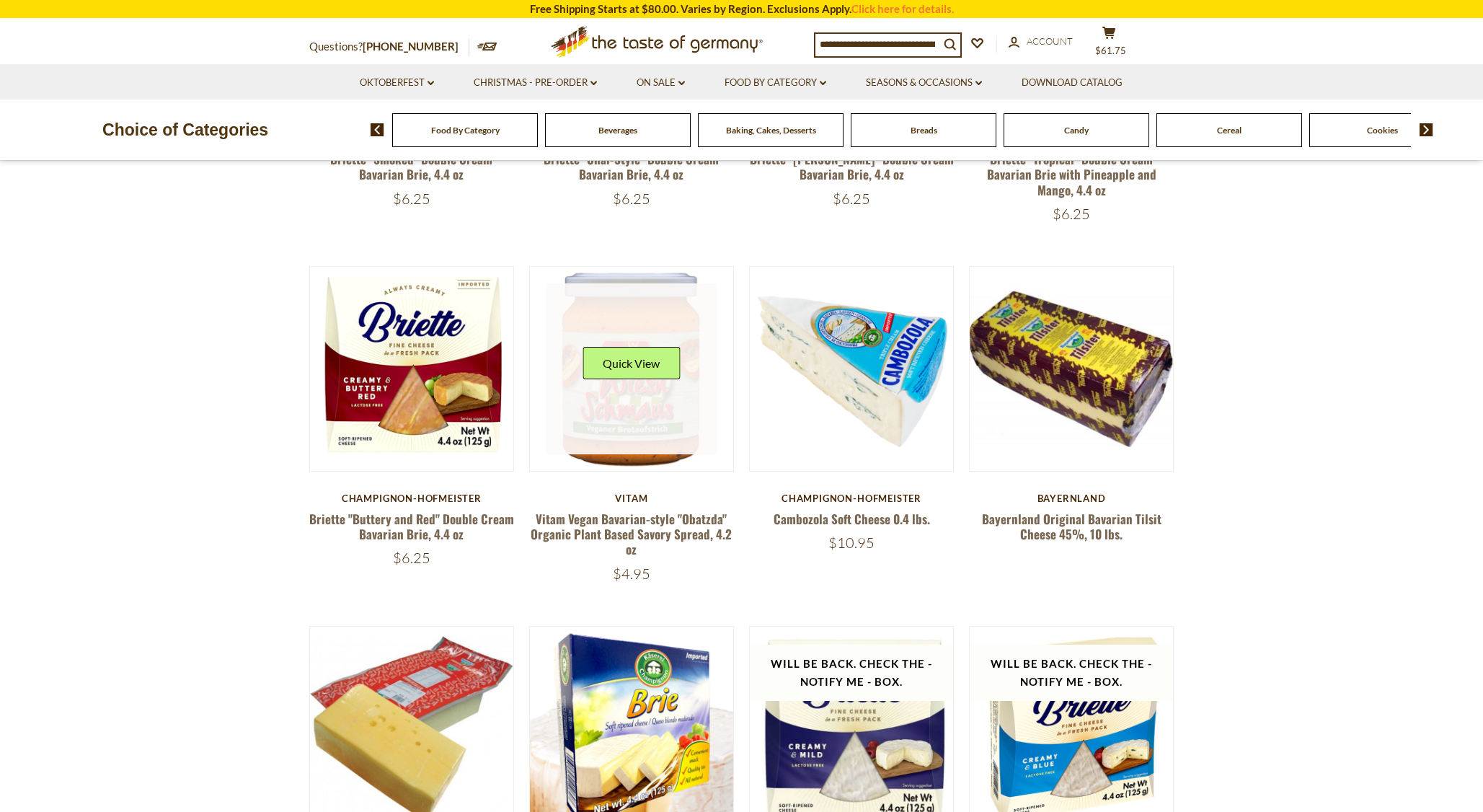
click at [589, 403] on link at bounding box center [631, 369] width 172 height 172
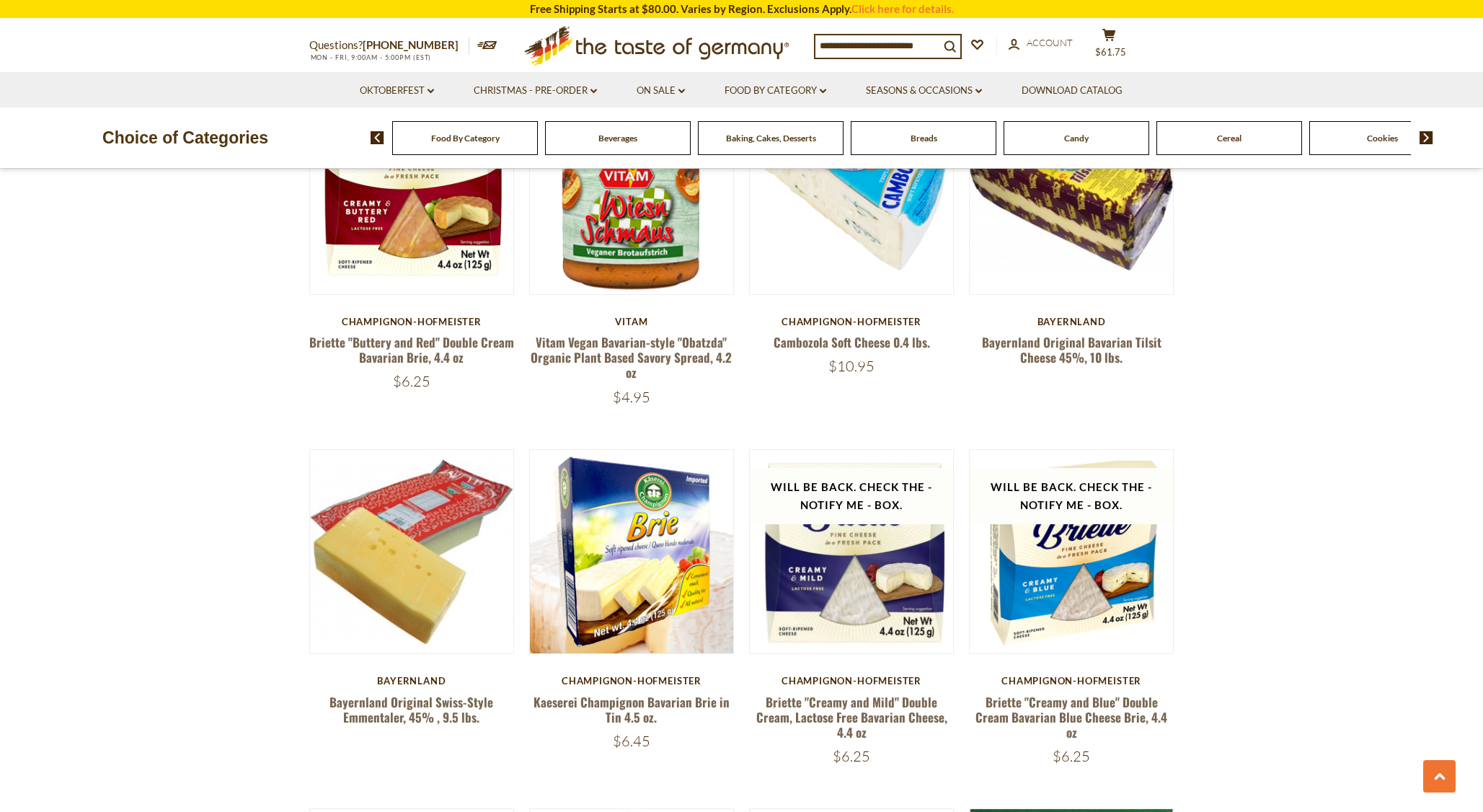
scroll to position [903, 0]
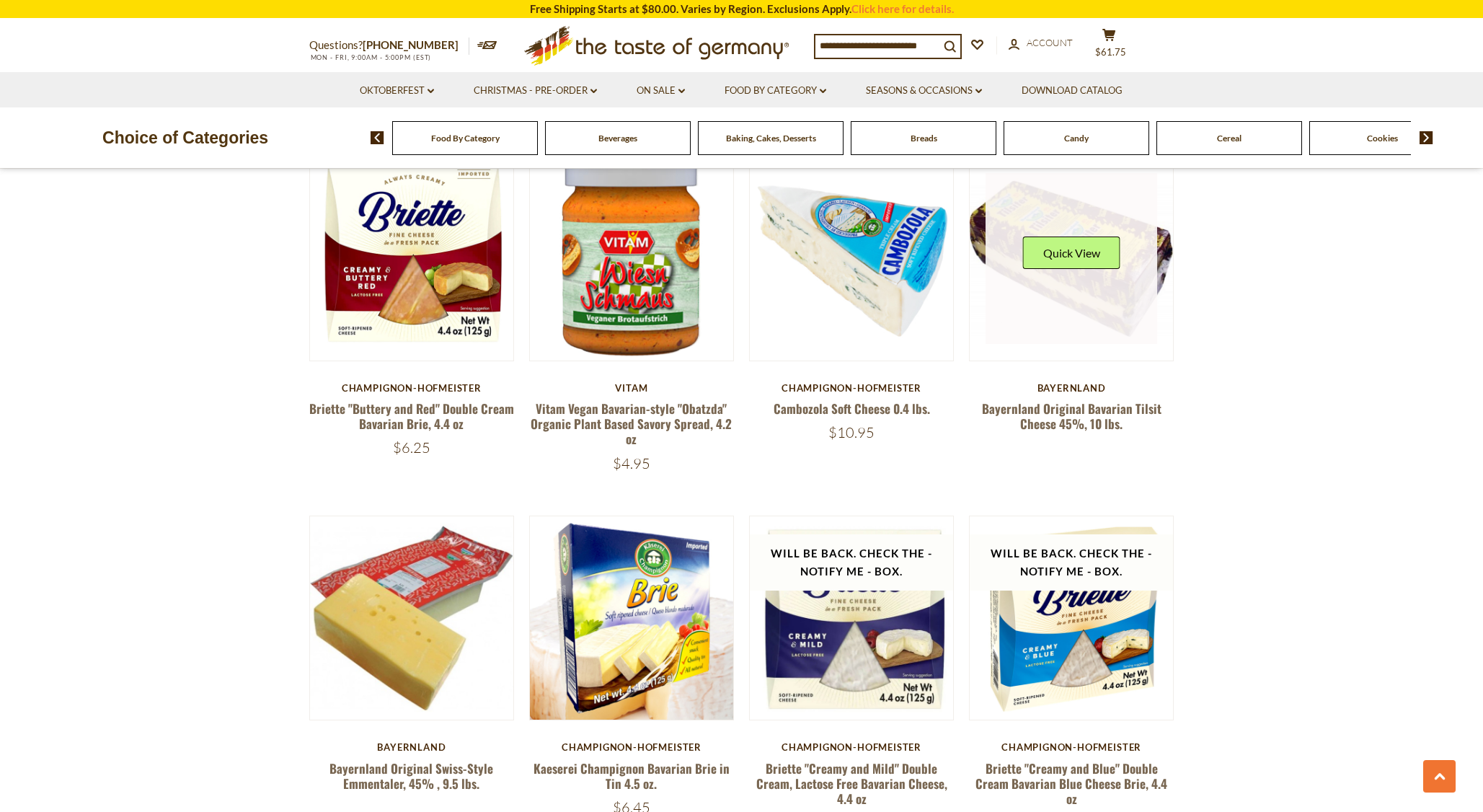
click at [1096, 298] on link at bounding box center [1071, 259] width 172 height 172
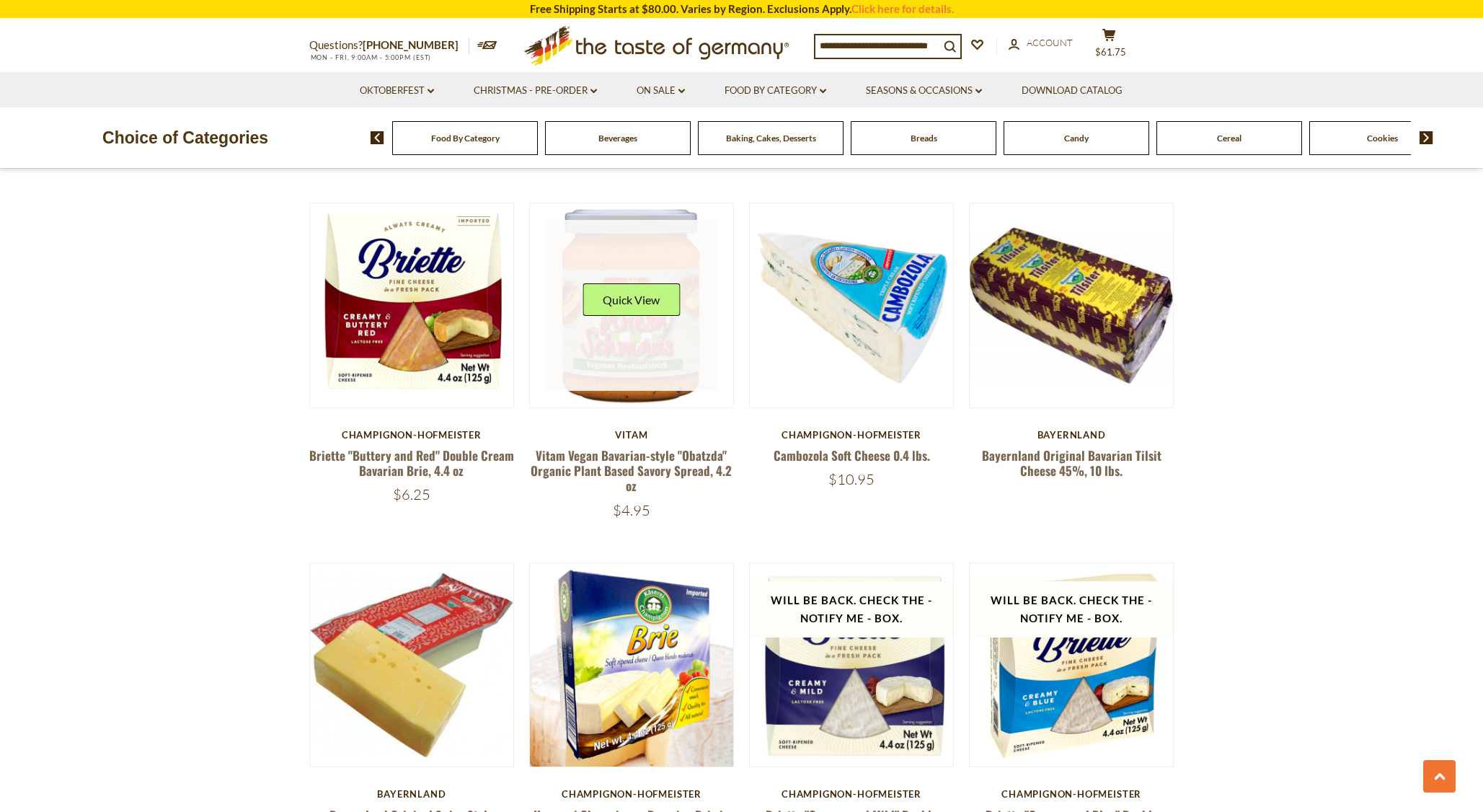
click at [610, 340] on link at bounding box center [631, 305] width 172 height 172
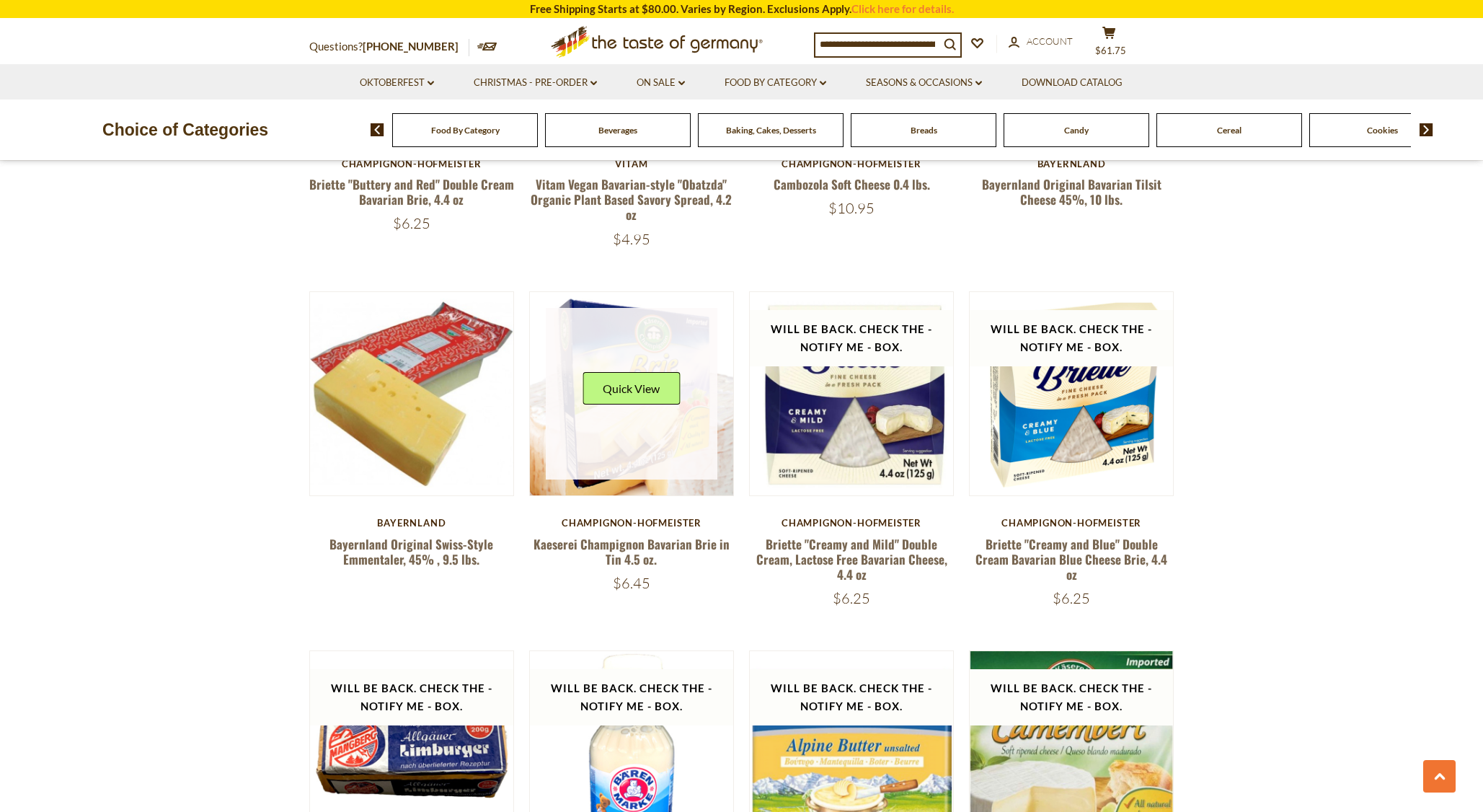
scroll to position [1112, 0]
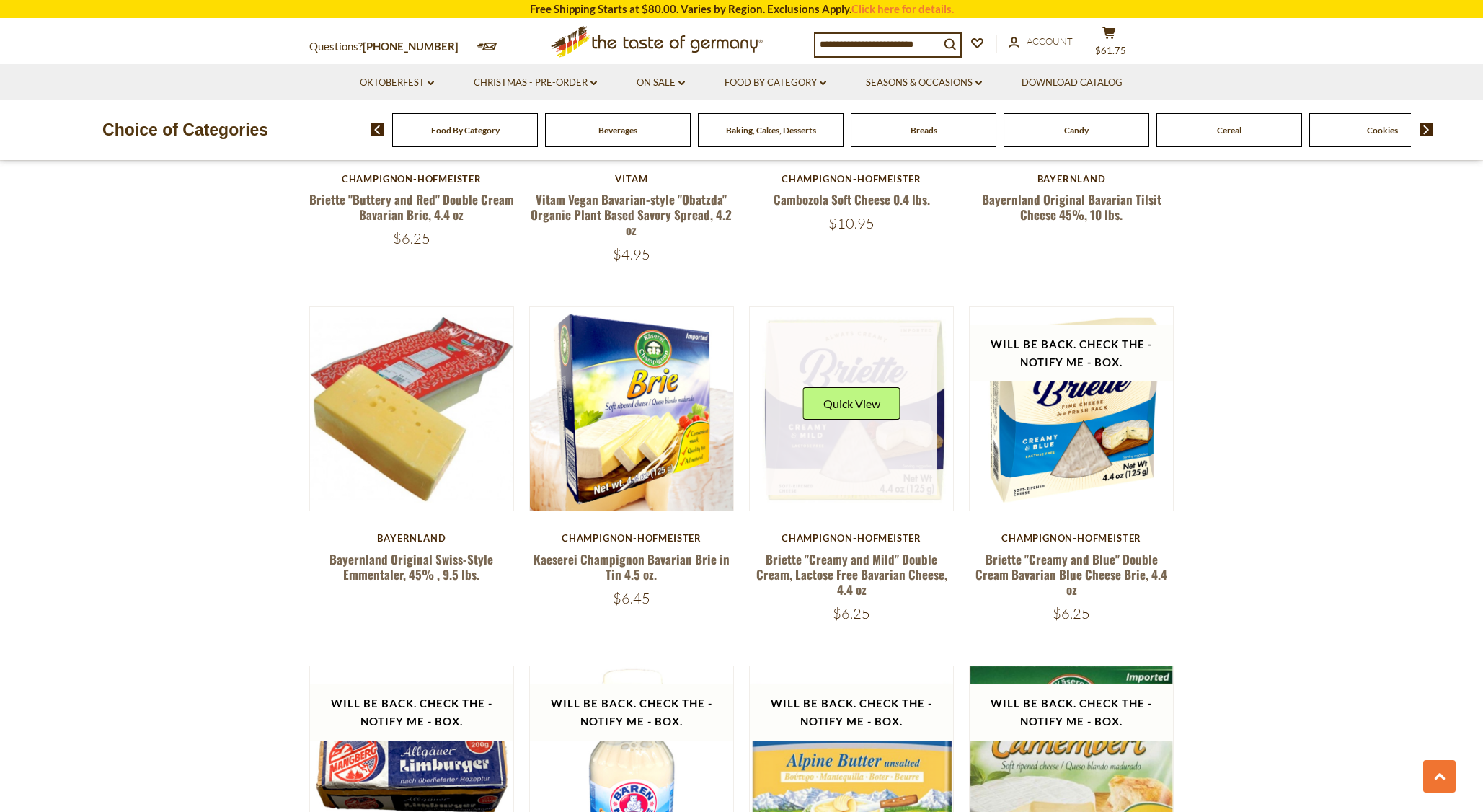
click at [859, 442] on link at bounding box center [851, 409] width 172 height 172
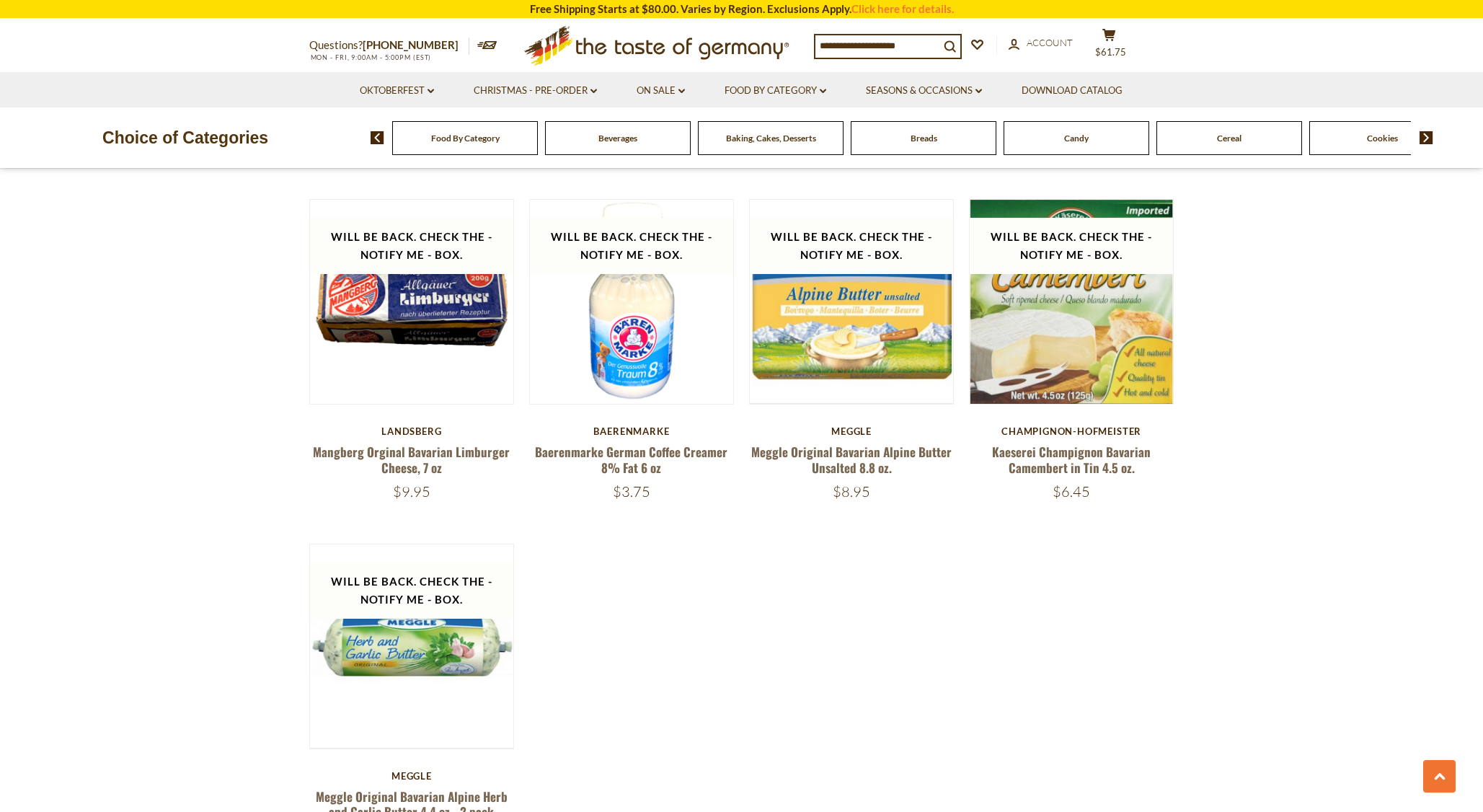
scroll to position [1727, 0]
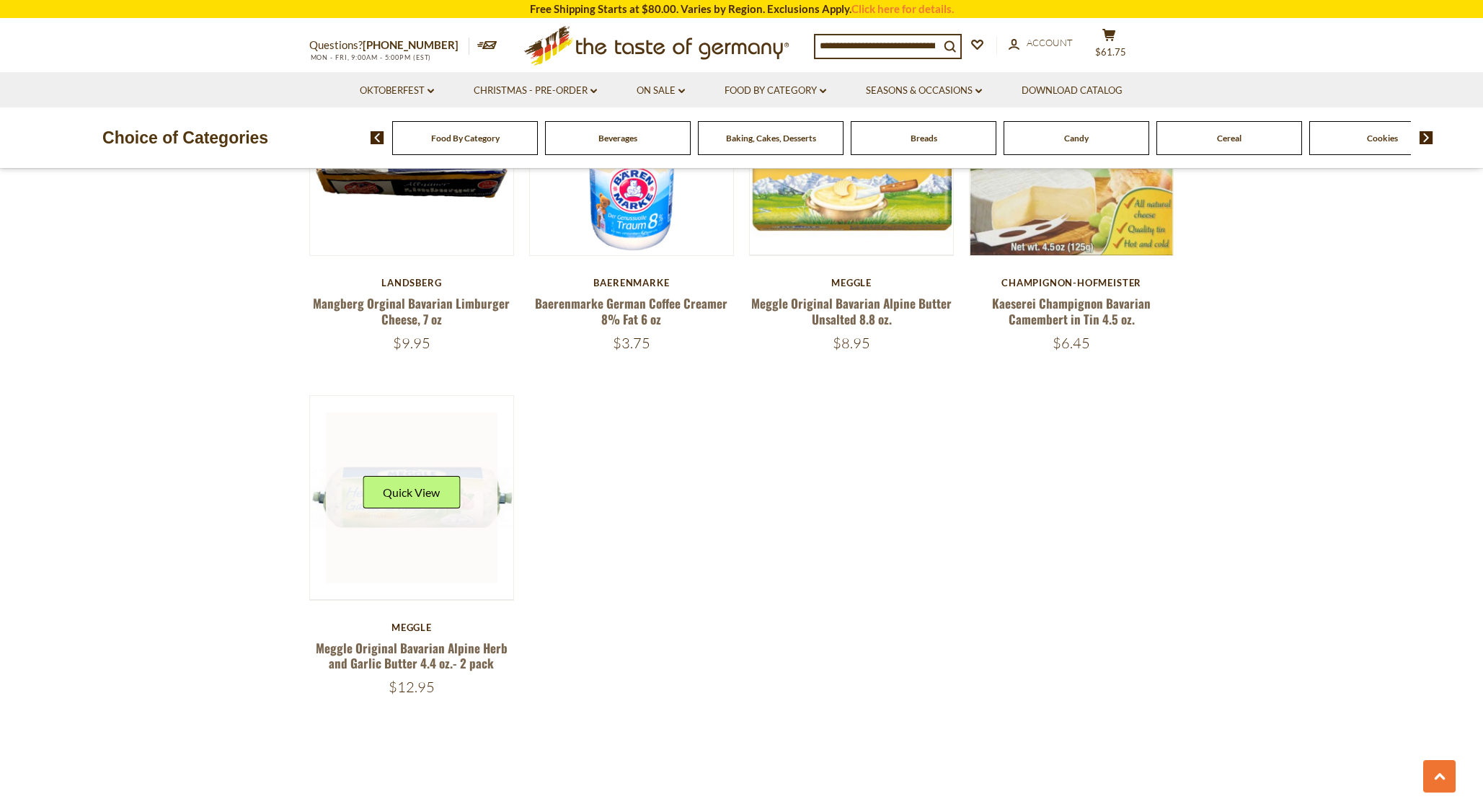
click at [417, 516] on div "Quick View" at bounding box center [411, 497] width 97 height 43
click at [478, 507] on link at bounding box center [411, 497] width 172 height 172
